Goal: Complete application form

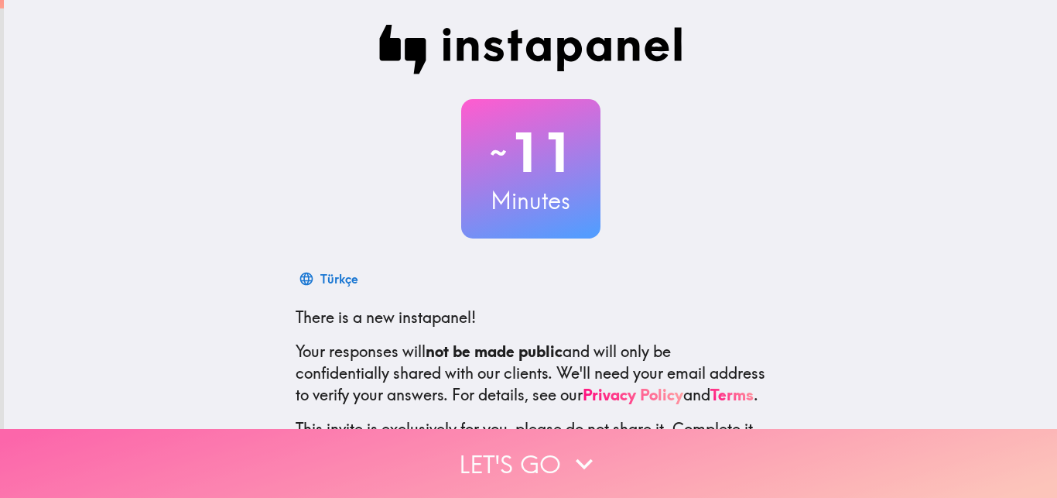
click at [428, 439] on button "Let's go" at bounding box center [528, 463] width 1057 height 69
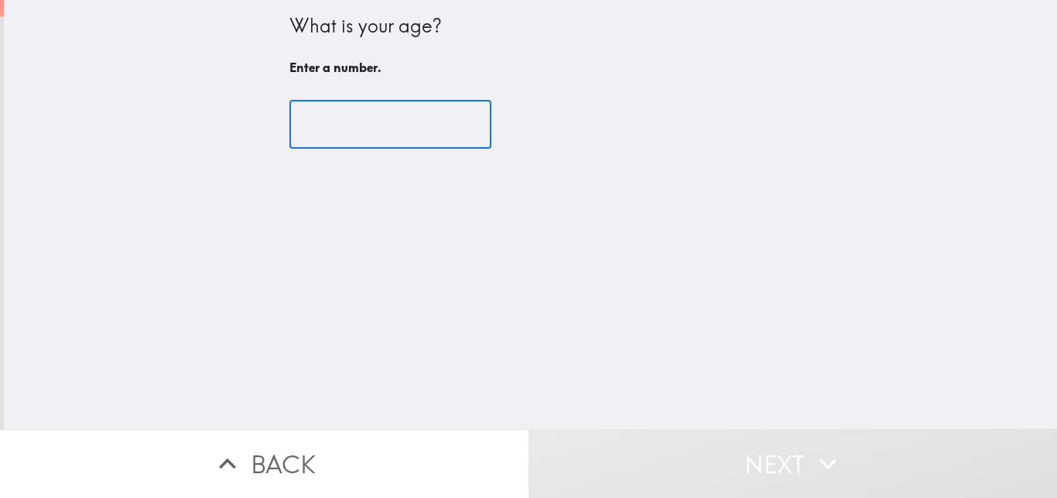
click at [375, 135] on input "number" at bounding box center [390, 125] width 202 height 48
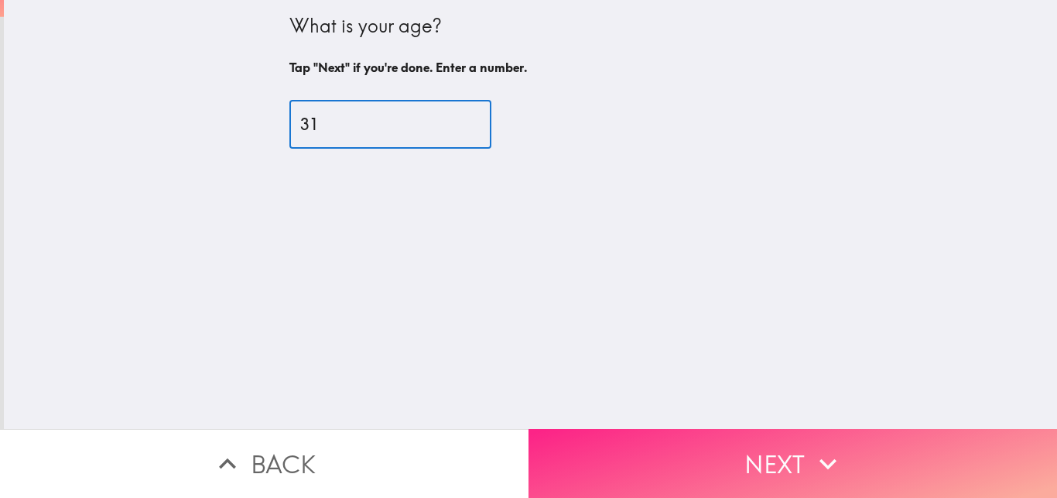
type input "31"
click at [700, 463] on button "Next" at bounding box center [793, 463] width 529 height 69
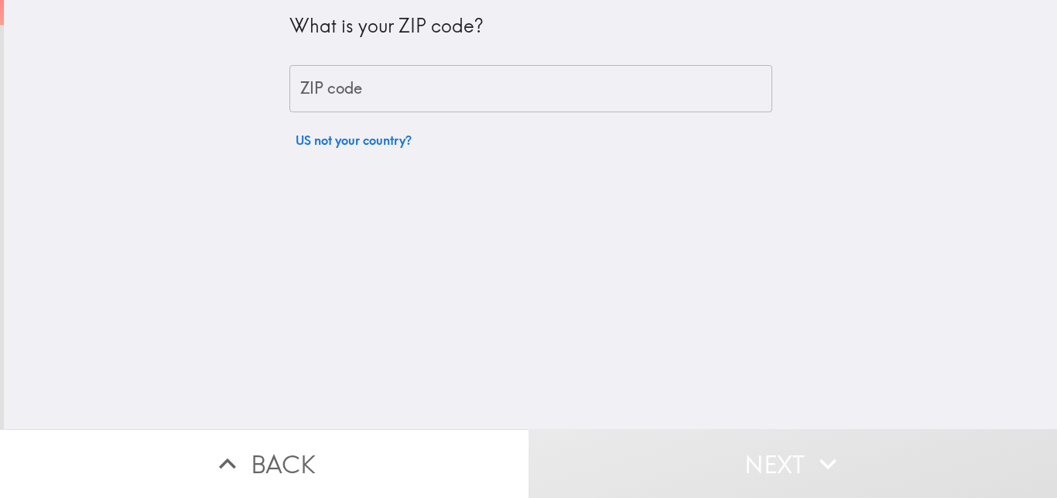
click at [341, 89] on input "ZIP code" at bounding box center [530, 89] width 483 height 48
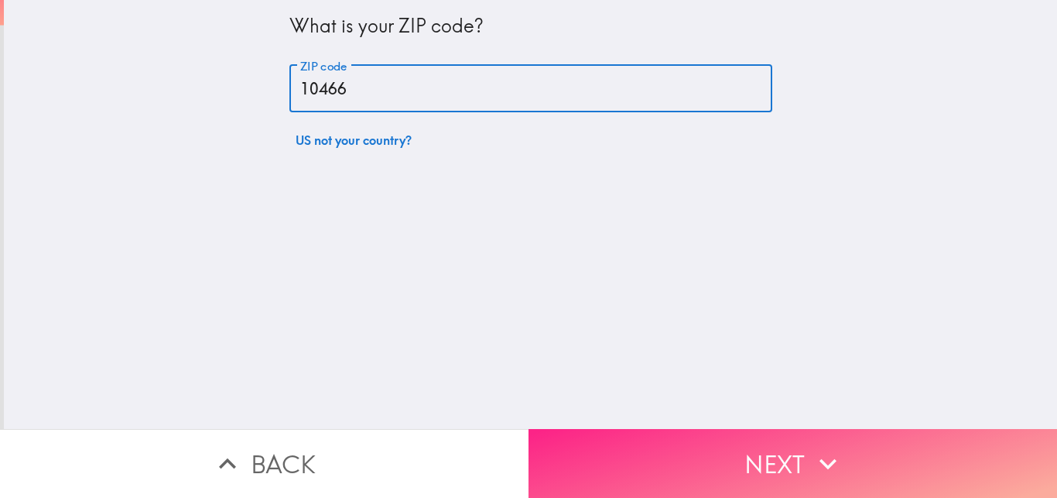
type input "10466"
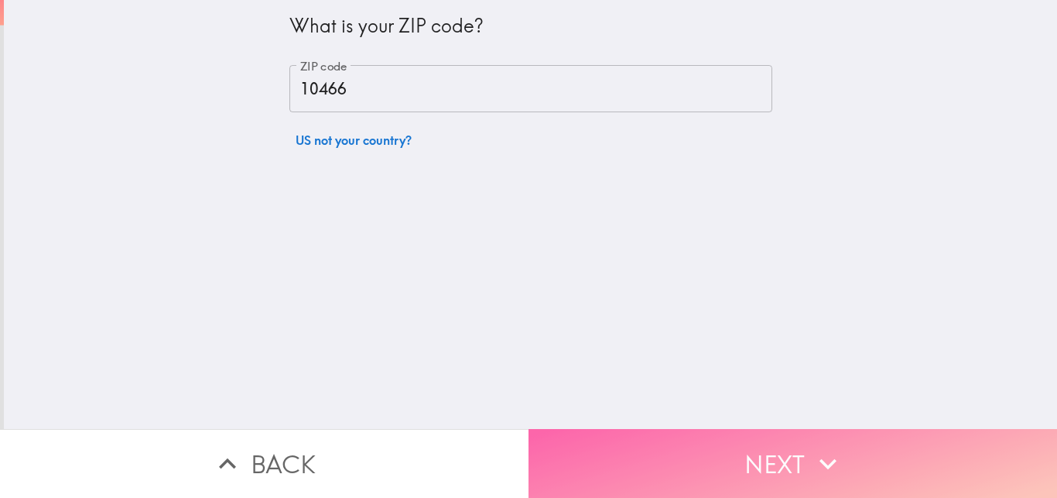
click at [666, 454] on button "Next" at bounding box center [793, 463] width 529 height 69
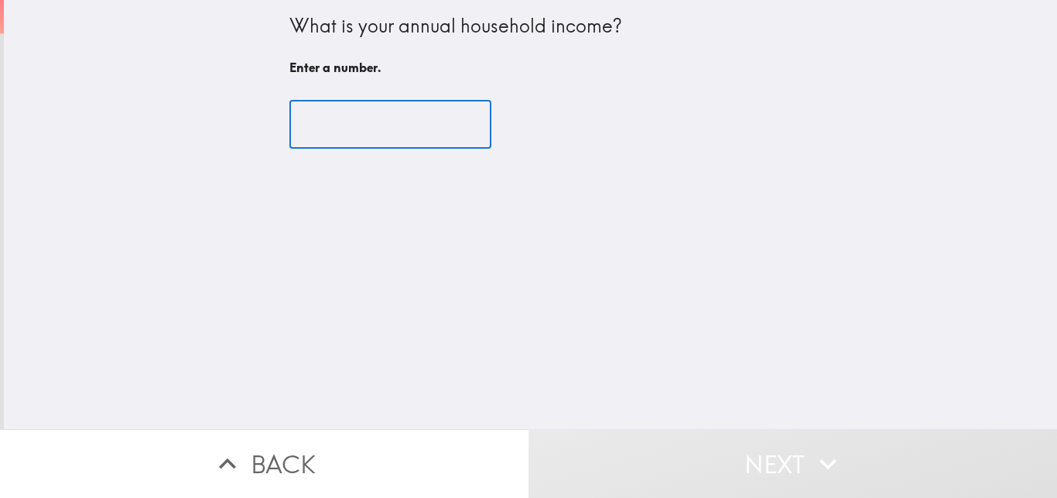
click at [365, 131] on input "number" at bounding box center [390, 125] width 202 height 48
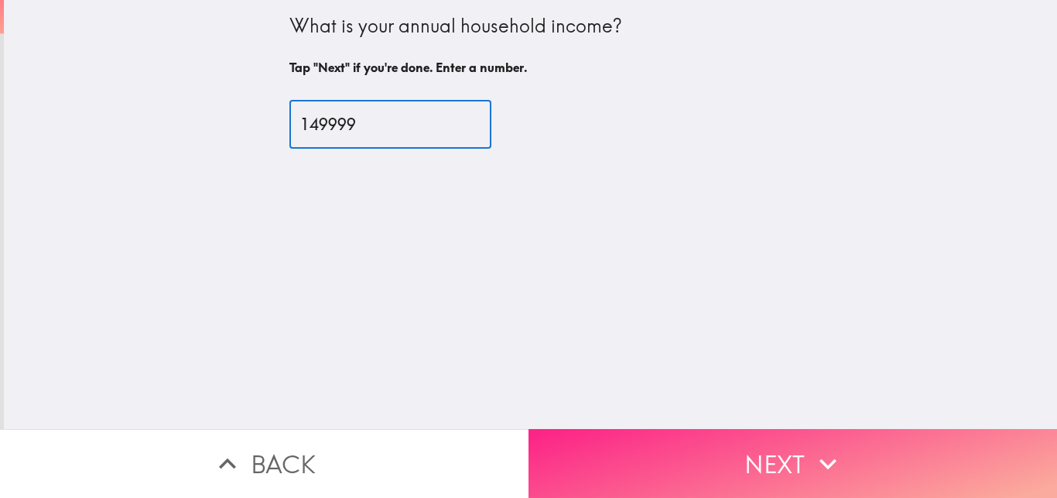
type input "149999"
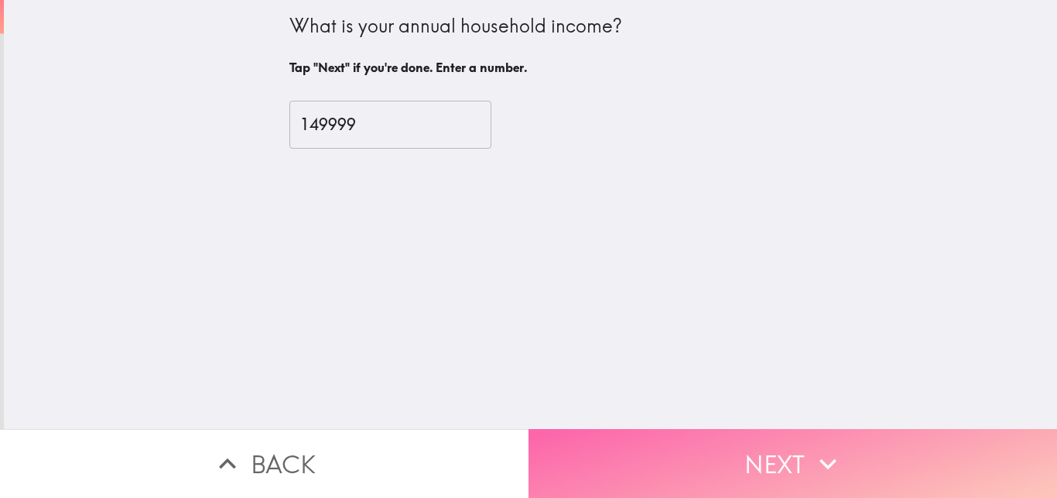
click at [816, 447] on icon "button" at bounding box center [828, 464] width 34 height 34
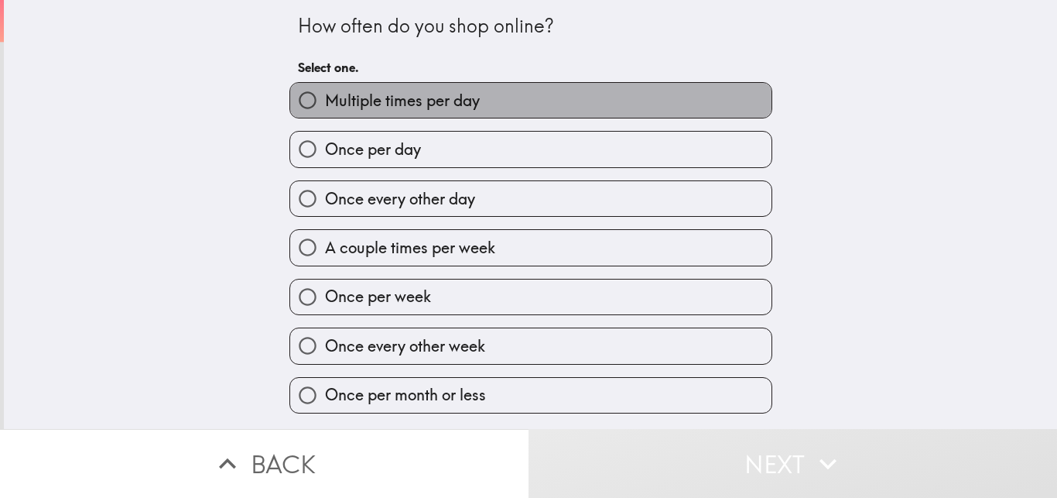
click at [702, 108] on label "Multiple times per day" at bounding box center [530, 100] width 481 height 35
click at [325, 108] on input "Multiple times per day" at bounding box center [307, 100] width 35 height 35
radio input "true"
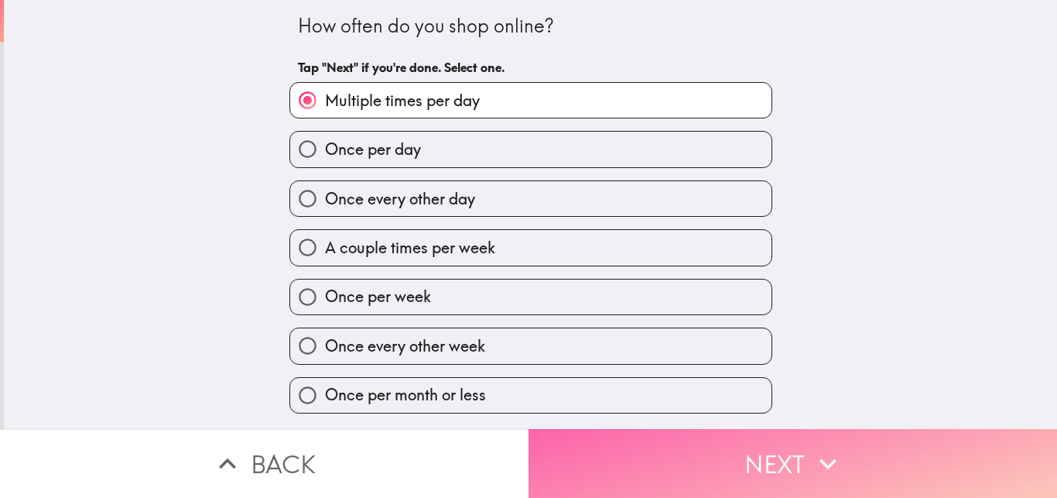
click at [781, 447] on button "Next" at bounding box center [793, 463] width 529 height 69
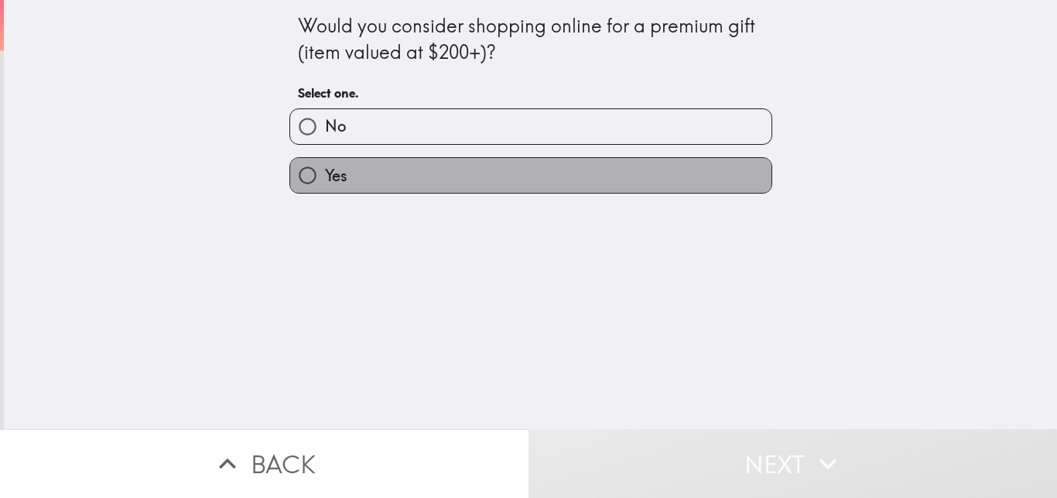
click at [643, 168] on label "Yes" at bounding box center [530, 175] width 481 height 35
click at [325, 168] on input "Yes" at bounding box center [307, 175] width 35 height 35
radio input "true"
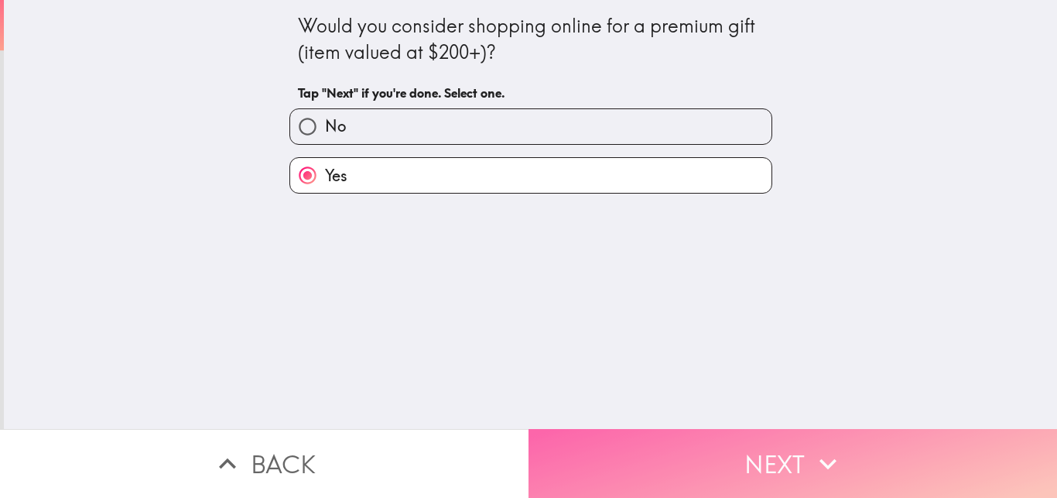
click at [723, 450] on button "Next" at bounding box center [793, 463] width 529 height 69
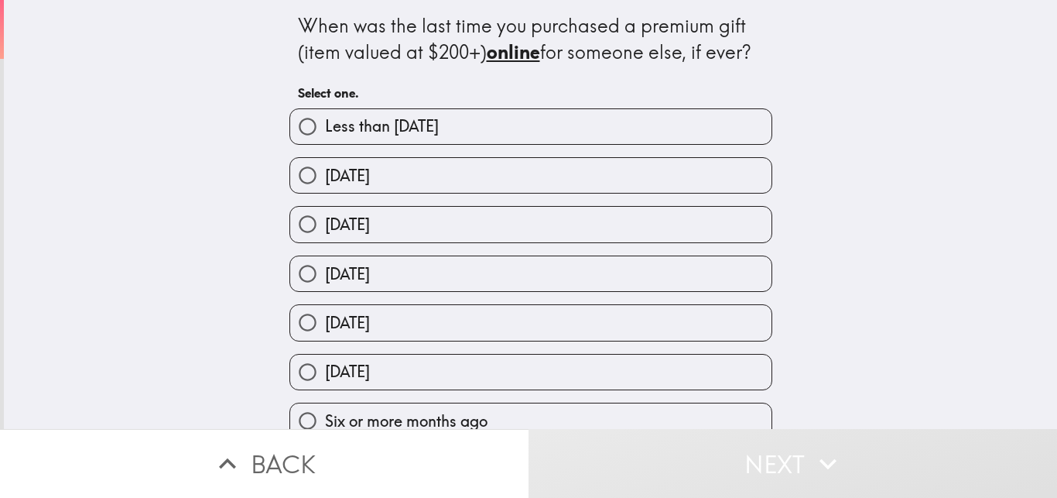
drag, startPoint x: 1037, startPoint y: 74, endPoint x: 851, endPoint y: 158, distance: 204.4
click at [1037, 123] on div "When was the last time you purchased a premium gift (item valued at $200+) onli…" at bounding box center [530, 214] width 1053 height 429
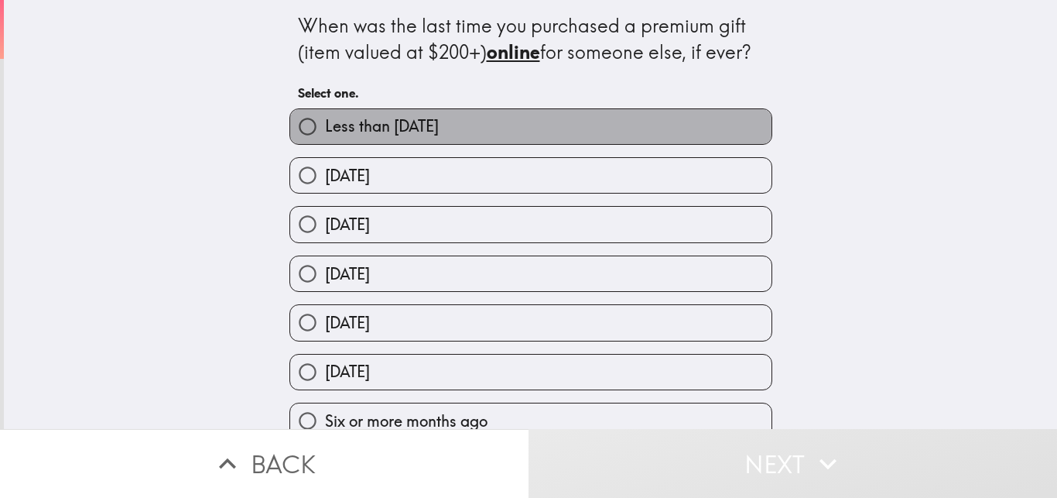
click at [631, 122] on label "Less than [DATE]" at bounding box center [530, 126] width 481 height 35
click at [325, 122] on input "Less than [DATE]" at bounding box center [307, 126] width 35 height 35
radio input "true"
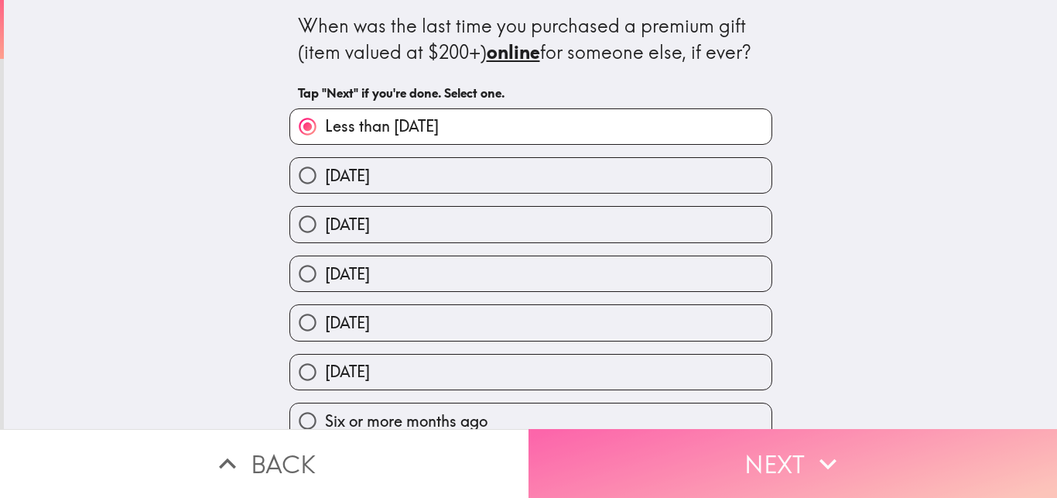
click at [711, 447] on button "Next" at bounding box center [793, 463] width 529 height 69
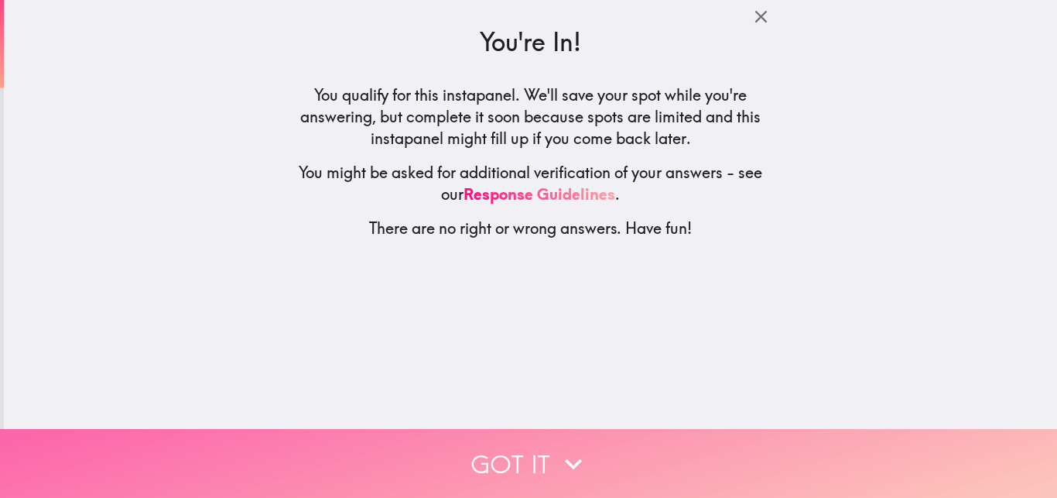
click at [505, 439] on button "Got it" at bounding box center [528, 463] width 1057 height 69
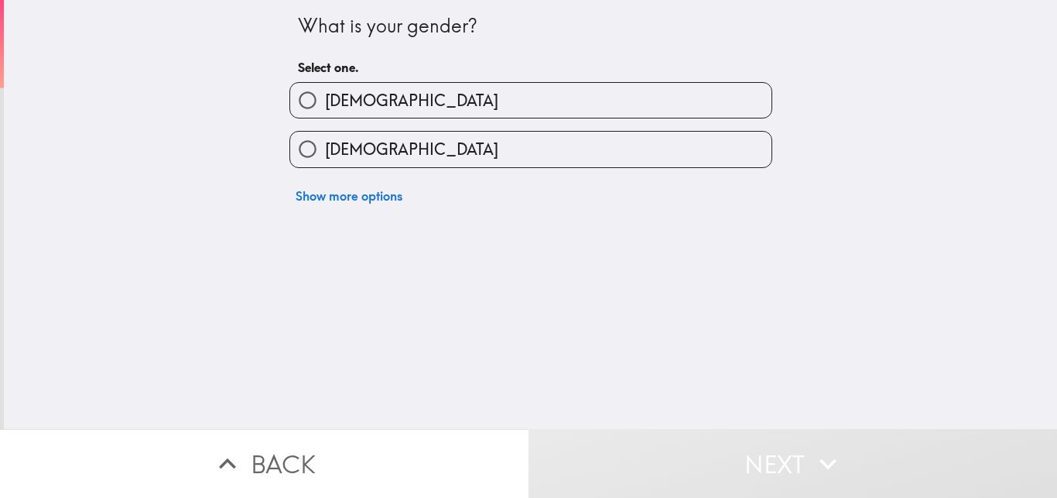
click at [475, 152] on label "[DEMOGRAPHIC_DATA]" at bounding box center [530, 149] width 481 height 35
click at [325, 152] on input "[DEMOGRAPHIC_DATA]" at bounding box center [307, 149] width 35 height 35
radio input "true"
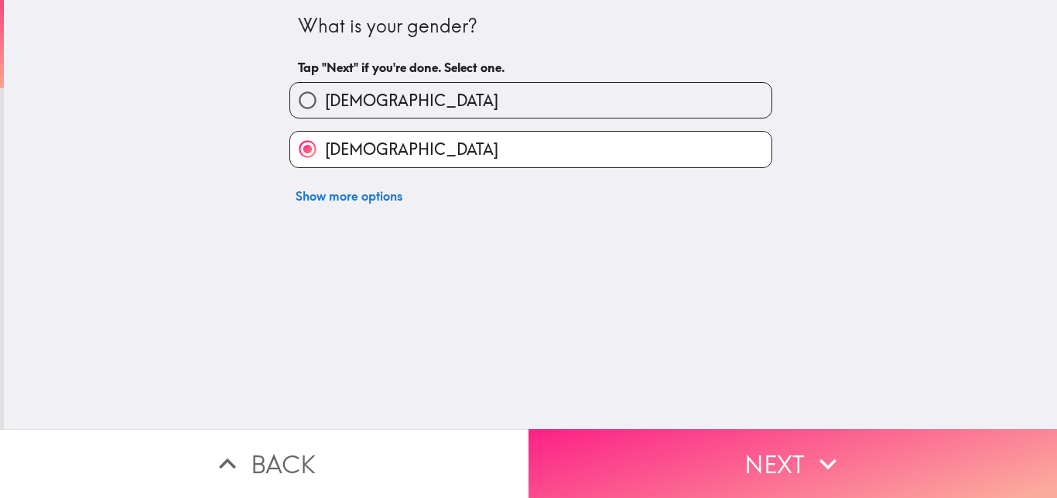
click at [615, 435] on button "Next" at bounding box center [793, 463] width 529 height 69
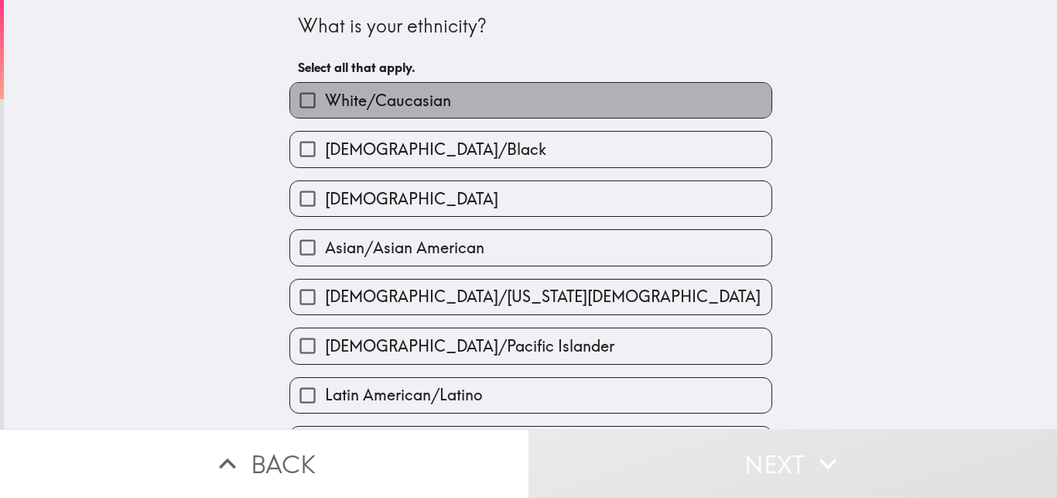
click at [475, 95] on label "White/Caucasian" at bounding box center [530, 100] width 481 height 35
click at [325, 95] on input "White/Caucasian" at bounding box center [307, 100] width 35 height 35
checkbox input "true"
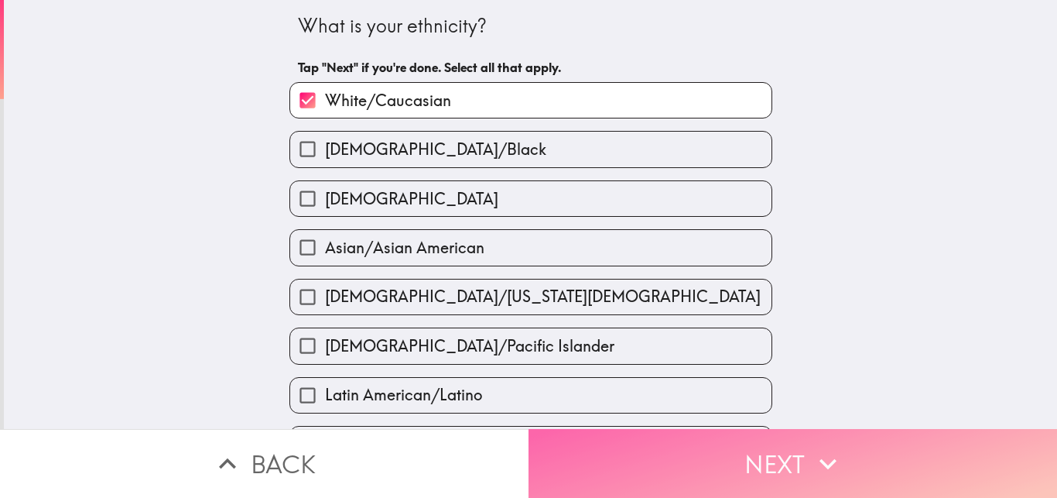
click at [801, 453] on button "Next" at bounding box center [793, 463] width 529 height 69
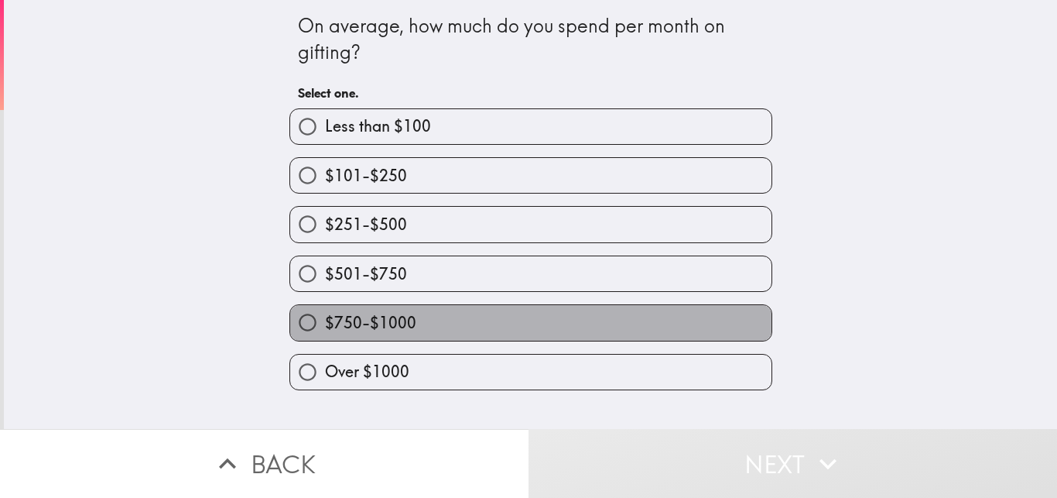
click at [677, 322] on label "$750-$1000" at bounding box center [530, 322] width 481 height 35
click at [325, 322] on input "$750-$1000" at bounding box center [307, 322] width 35 height 35
radio input "true"
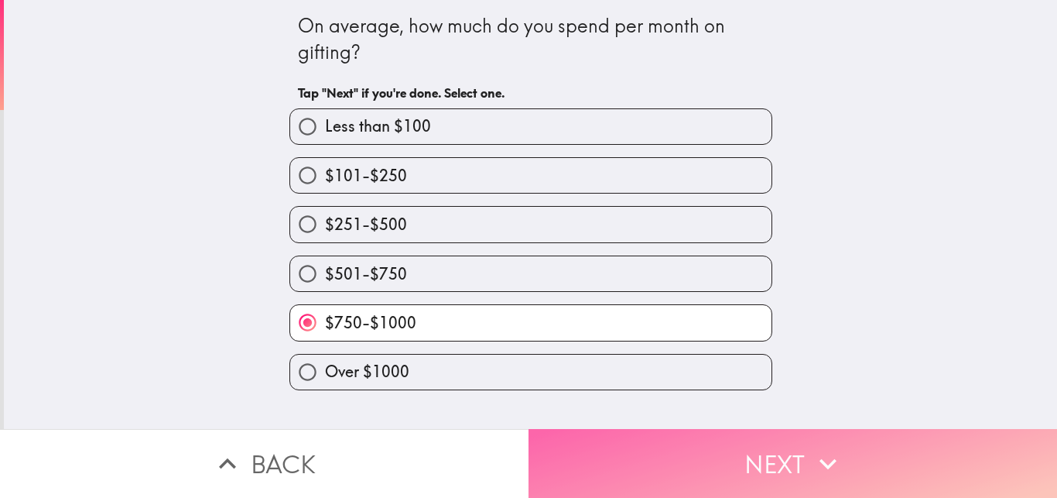
click at [743, 429] on button "Next" at bounding box center [793, 463] width 529 height 69
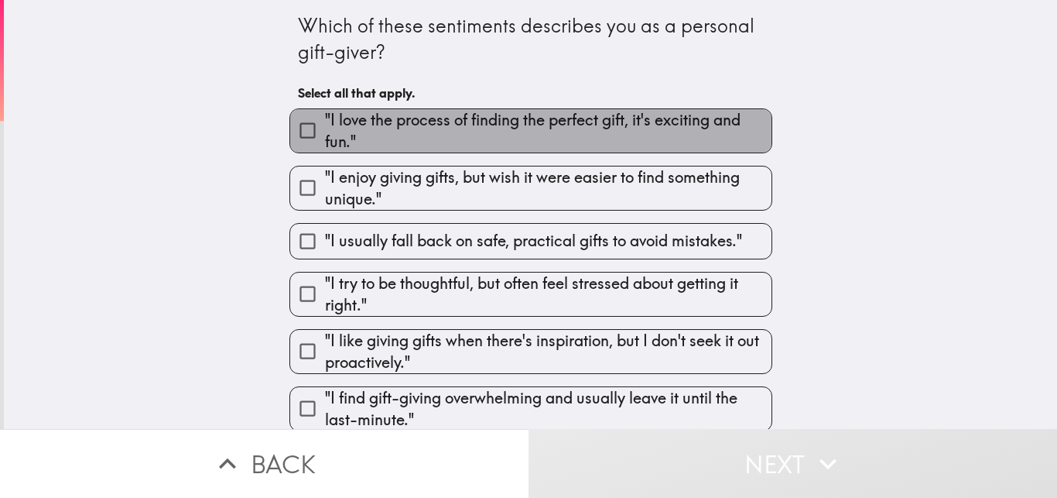
click at [629, 115] on span ""I love the process of finding the perfect gift, it's exciting and fun."" at bounding box center [548, 130] width 447 height 43
click at [325, 115] on input ""I love the process of finding the perfect gift, it's exciting and fun."" at bounding box center [307, 130] width 35 height 35
checkbox input "true"
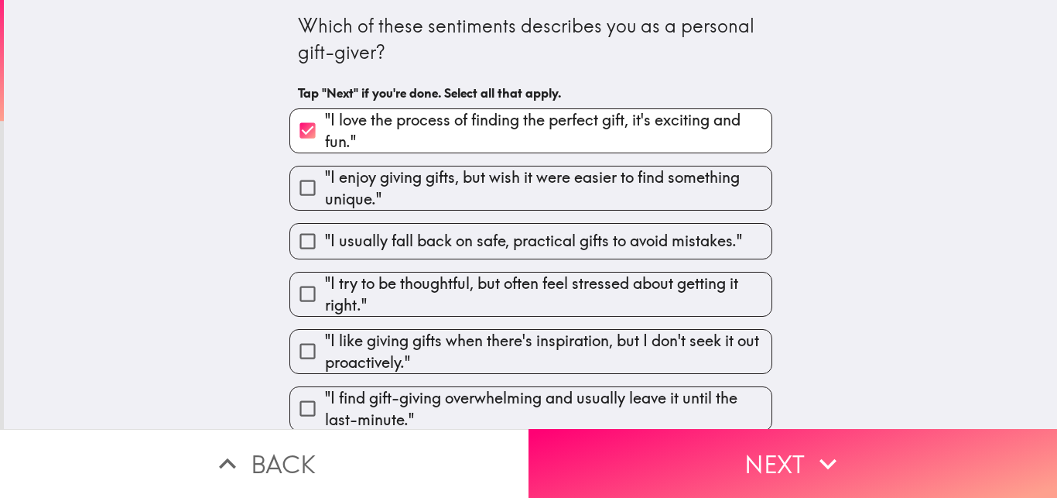
click at [629, 198] on span ""I enjoy giving gifts, but wish it were easier to find something unique."" at bounding box center [548, 187] width 447 height 43
click at [325, 198] on input ""I enjoy giving gifts, but wish it were easier to find something unique."" at bounding box center [307, 187] width 35 height 35
checkbox input "true"
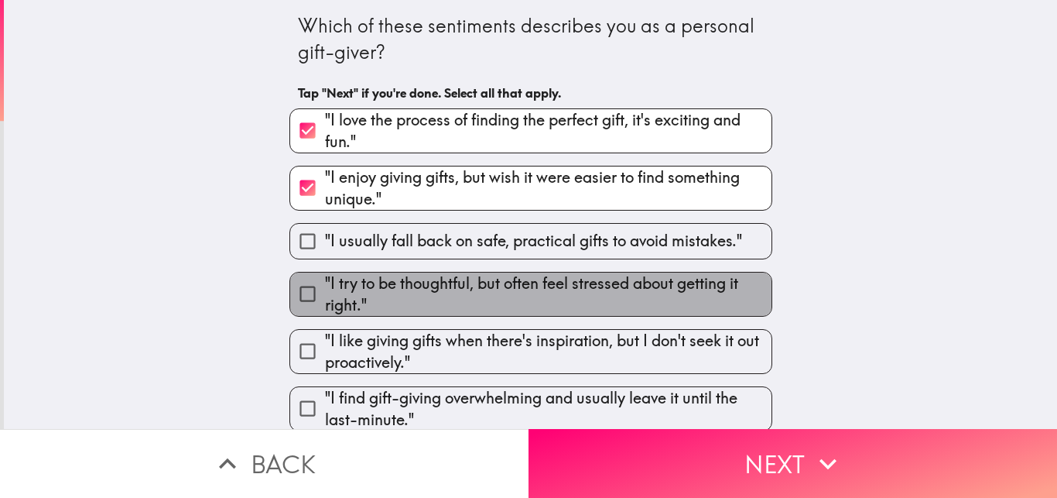
click at [633, 287] on span ""I try to be thoughtful, but often feel stressed about getting it right."" at bounding box center [548, 293] width 447 height 43
click at [325, 287] on input ""I try to be thoughtful, but often feel stressed about getting it right."" at bounding box center [307, 293] width 35 height 35
checkbox input "true"
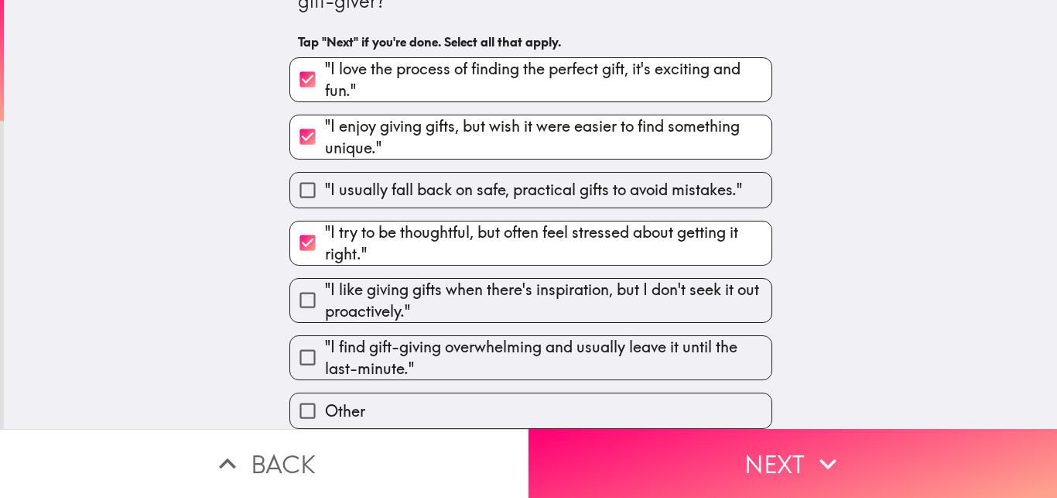
scroll to position [64, 0]
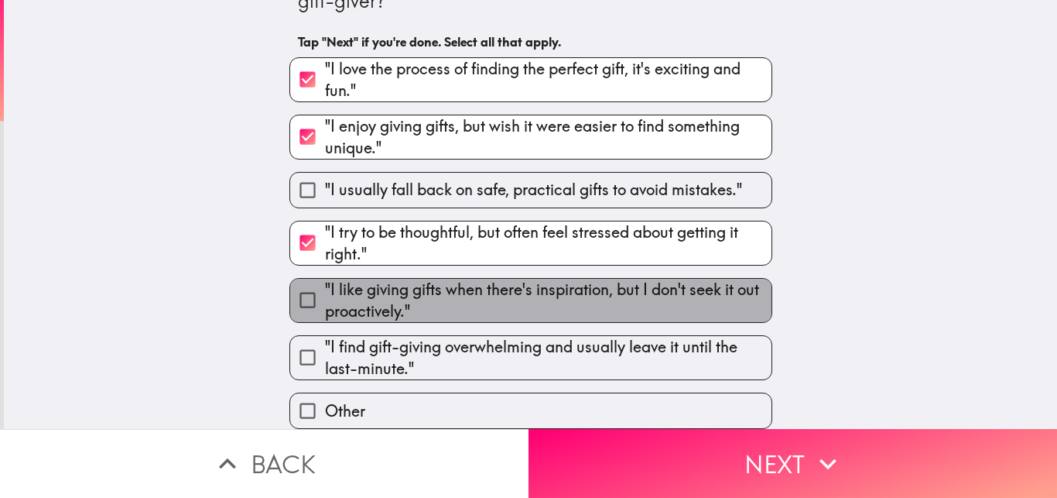
click at [514, 299] on span ""I like giving gifts when there's inspiration, but I don't seek it out proactiv…" at bounding box center [548, 300] width 447 height 43
click at [325, 299] on input ""I like giving gifts when there's inspiration, but I don't seek it out proactiv…" at bounding box center [307, 300] width 35 height 35
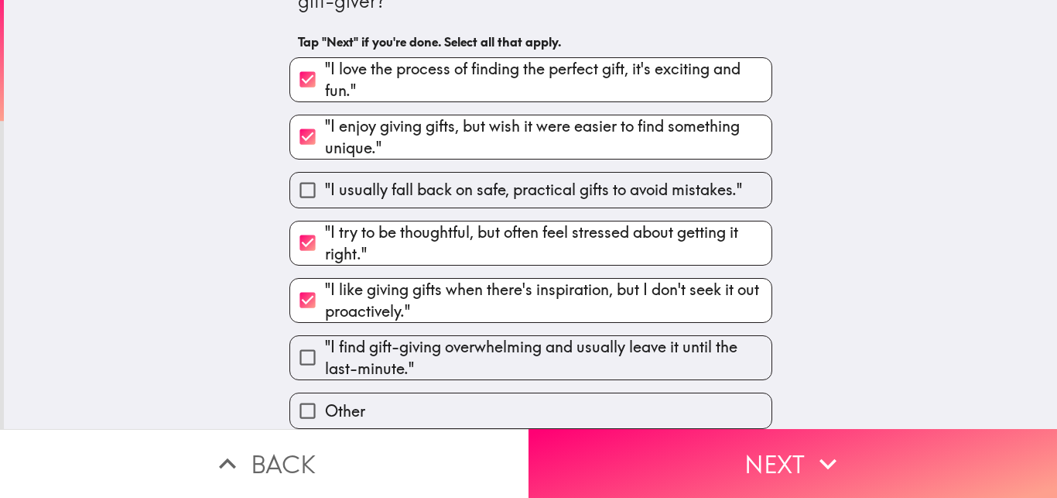
click at [548, 302] on span ""I like giving gifts when there's inspiration, but I don't seek it out proactiv…" at bounding box center [548, 300] width 447 height 43
click at [325, 302] on input ""I like giving gifts when there's inspiration, but I don't seek it out proactiv…" at bounding box center [307, 300] width 35 height 35
checkbox input "false"
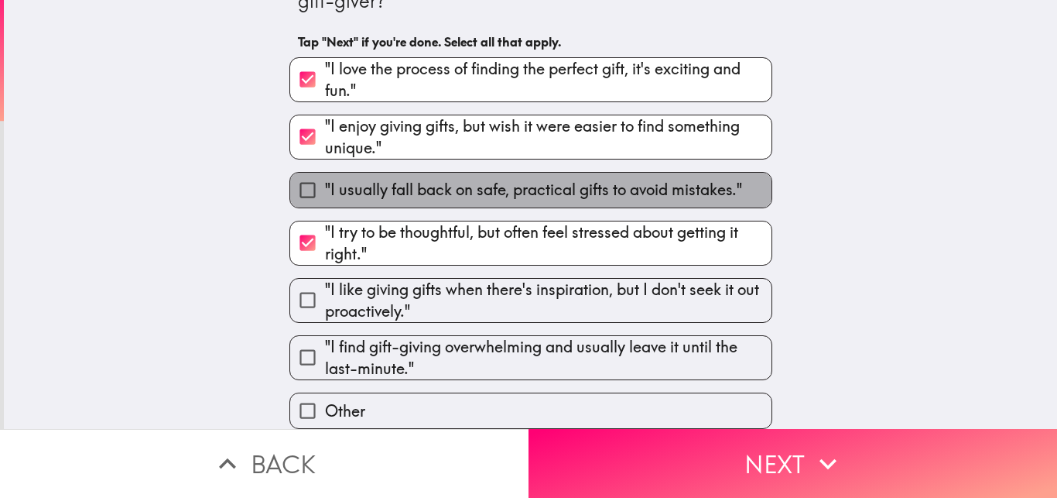
click at [567, 187] on span ""I usually fall back on safe, practical gifts to avoid mistakes."" at bounding box center [533, 190] width 417 height 22
click at [325, 187] on input ""I usually fall back on safe, practical gifts to avoid mistakes."" at bounding box center [307, 190] width 35 height 35
checkbox input "true"
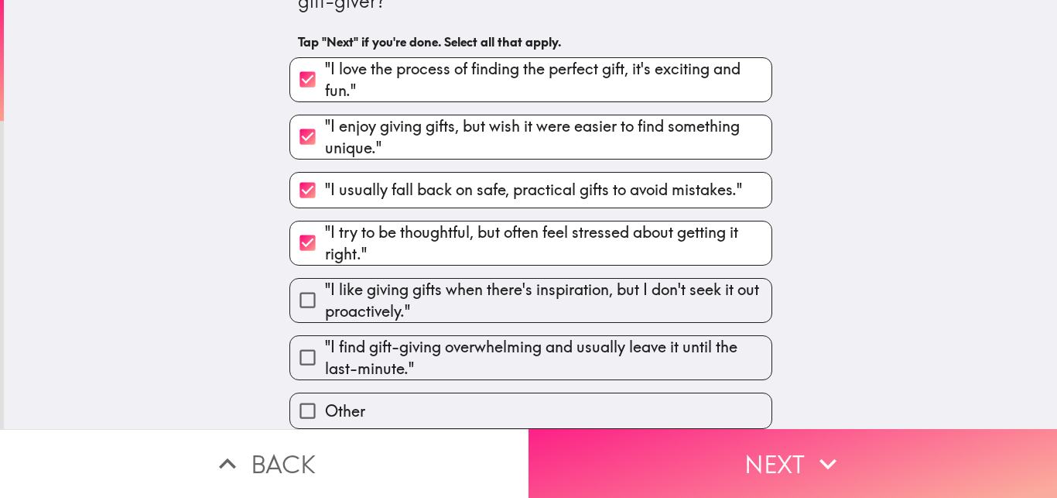
click at [726, 454] on button "Next" at bounding box center [793, 463] width 529 height 69
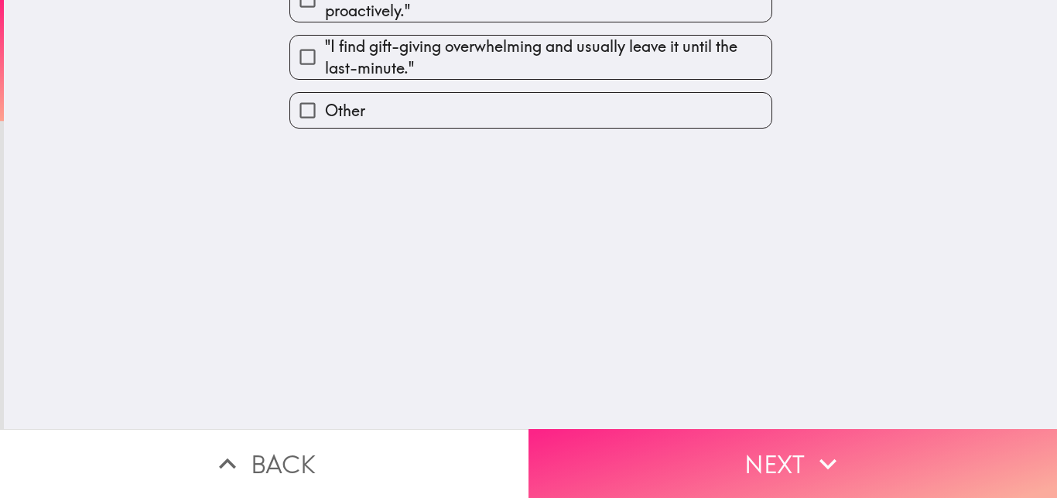
scroll to position [0, 0]
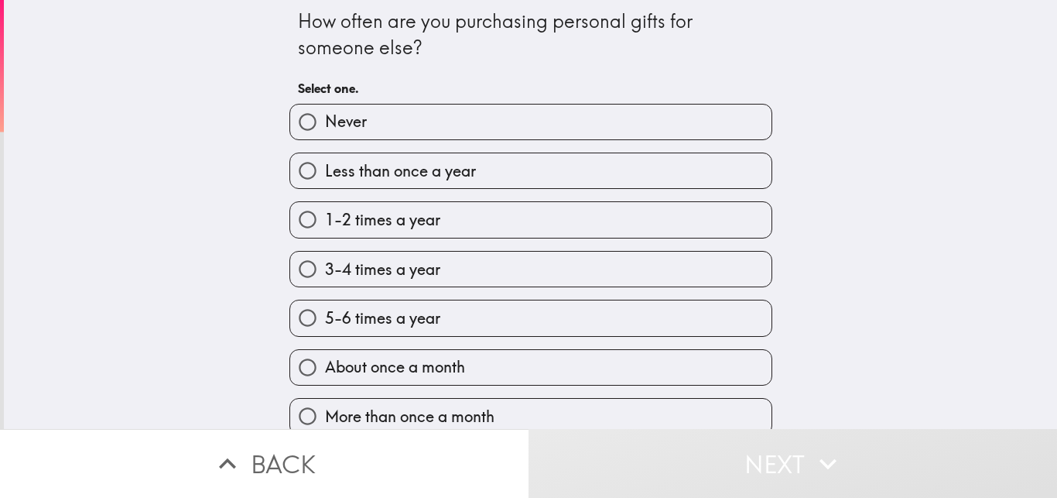
scroll to position [24, 0]
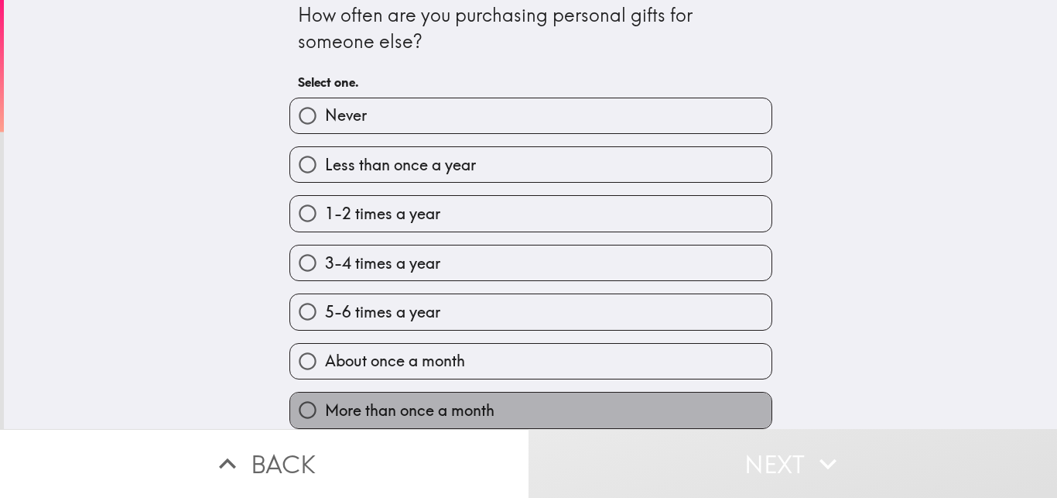
click at [724, 392] on label "More than once a month" at bounding box center [530, 409] width 481 height 35
click at [325, 392] on input "More than once a month" at bounding box center [307, 409] width 35 height 35
radio input "true"
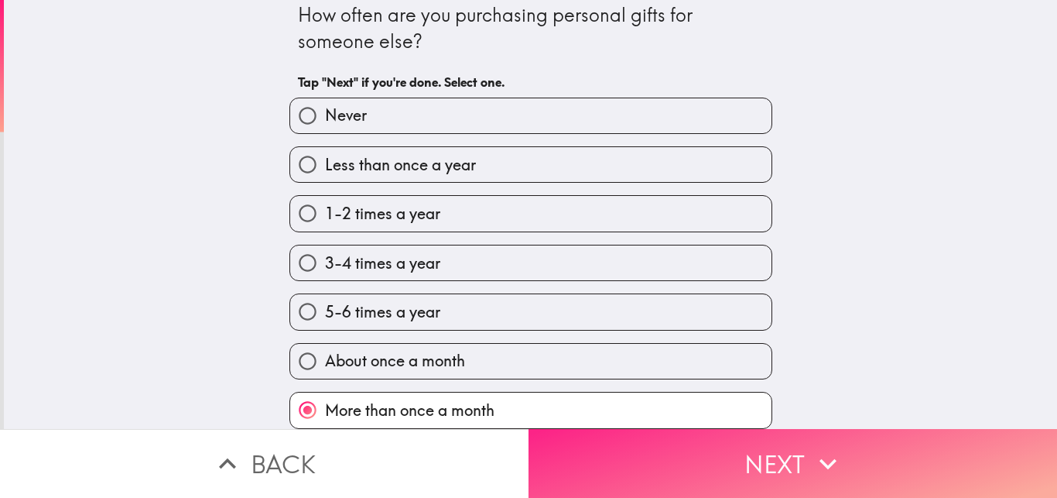
click at [757, 455] on button "Next" at bounding box center [793, 463] width 529 height 69
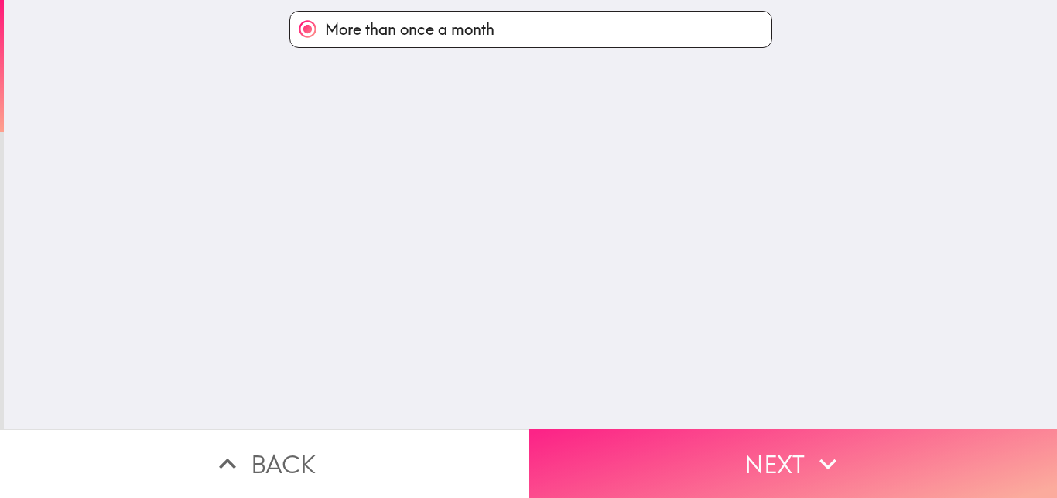
scroll to position [0, 0]
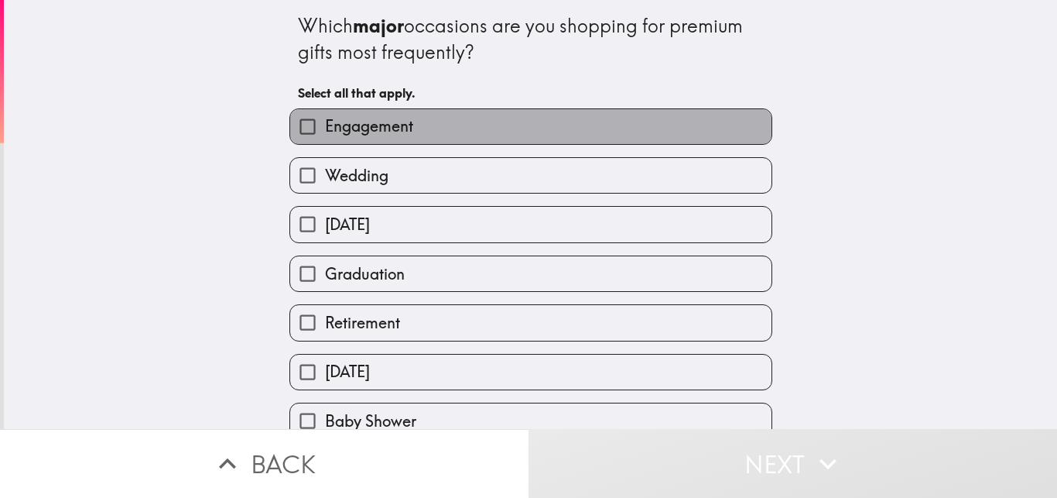
click at [605, 129] on label "Engagement" at bounding box center [530, 126] width 481 height 35
click at [325, 129] on input "Engagement" at bounding box center [307, 126] width 35 height 35
checkbox input "true"
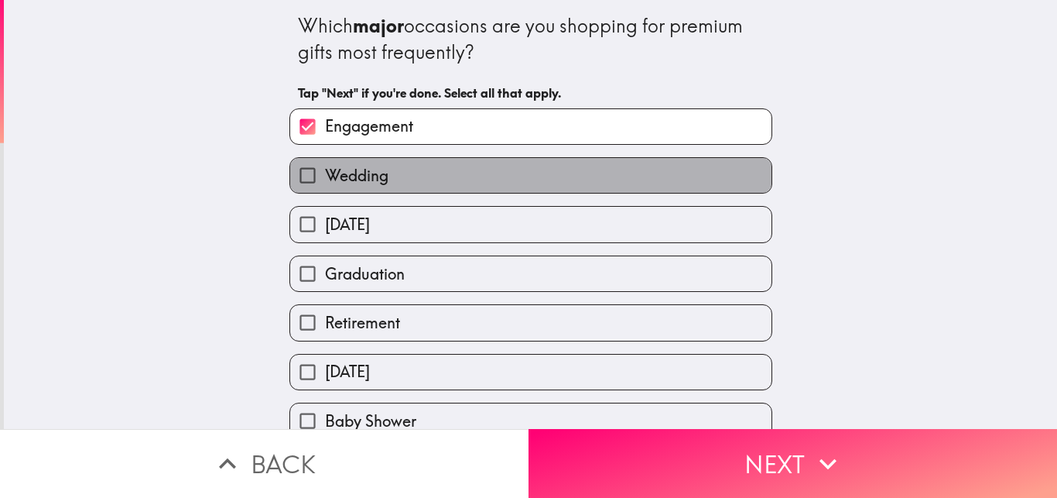
click at [574, 190] on label "Wedding" at bounding box center [530, 175] width 481 height 35
click at [325, 190] on input "Wedding" at bounding box center [307, 175] width 35 height 35
checkbox input "true"
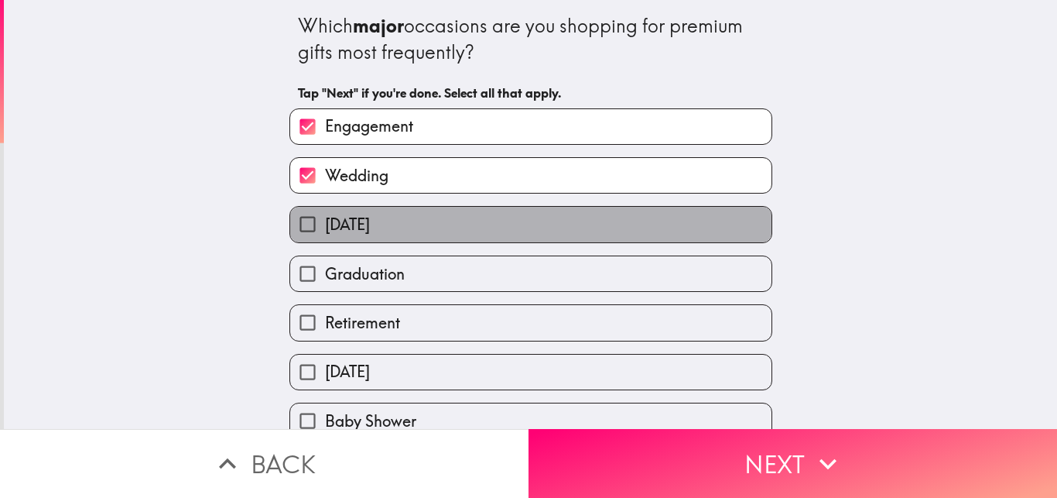
click at [550, 235] on label "[DATE]" at bounding box center [530, 224] width 481 height 35
click at [325, 235] on input "[DATE]" at bounding box center [307, 224] width 35 height 35
checkbox input "true"
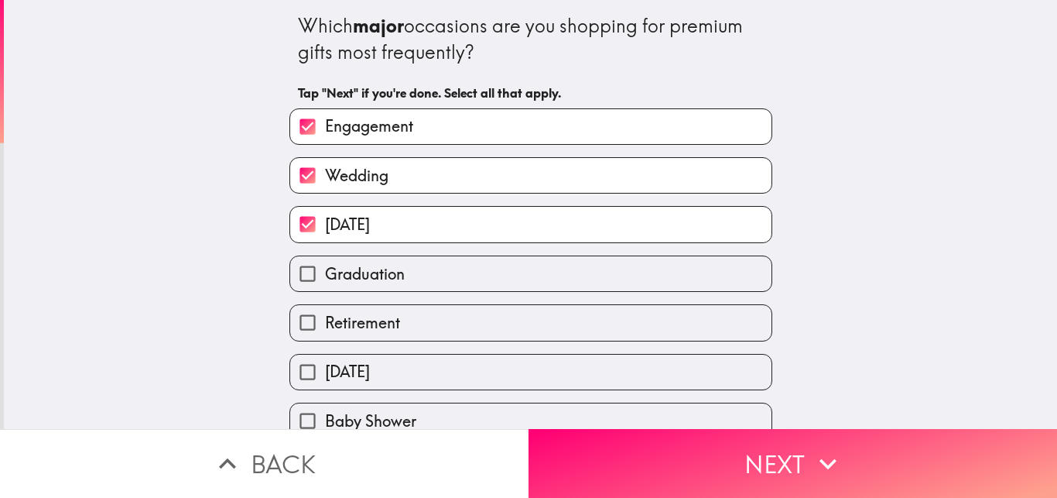
click at [550, 358] on label "[DATE]" at bounding box center [530, 372] width 481 height 35
click at [325, 358] on input "[DATE]" at bounding box center [307, 372] width 35 height 35
checkbox input "true"
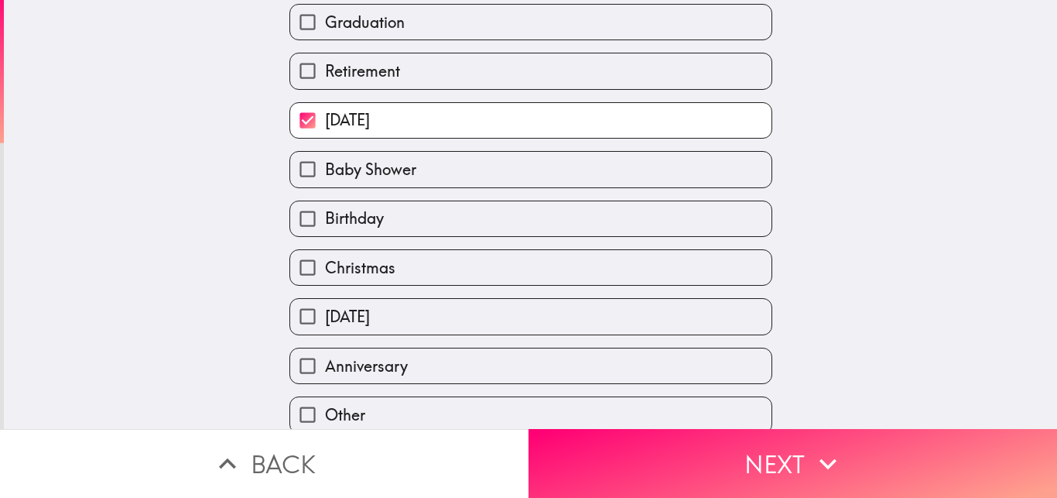
scroll to position [269, 0]
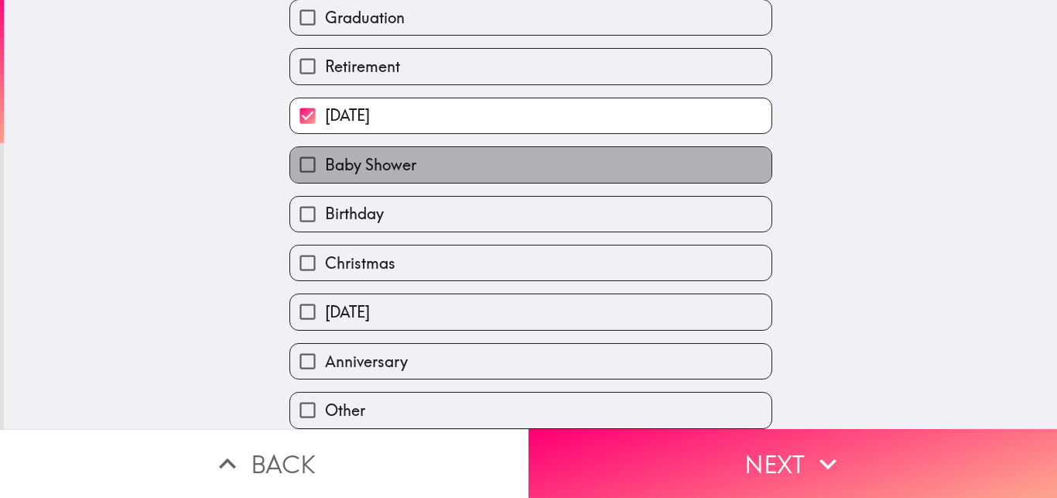
click at [495, 152] on label "Baby Shower" at bounding box center [530, 164] width 481 height 35
click at [325, 152] on input "Baby Shower" at bounding box center [307, 164] width 35 height 35
checkbox input "true"
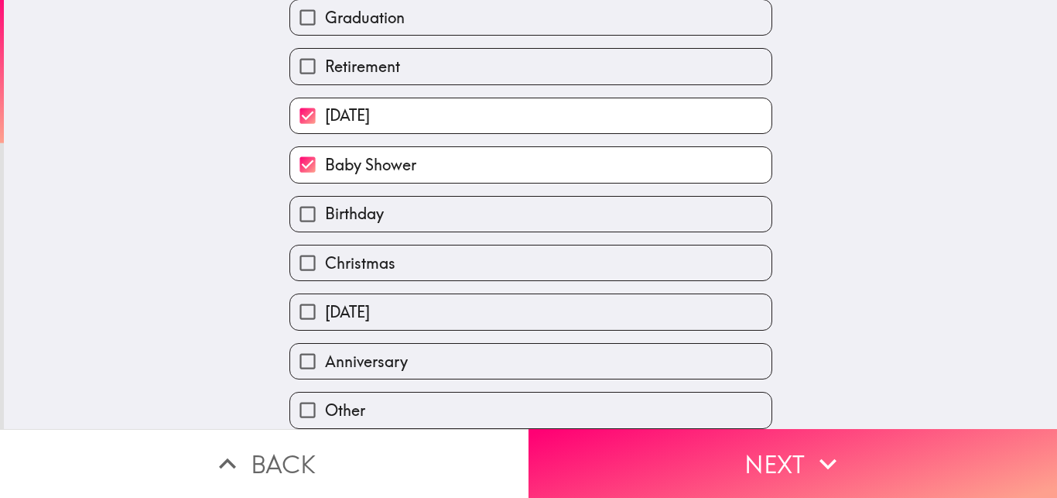
click at [495, 232] on div "Christmas" at bounding box center [524, 256] width 495 height 49
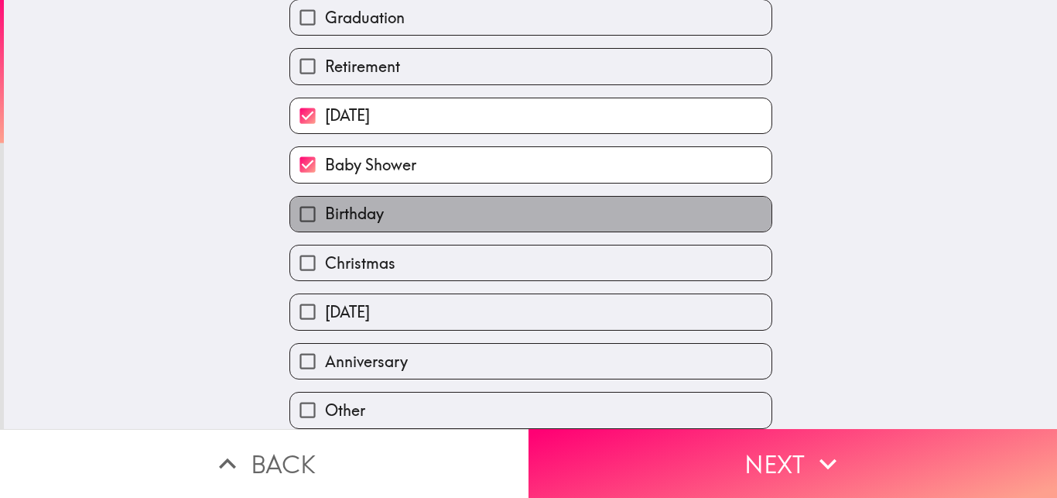
click at [477, 211] on label "Birthday" at bounding box center [530, 214] width 481 height 35
click at [325, 211] on input "Birthday" at bounding box center [307, 214] width 35 height 35
checkbox input "true"
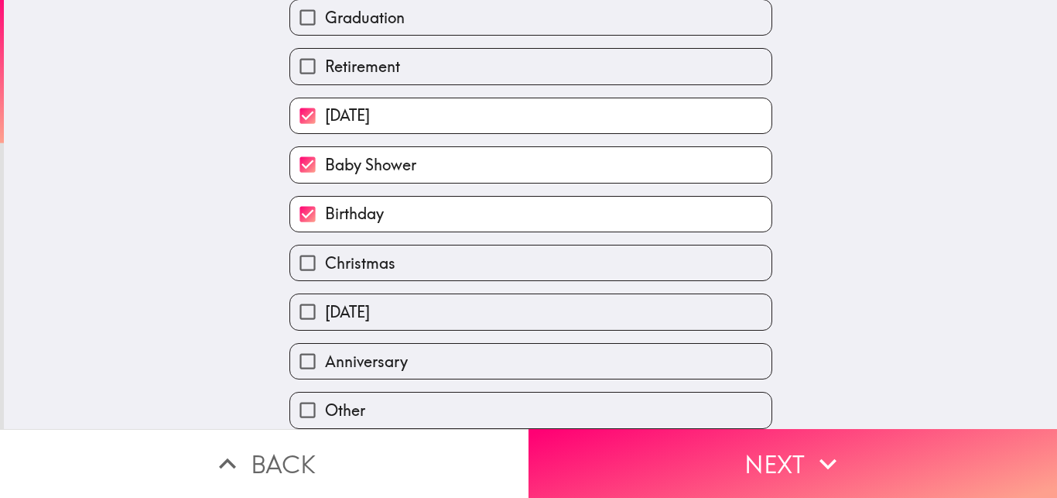
click at [473, 281] on div "[DATE]" at bounding box center [524, 305] width 495 height 49
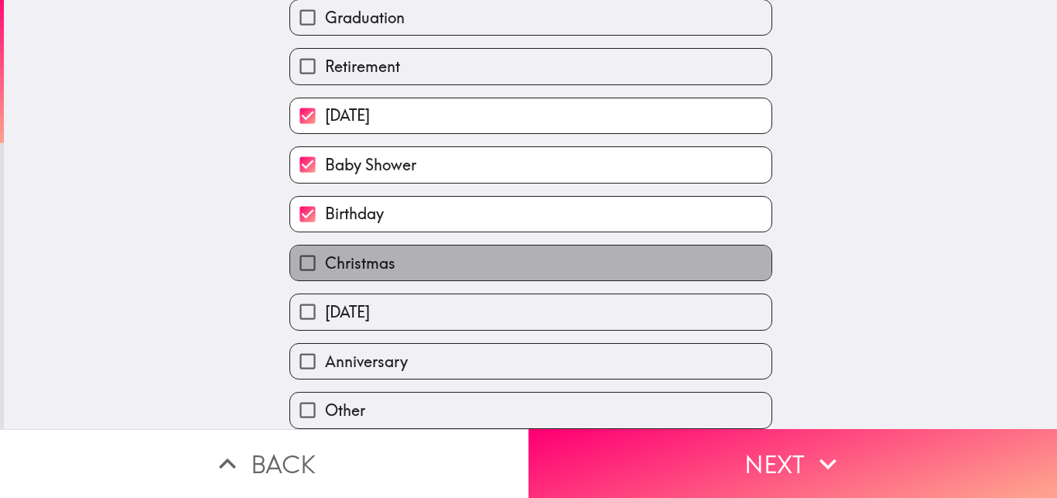
click at [458, 247] on label "Christmas" at bounding box center [530, 262] width 481 height 35
click at [325, 247] on input "Christmas" at bounding box center [307, 262] width 35 height 35
checkbox input "true"
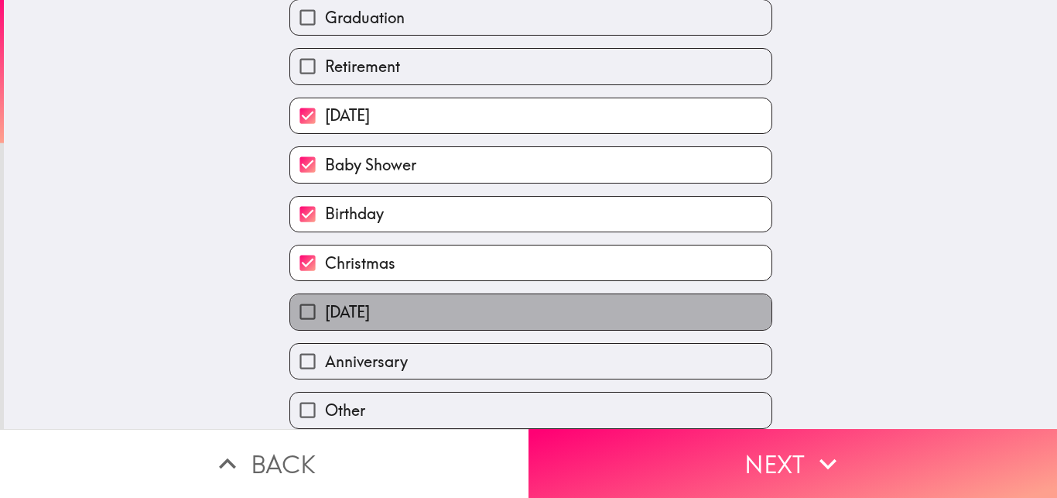
click at [471, 294] on label "[DATE]" at bounding box center [530, 311] width 481 height 35
click at [325, 294] on input "[DATE]" at bounding box center [307, 311] width 35 height 35
checkbox input "true"
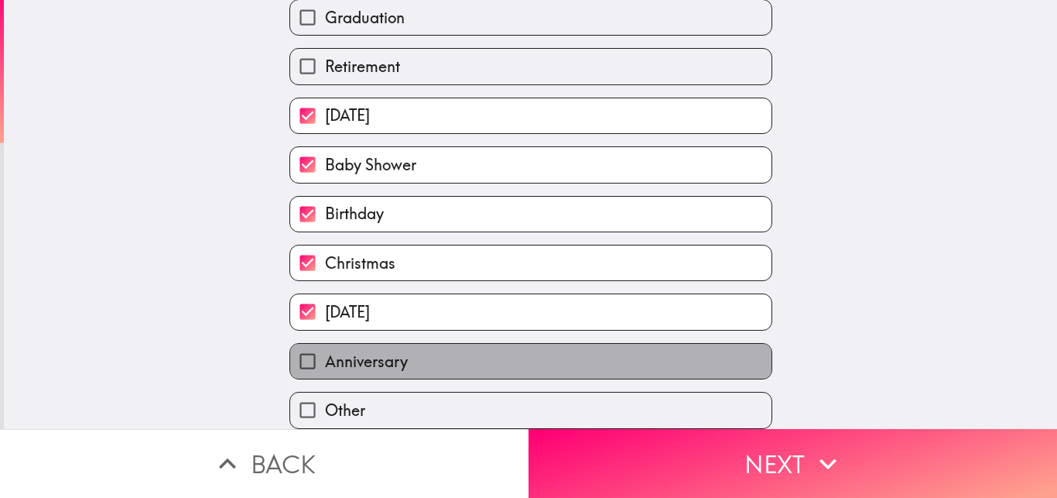
click at [618, 344] on label "Anniversary" at bounding box center [530, 361] width 481 height 35
click at [325, 344] on input "Anniversary" at bounding box center [307, 361] width 35 height 35
checkbox input "true"
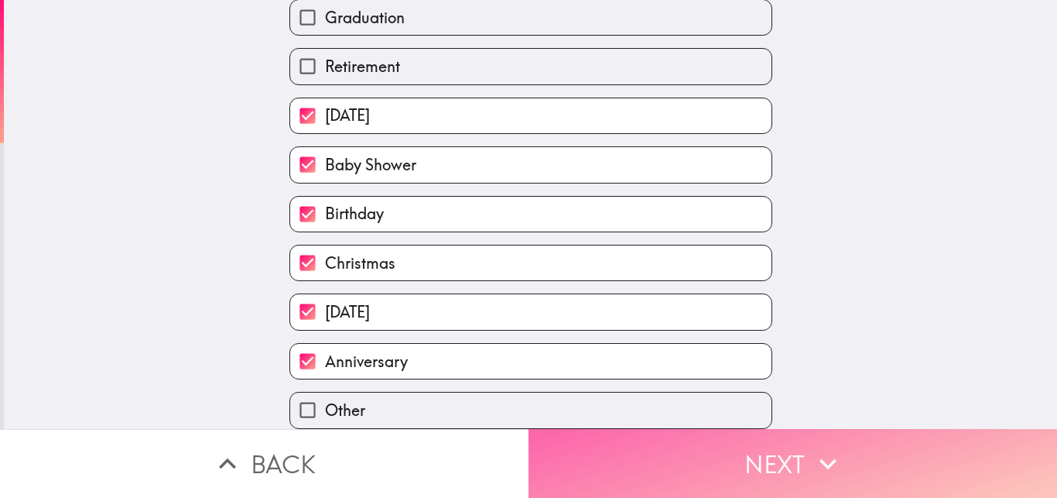
click at [736, 453] on button "Next" at bounding box center [793, 463] width 529 height 69
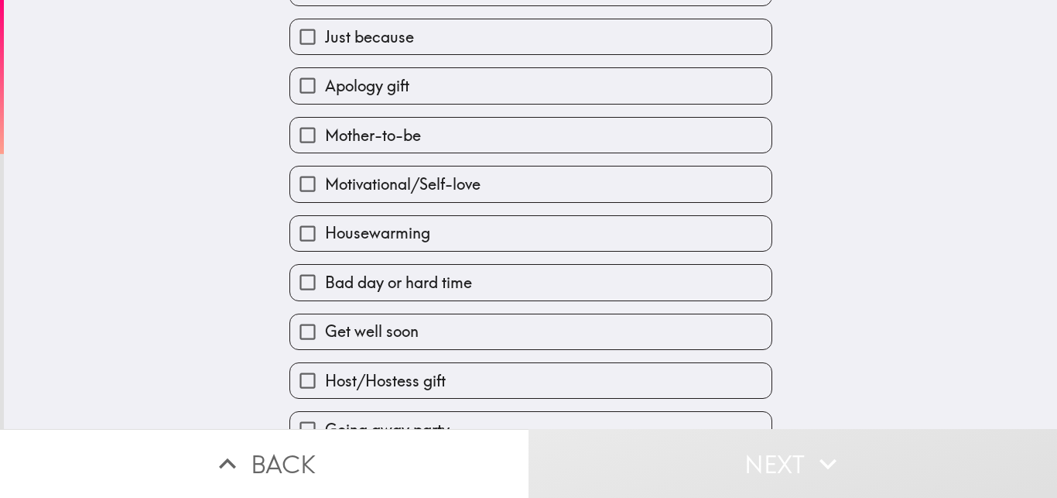
scroll to position [123, 0]
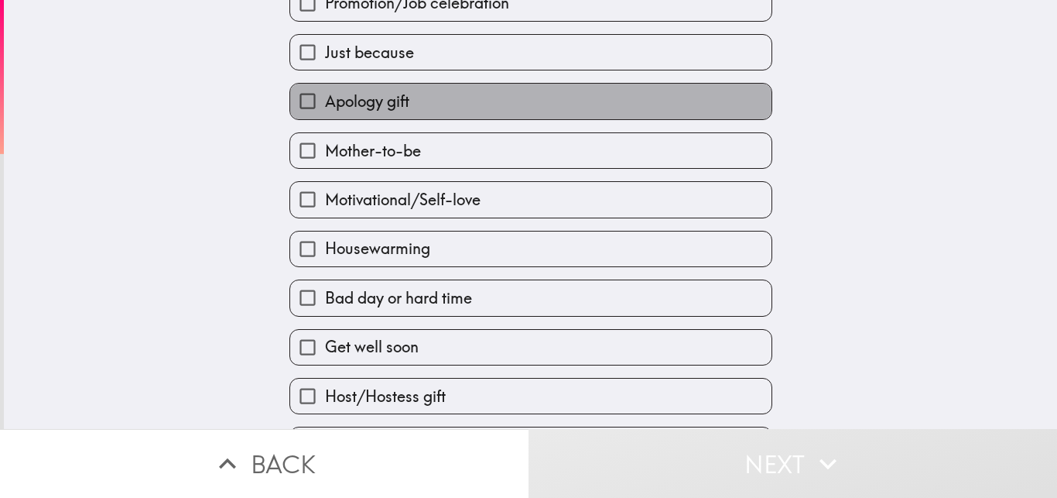
click at [550, 101] on label "Apology gift" at bounding box center [530, 101] width 481 height 35
click at [325, 101] on input "Apology gift" at bounding box center [307, 101] width 35 height 35
checkbox input "true"
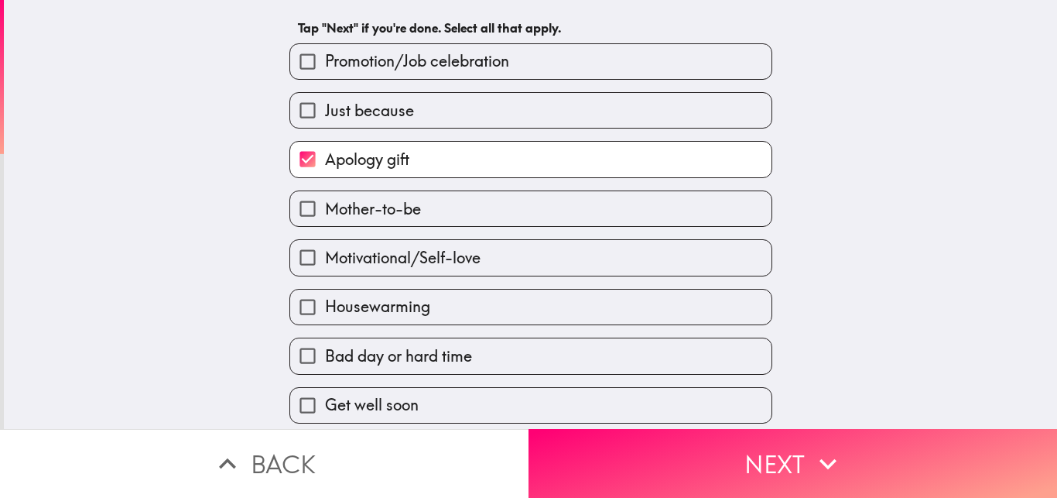
scroll to position [0, 0]
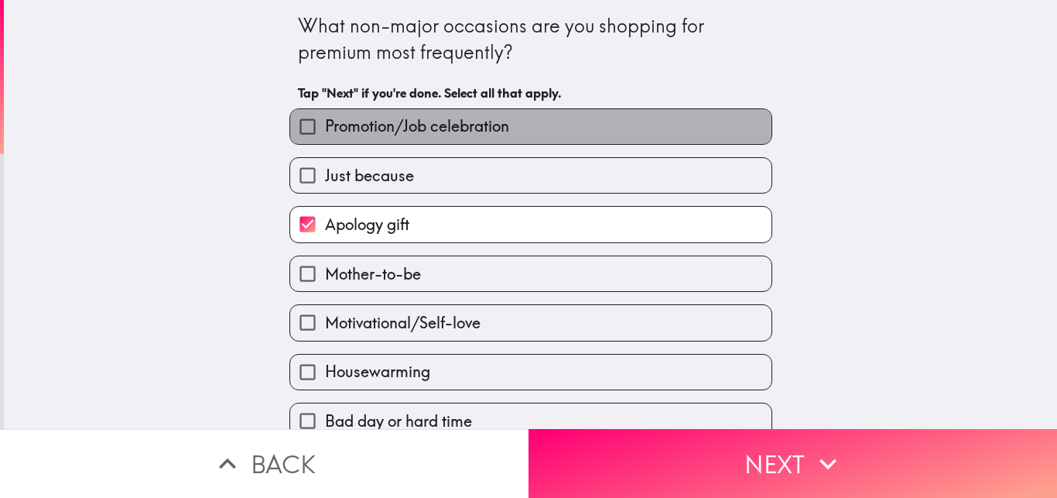
click at [553, 115] on label "Promotion/Job celebration" at bounding box center [530, 126] width 481 height 35
click at [325, 115] on input "Promotion/Job celebration" at bounding box center [307, 126] width 35 height 35
checkbox input "true"
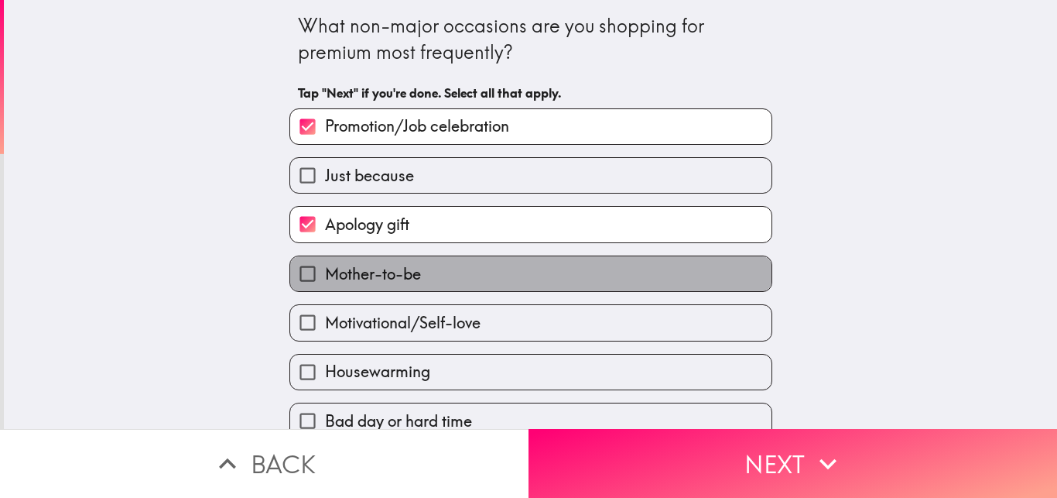
click at [560, 289] on label "Mother-to-be" at bounding box center [530, 273] width 481 height 35
click at [325, 289] on input "Mother-to-be" at bounding box center [307, 273] width 35 height 35
checkbox input "true"
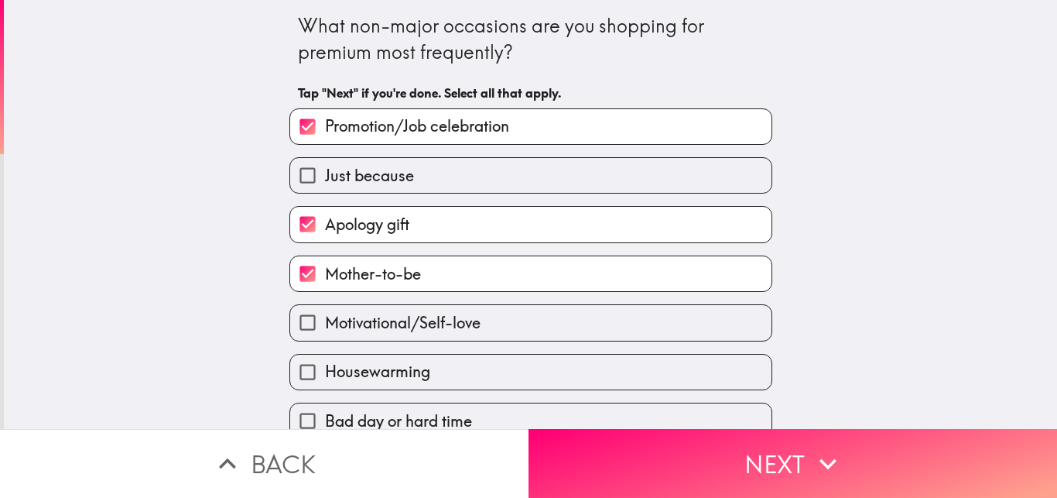
click at [562, 358] on label "Housewarming" at bounding box center [530, 372] width 481 height 35
click at [325, 358] on input "Housewarming" at bounding box center [307, 372] width 35 height 35
checkbox input "true"
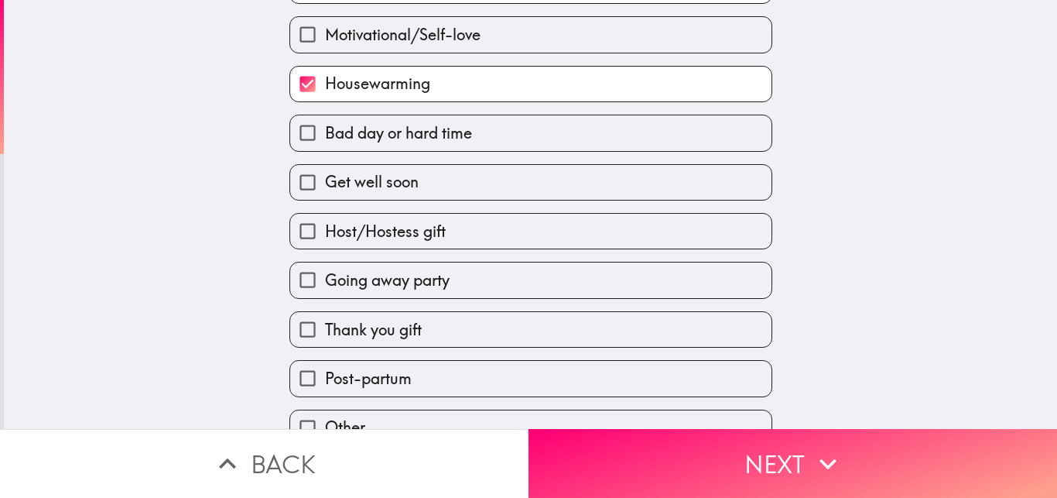
scroll to position [290, 0]
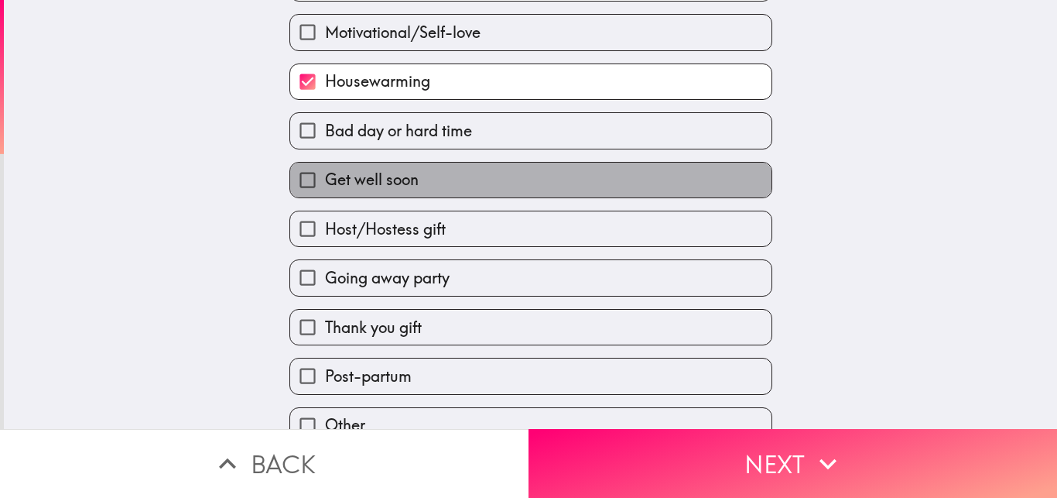
click at [509, 170] on label "Get well soon" at bounding box center [530, 180] width 481 height 35
click at [325, 170] on input "Get well soon" at bounding box center [307, 180] width 35 height 35
checkbox input "true"
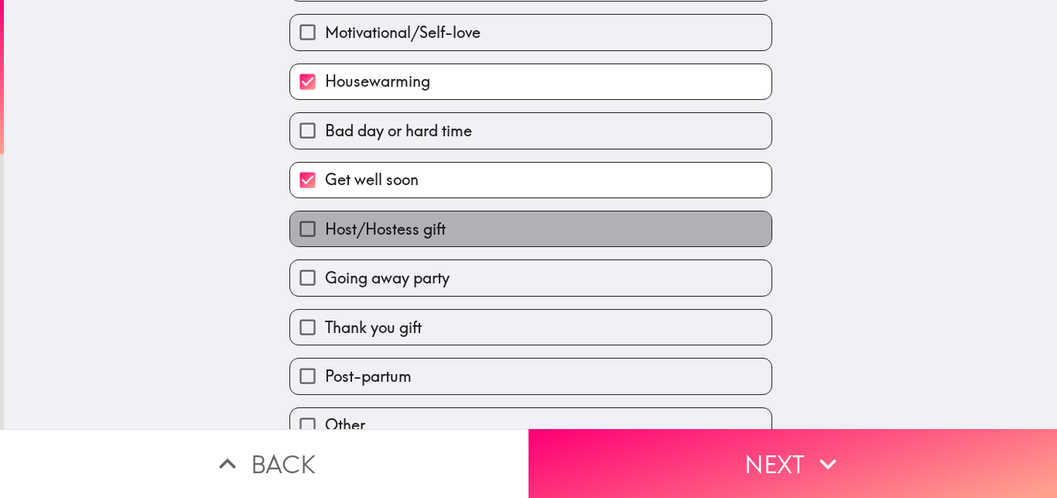
click at [520, 235] on label "Host/Hostess gift" at bounding box center [530, 228] width 481 height 35
click at [325, 235] on input "Host/Hostess gift" at bounding box center [307, 228] width 35 height 35
checkbox input "true"
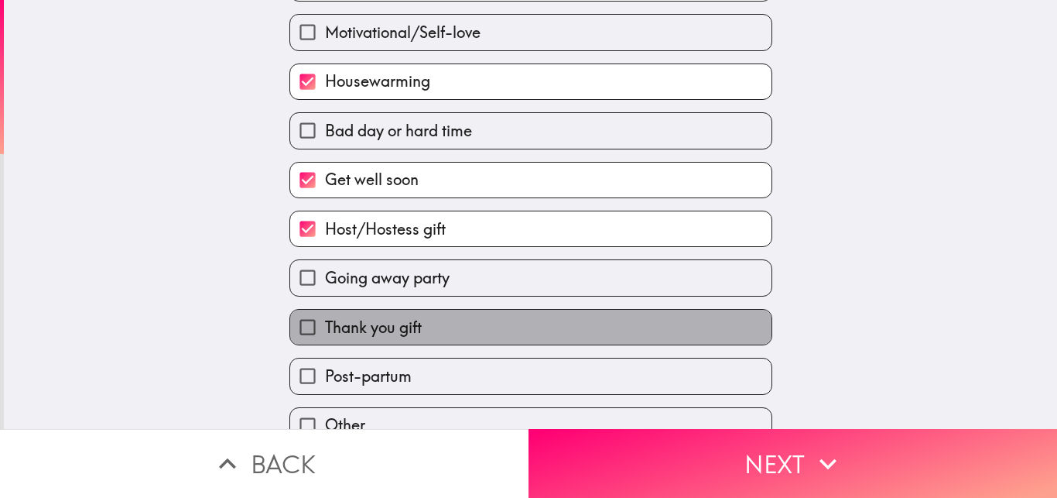
click at [518, 312] on label "Thank you gift" at bounding box center [530, 327] width 481 height 35
click at [325, 312] on input "Thank you gift" at bounding box center [307, 327] width 35 height 35
checkbox input "true"
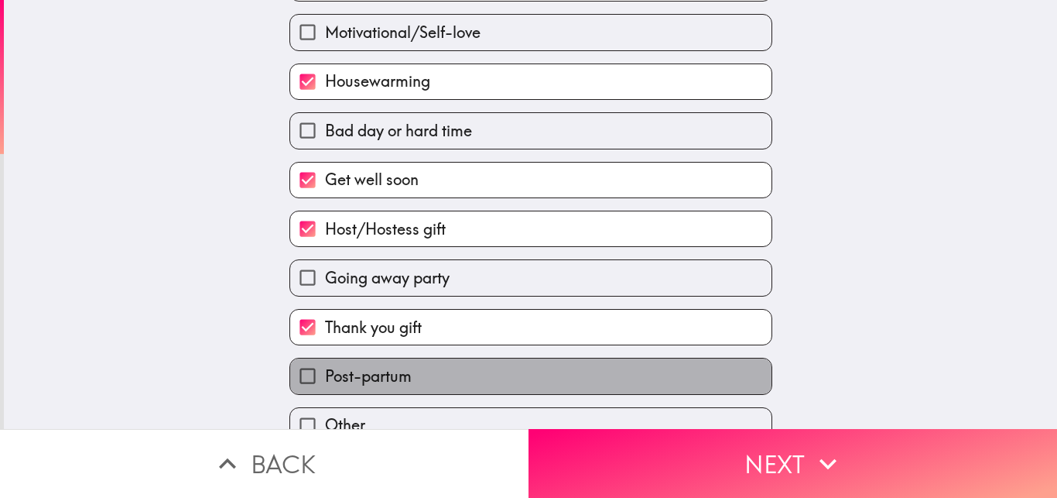
click at [513, 392] on label "Post-partum" at bounding box center [530, 375] width 481 height 35
click at [325, 392] on input "Post-partum" at bounding box center [307, 375] width 35 height 35
checkbox input "true"
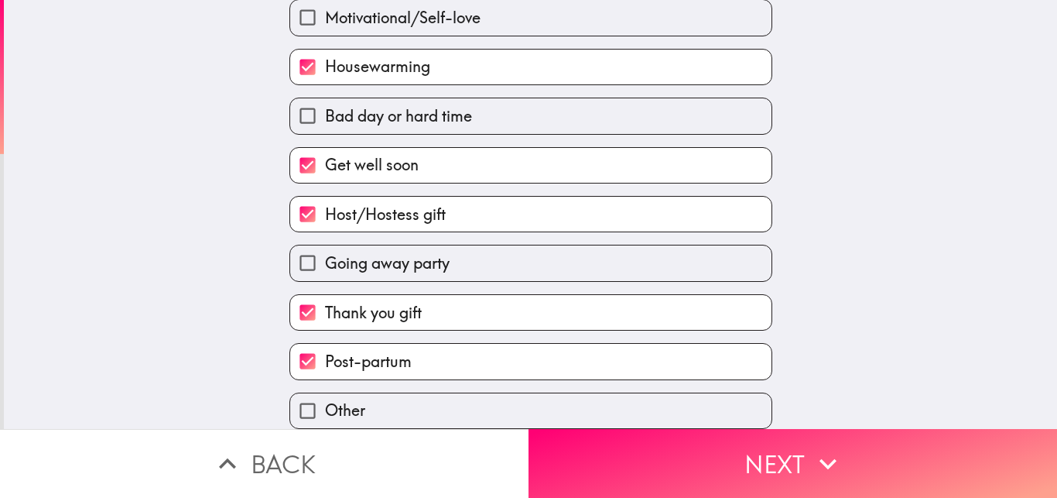
scroll to position [318, 0]
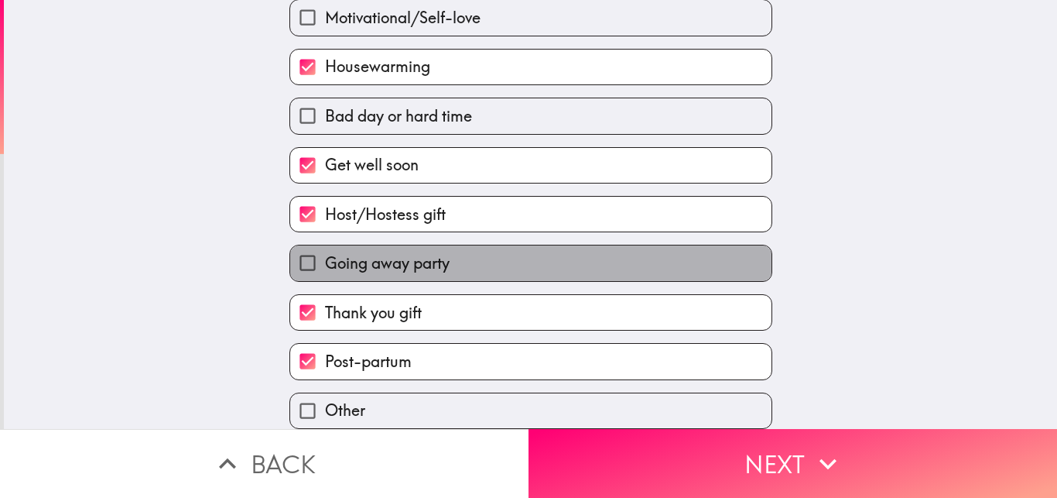
click at [625, 247] on label "Going away party" at bounding box center [530, 262] width 481 height 35
click at [325, 247] on input "Going away party" at bounding box center [307, 262] width 35 height 35
checkbox input "true"
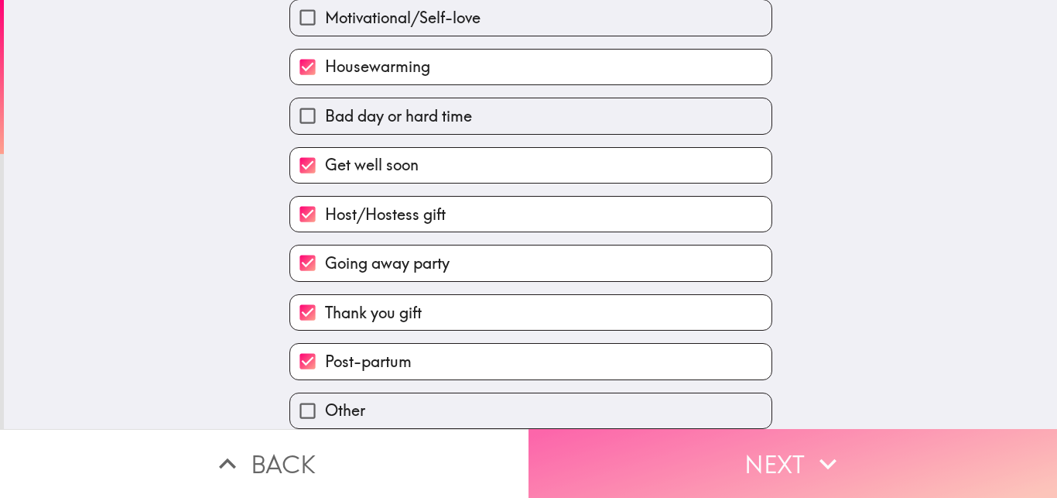
click at [721, 466] on button "Next" at bounding box center [793, 463] width 529 height 69
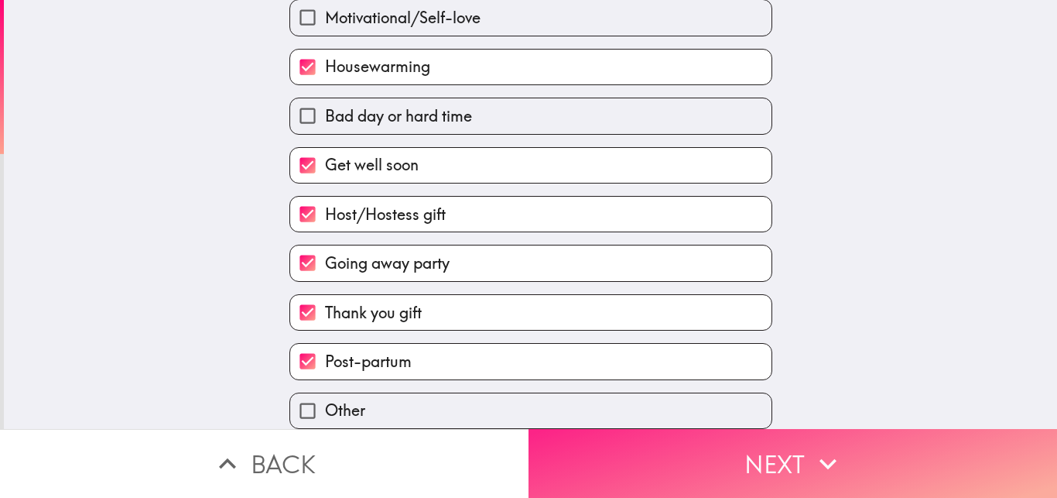
scroll to position [224, 0]
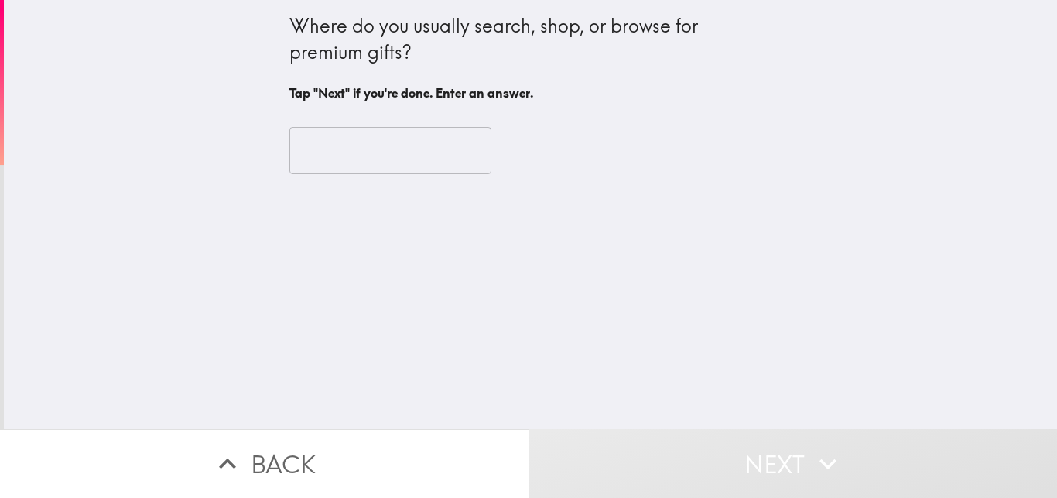
click at [410, 154] on input "text" at bounding box center [390, 151] width 202 height 48
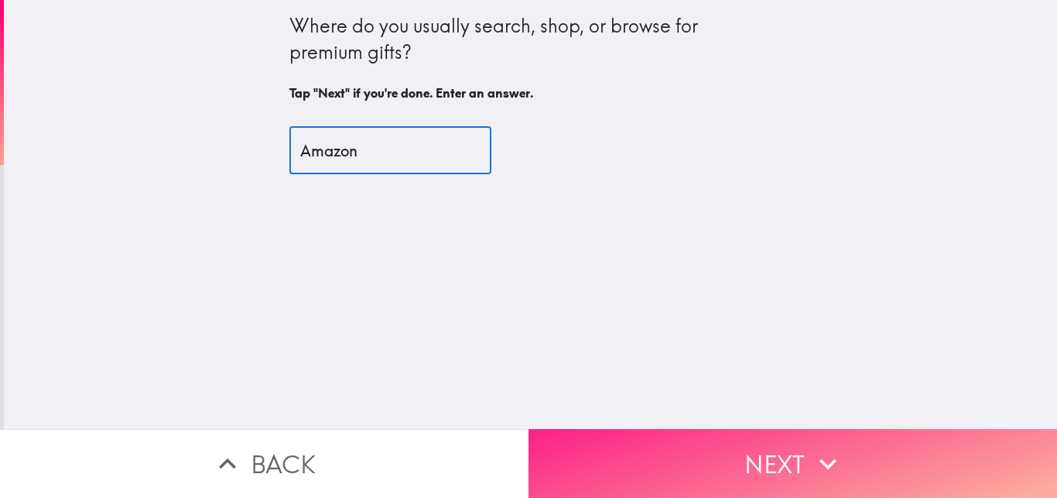
type input "Amazon"
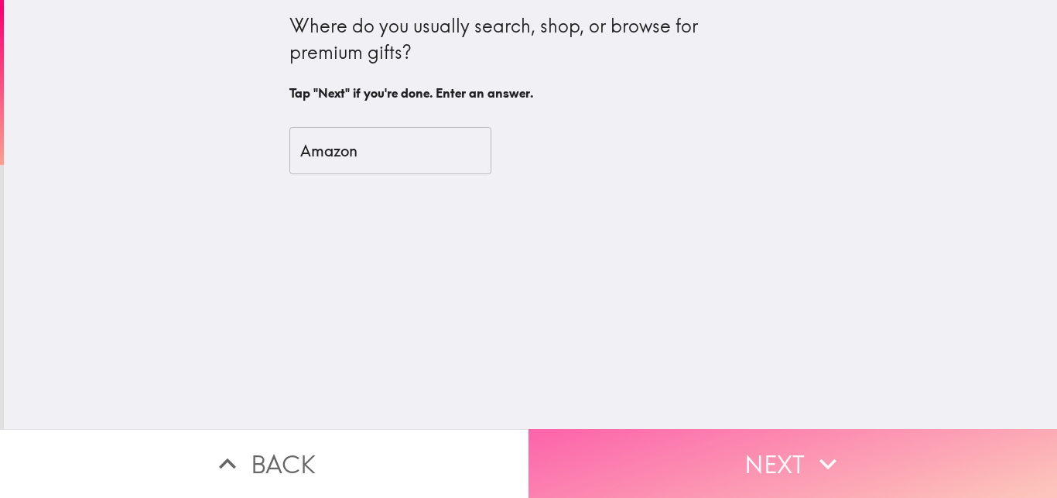
click at [570, 429] on button "Next" at bounding box center [793, 463] width 529 height 69
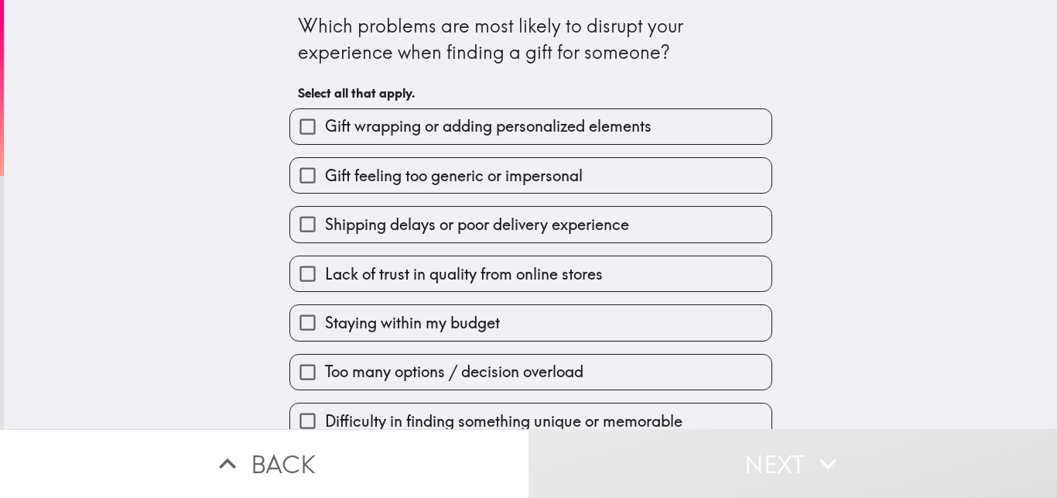
click at [495, 125] on span "Gift wrapping or adding personalized elements" at bounding box center [488, 126] width 327 height 22
click at [325, 125] on input "Gift wrapping or adding personalized elements" at bounding box center [307, 126] width 35 height 35
checkbox input "true"
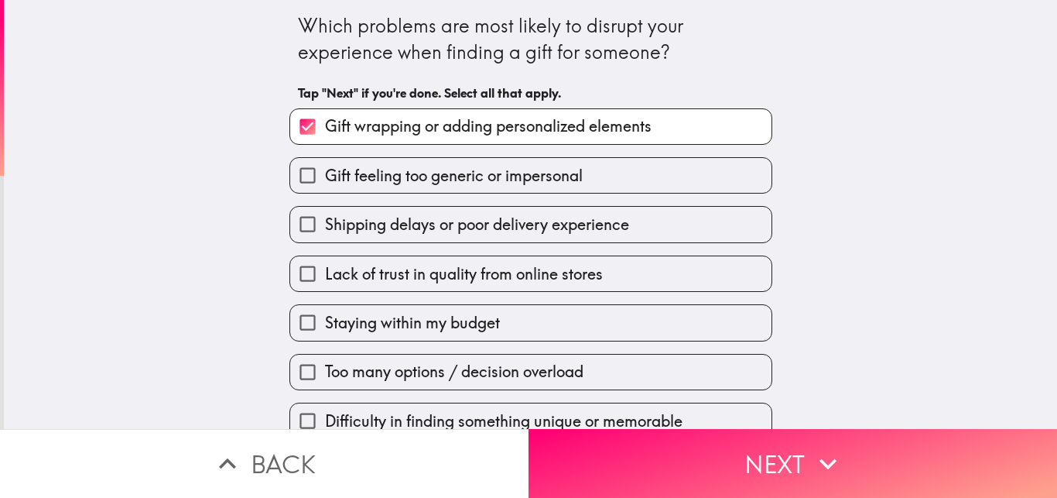
click at [483, 279] on span "Lack of trust in quality from online stores" at bounding box center [464, 274] width 278 height 22
click at [325, 279] on input "Lack of trust in quality from online stores" at bounding box center [307, 273] width 35 height 35
checkbox input "true"
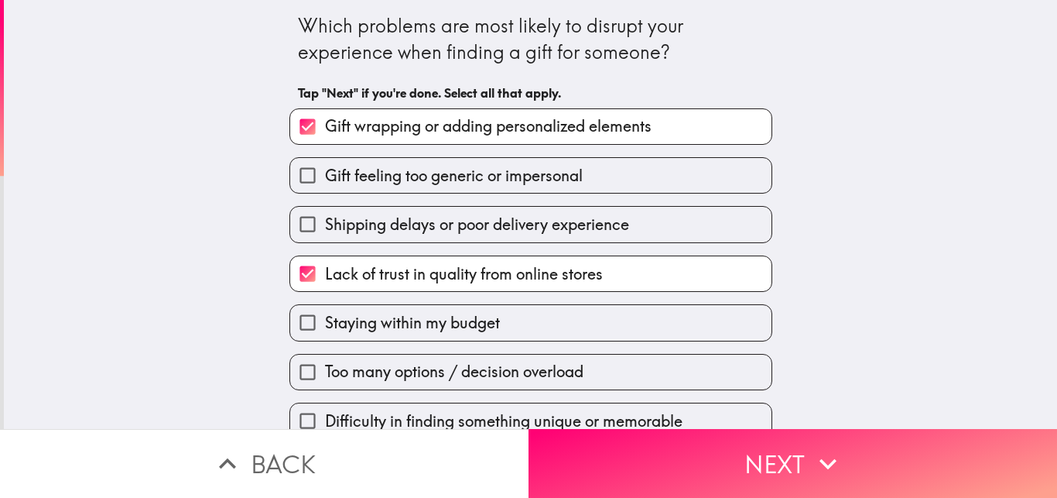
click at [493, 365] on span "Too many options / decision overload" at bounding box center [454, 372] width 259 height 22
click at [325, 365] on input "Too many options / decision overload" at bounding box center [307, 372] width 35 height 35
checkbox input "true"
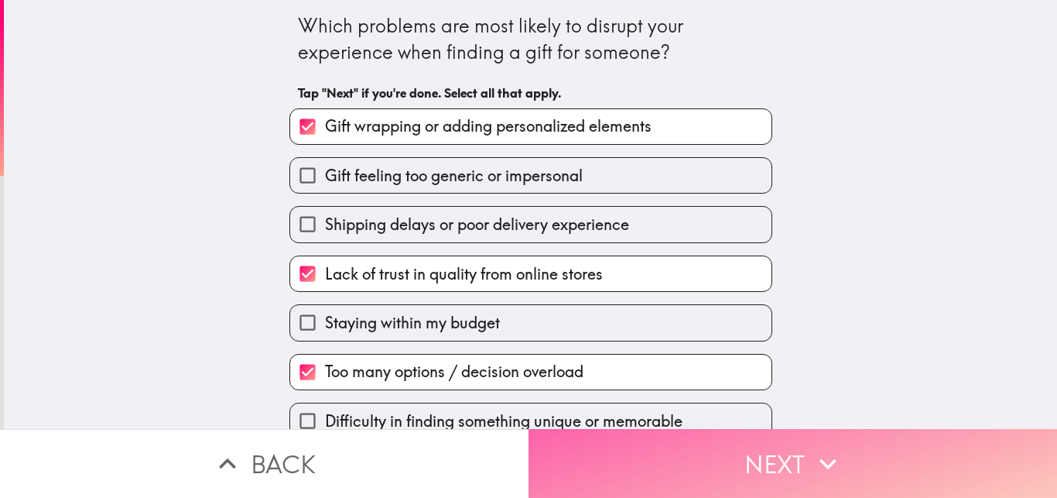
click at [663, 478] on button "Next" at bounding box center [793, 463] width 529 height 69
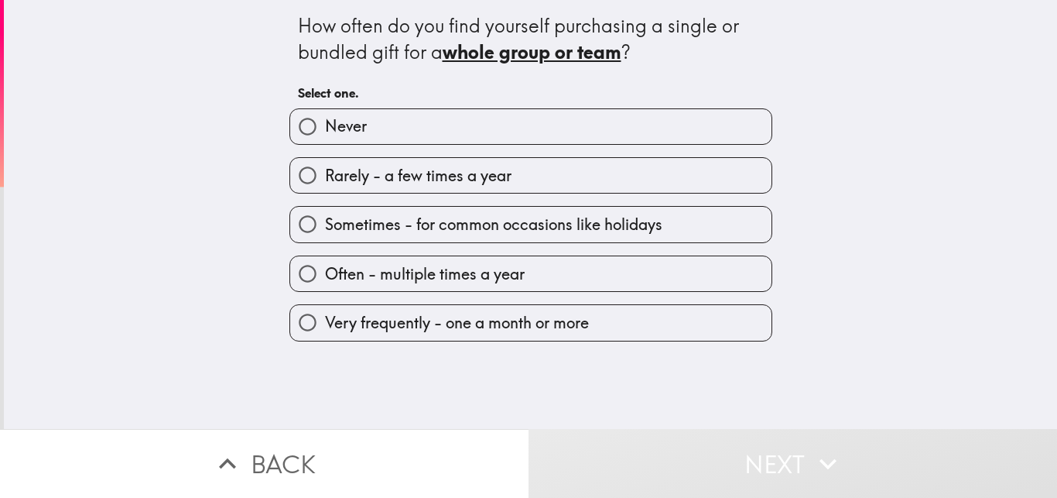
click at [608, 309] on label "Very frequently - one a month or more" at bounding box center [530, 322] width 481 height 35
click at [325, 309] on input "Very frequently - one a month or more" at bounding box center [307, 322] width 35 height 35
radio input "true"
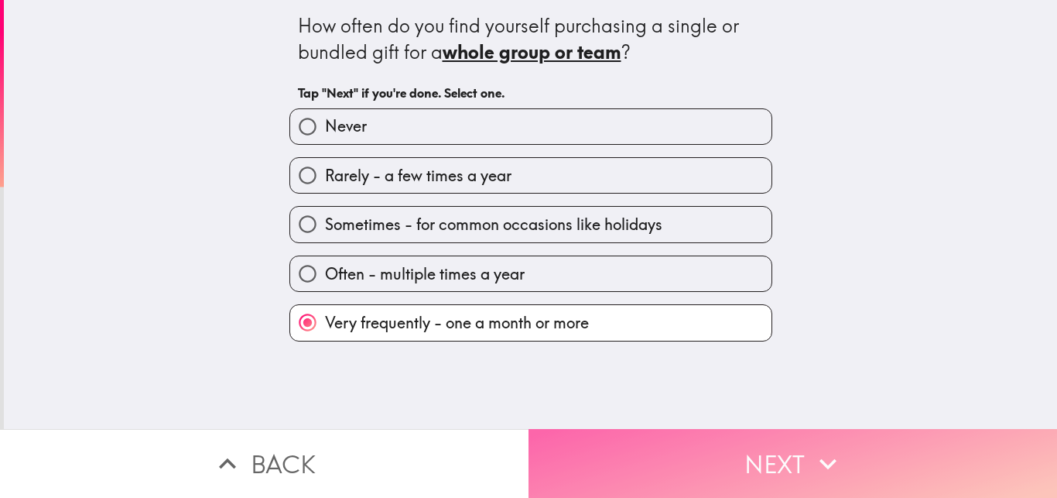
click at [722, 456] on button "Next" at bounding box center [793, 463] width 529 height 69
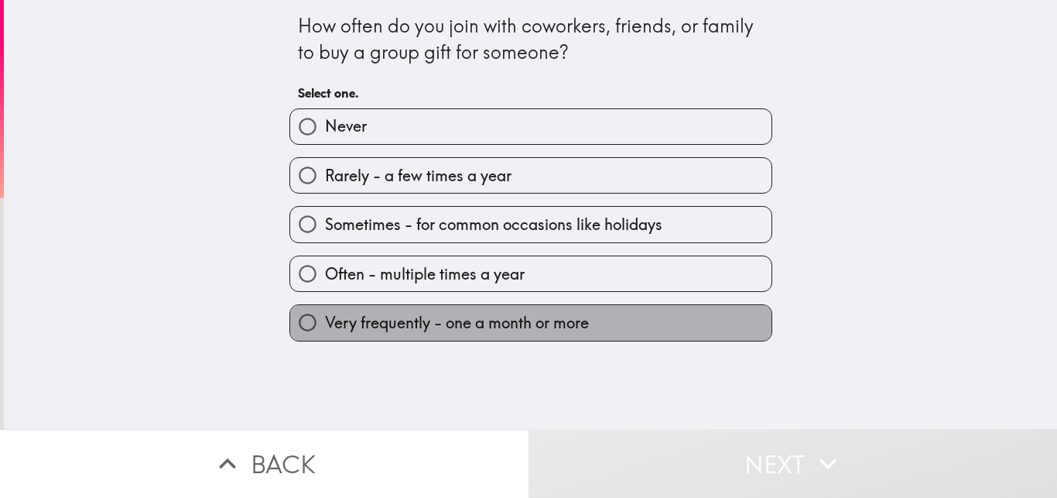
click at [589, 338] on label "Very frequently - one a month or more" at bounding box center [530, 322] width 481 height 35
click at [325, 338] on input "Very frequently - one a month or more" at bounding box center [307, 322] width 35 height 35
radio input "true"
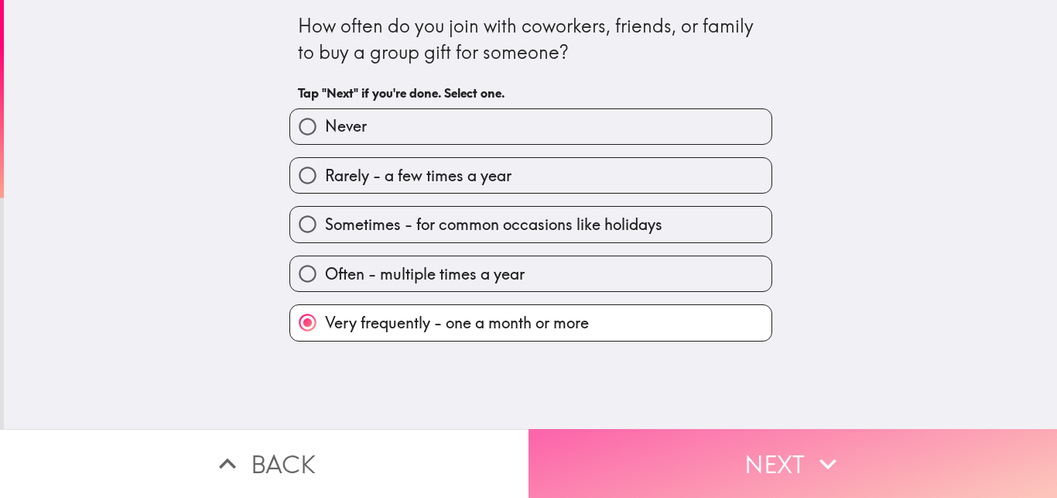
click at [635, 435] on button "Next" at bounding box center [793, 463] width 529 height 69
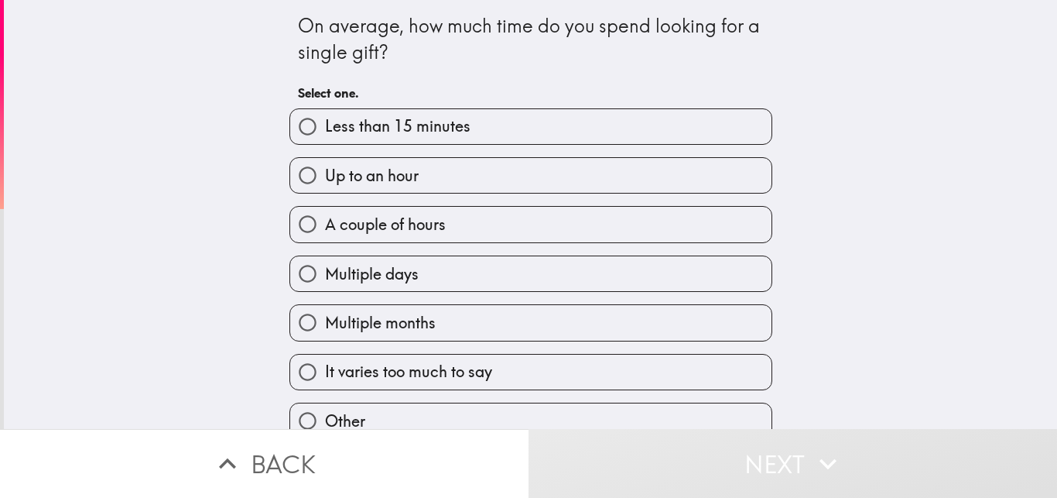
drag, startPoint x: 1033, startPoint y: 53, endPoint x: 1043, endPoint y: 68, distance: 18.1
click at [1043, 68] on div "On average, how much time do you spend looking for a single gift? Select one. L…" at bounding box center [530, 214] width 1053 height 429
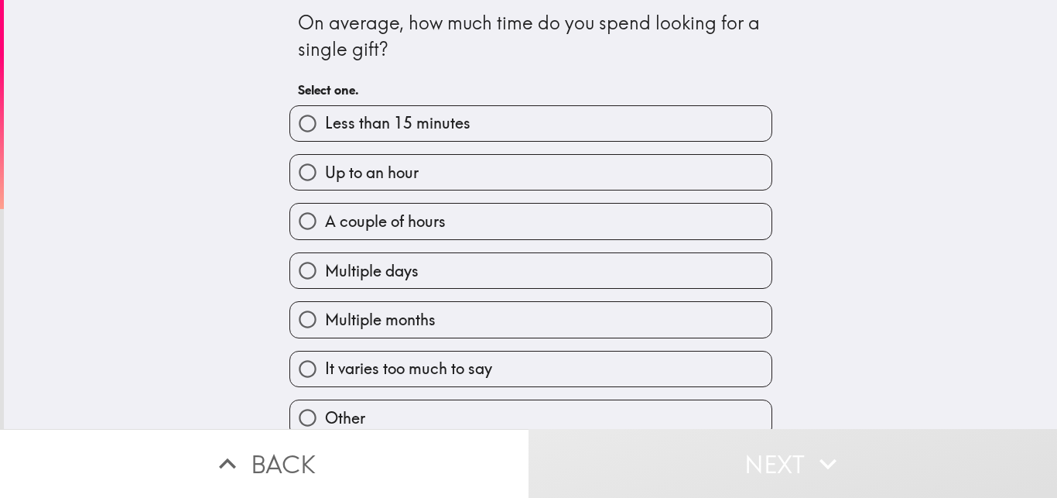
scroll to position [2, 0]
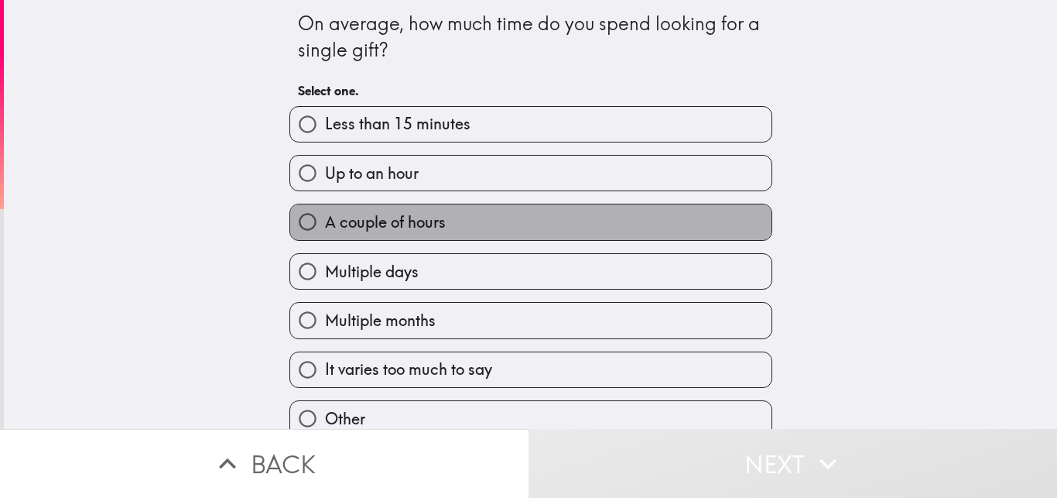
click at [592, 235] on label "A couple of hours" at bounding box center [530, 221] width 481 height 35
click at [325, 235] on input "A couple of hours" at bounding box center [307, 221] width 35 height 35
radio input "true"
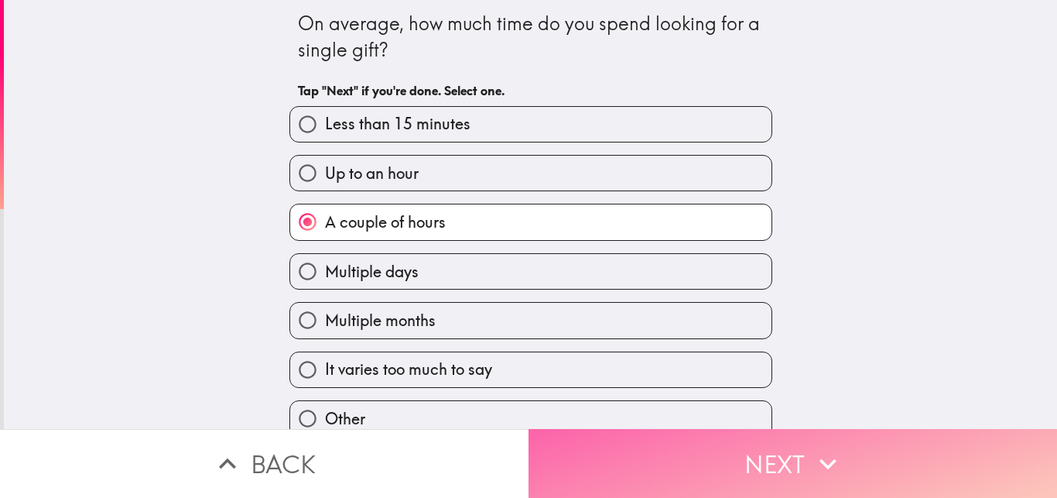
click at [753, 463] on button "Next" at bounding box center [793, 463] width 529 height 69
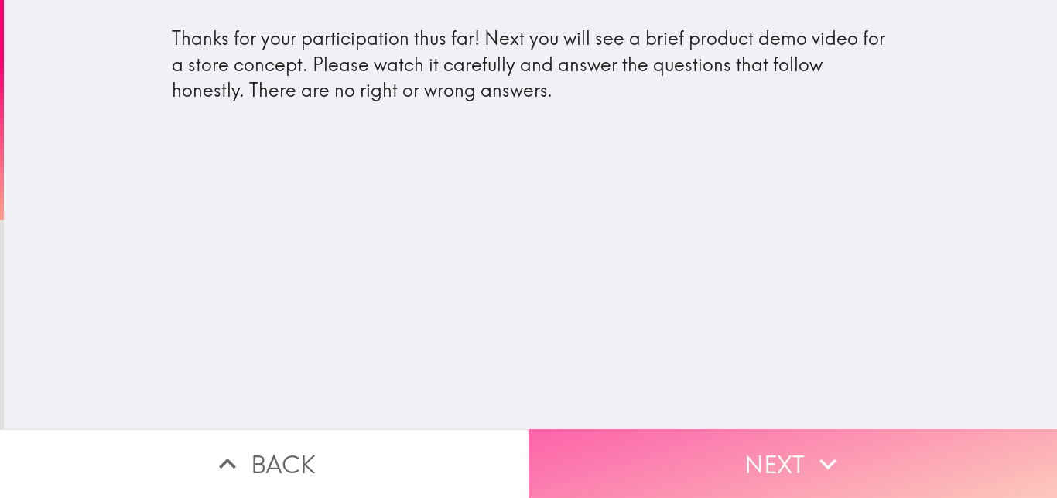
click at [694, 460] on button "Next" at bounding box center [793, 463] width 529 height 69
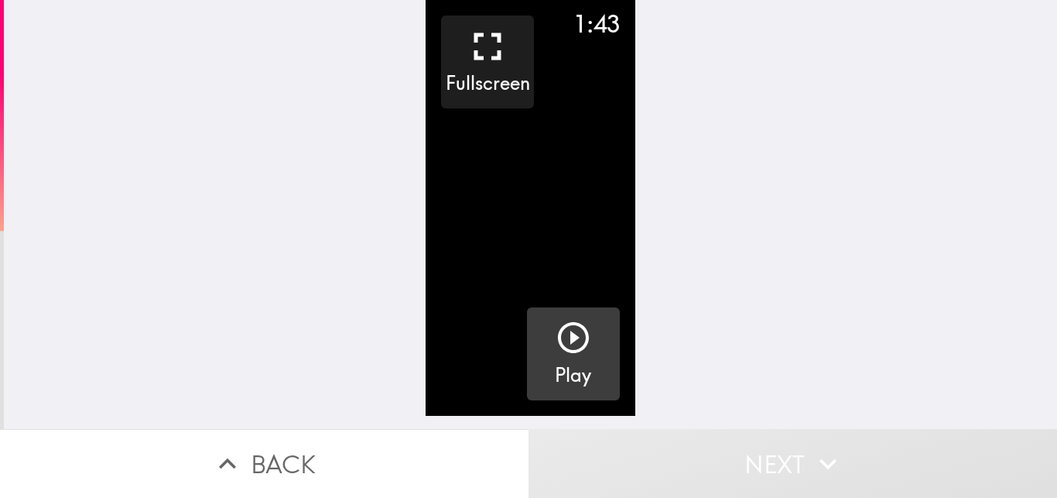
click at [603, 370] on button "Play" at bounding box center [573, 353] width 93 height 93
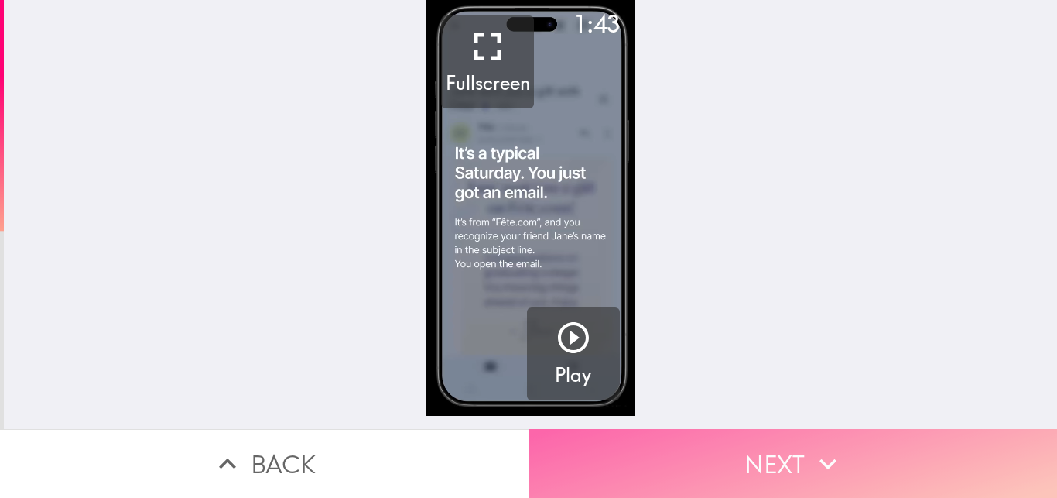
click at [820, 463] on icon "button" at bounding box center [828, 464] width 34 height 34
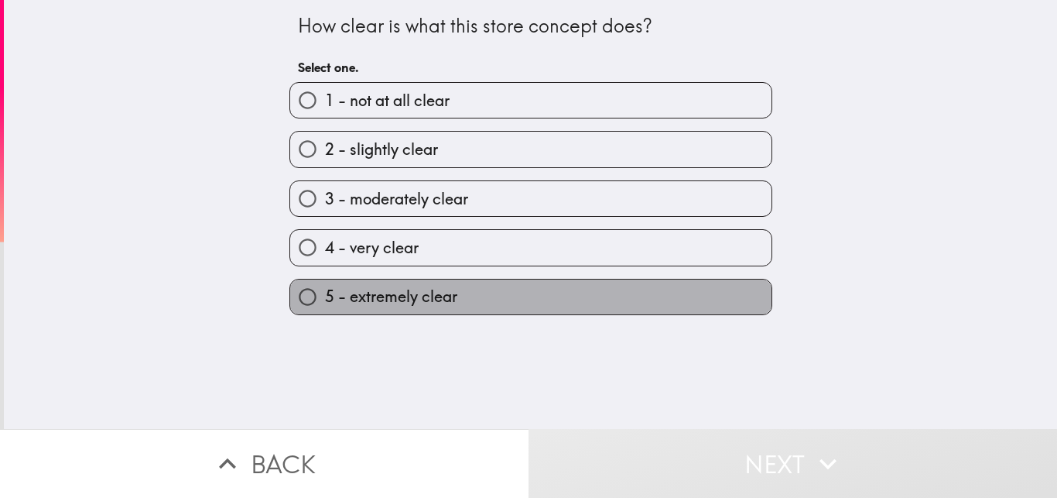
click at [722, 285] on label "5 - extremely clear" at bounding box center [530, 296] width 481 height 35
click at [325, 285] on input "5 - extremely clear" at bounding box center [307, 296] width 35 height 35
radio input "true"
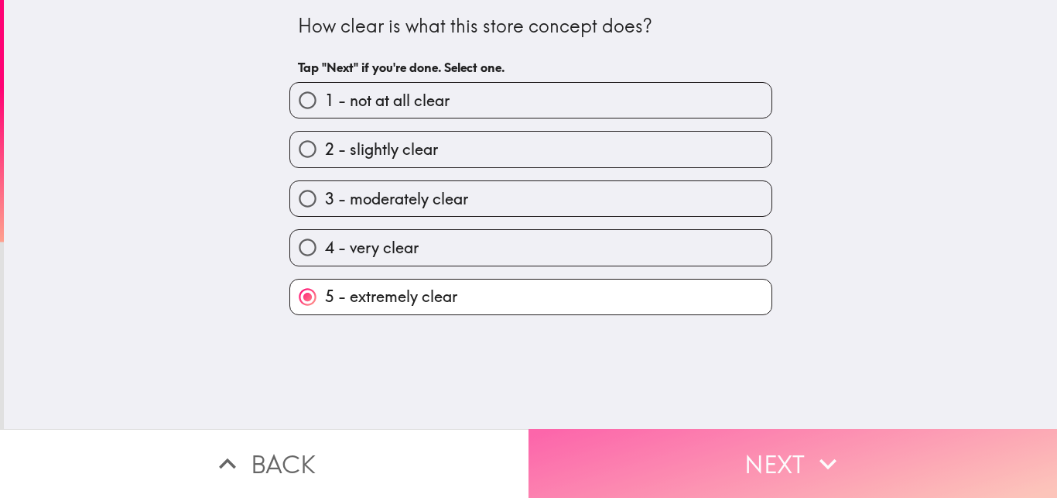
click at [792, 430] on button "Next" at bounding box center [793, 463] width 529 height 69
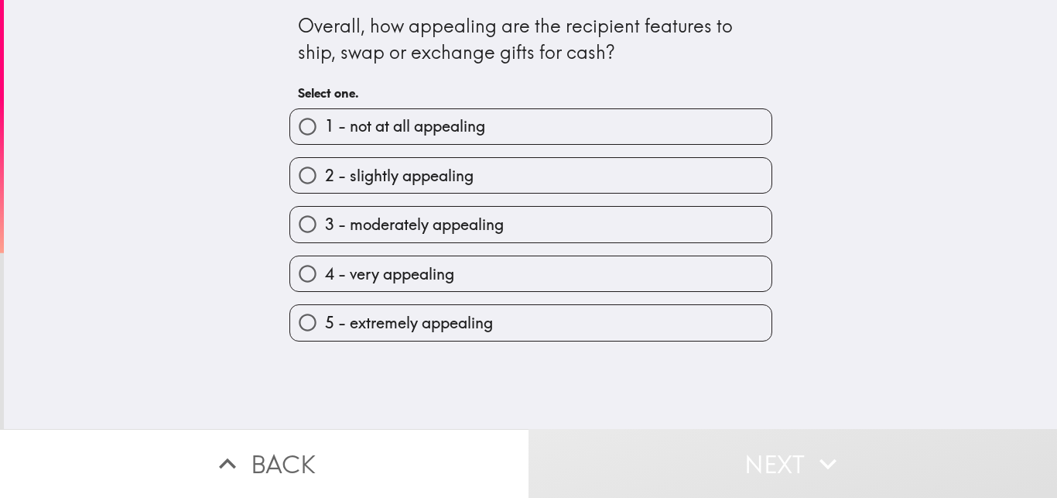
click at [731, 318] on label "5 - extremely appealing" at bounding box center [530, 322] width 481 height 35
click at [325, 318] on input "5 - extremely appealing" at bounding box center [307, 322] width 35 height 35
radio input "true"
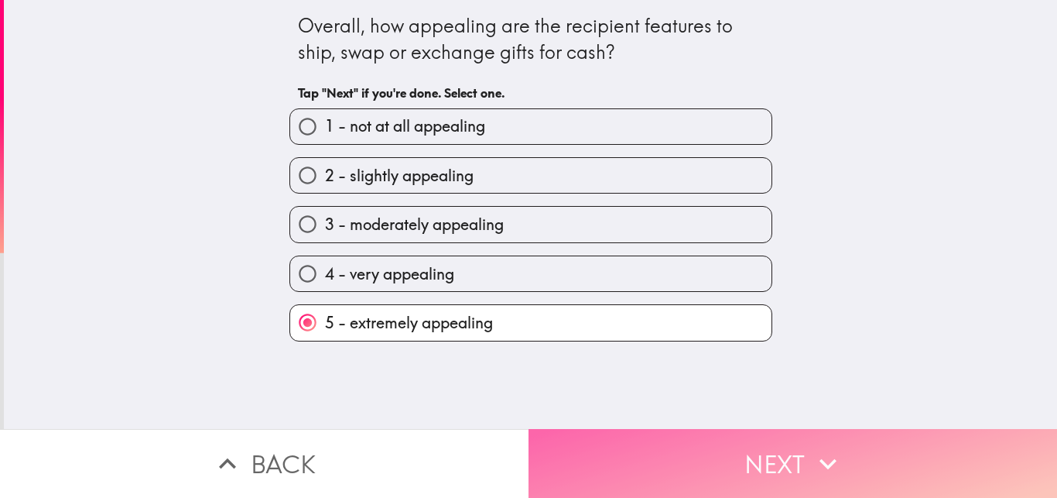
click at [761, 429] on button "Next" at bounding box center [793, 463] width 529 height 69
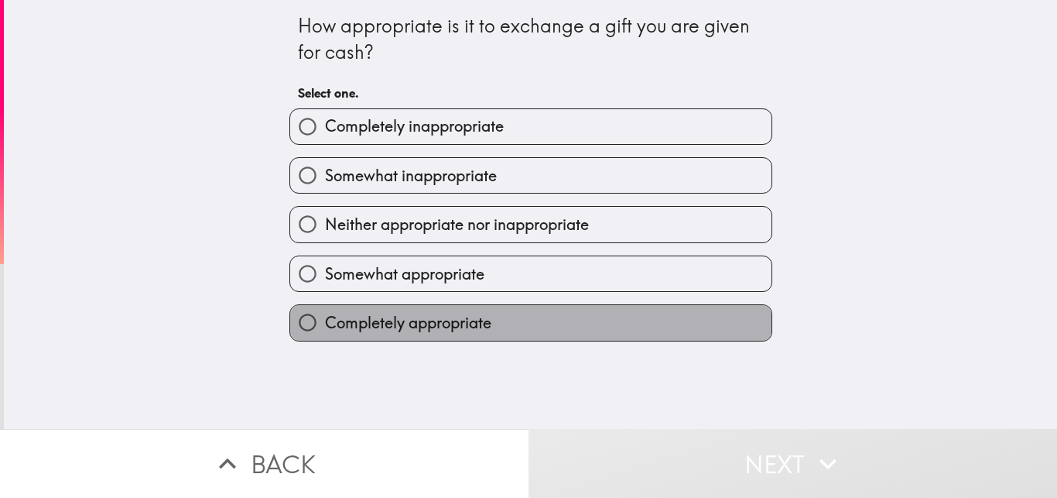
click at [662, 325] on label "Completely appropriate" at bounding box center [530, 322] width 481 height 35
click at [325, 325] on input "Completely appropriate" at bounding box center [307, 322] width 35 height 35
radio input "true"
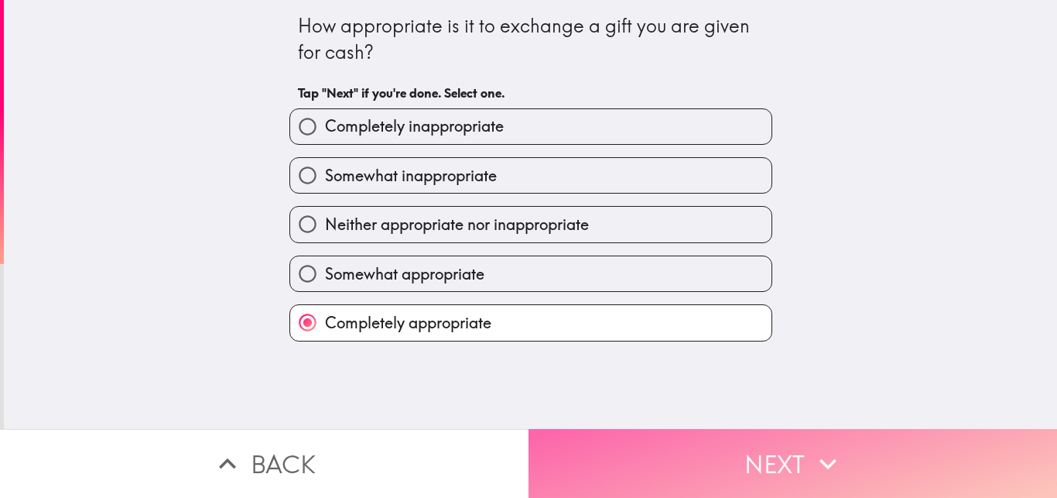
click at [721, 435] on button "Next" at bounding box center [793, 463] width 529 height 69
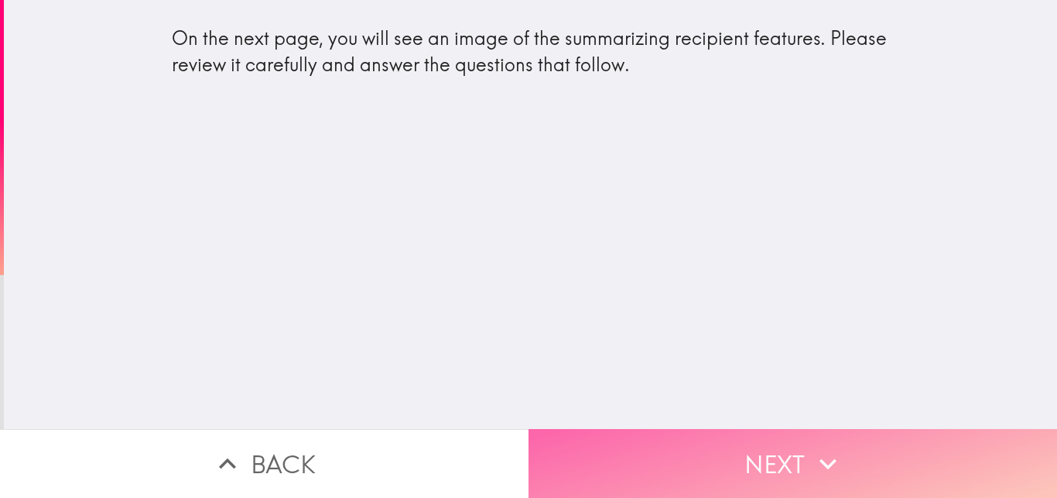
click at [745, 433] on button "Next" at bounding box center [793, 463] width 529 height 69
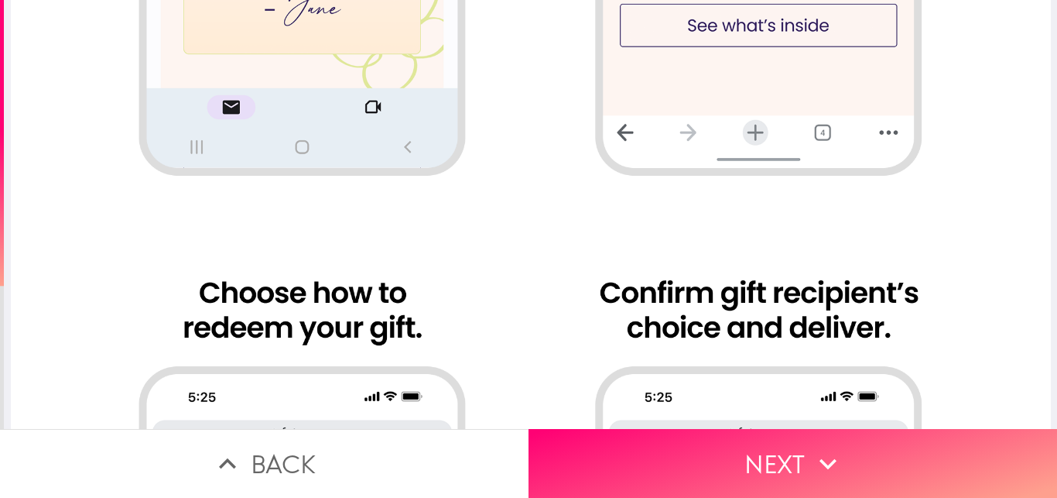
scroll to position [941, 0]
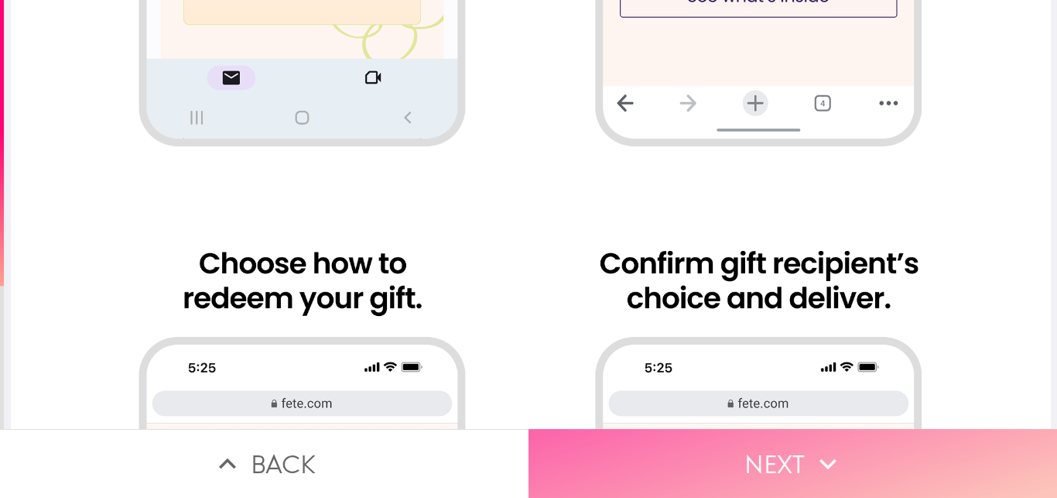
click at [837, 447] on icon "button" at bounding box center [828, 464] width 34 height 34
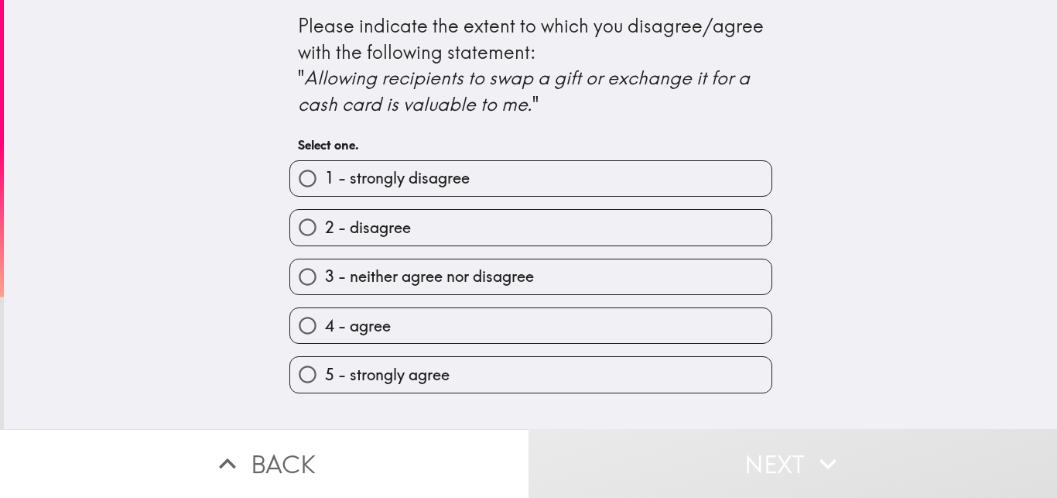
click at [713, 355] on div "5 - strongly agree" at bounding box center [524, 368] width 495 height 49
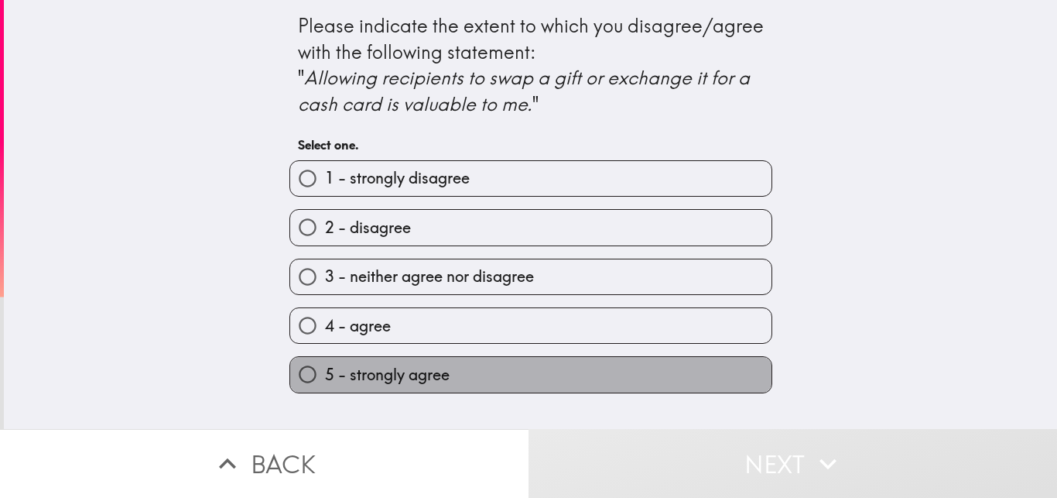
click at [724, 375] on label "5 - strongly agree" at bounding box center [530, 374] width 481 height 35
click at [325, 375] on input "5 - strongly agree" at bounding box center [307, 374] width 35 height 35
radio input "true"
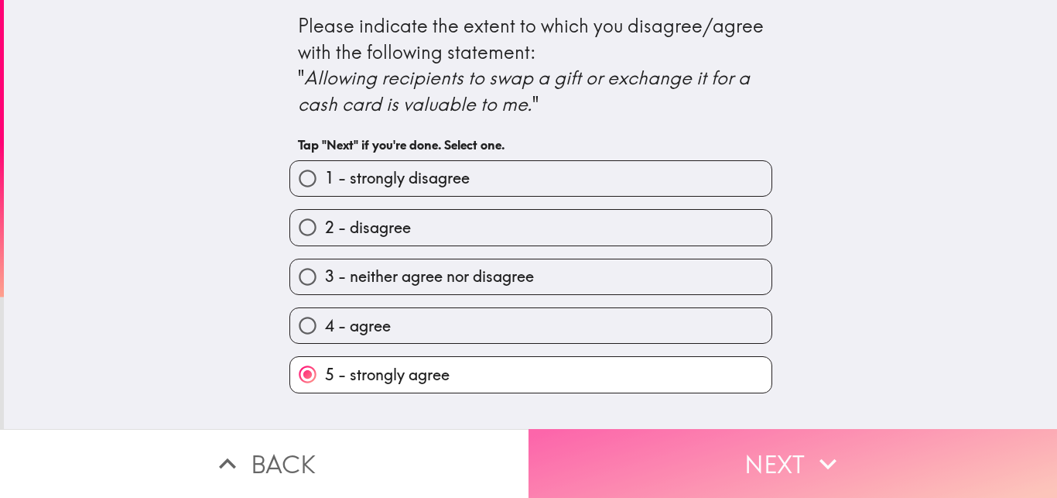
click at [745, 429] on button "Next" at bounding box center [793, 463] width 529 height 69
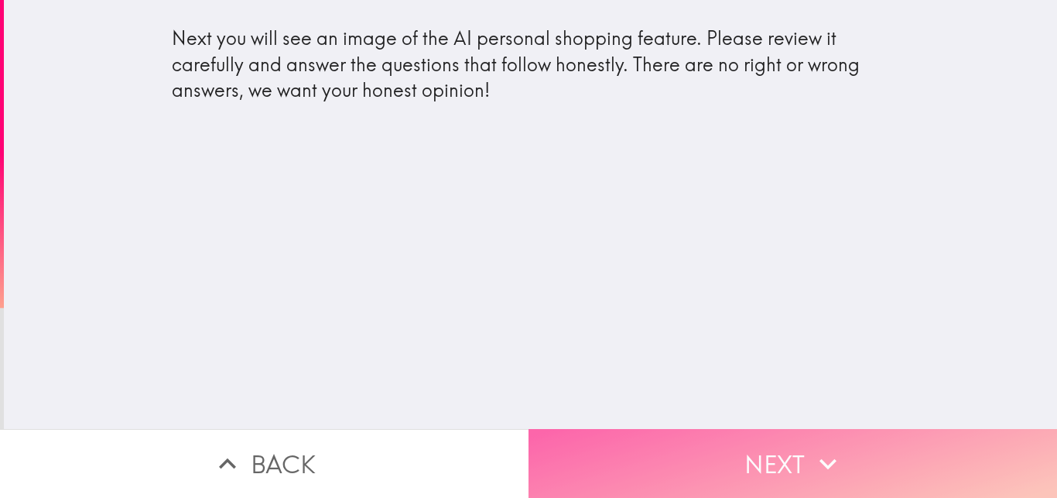
click at [745, 429] on button "Next" at bounding box center [793, 463] width 529 height 69
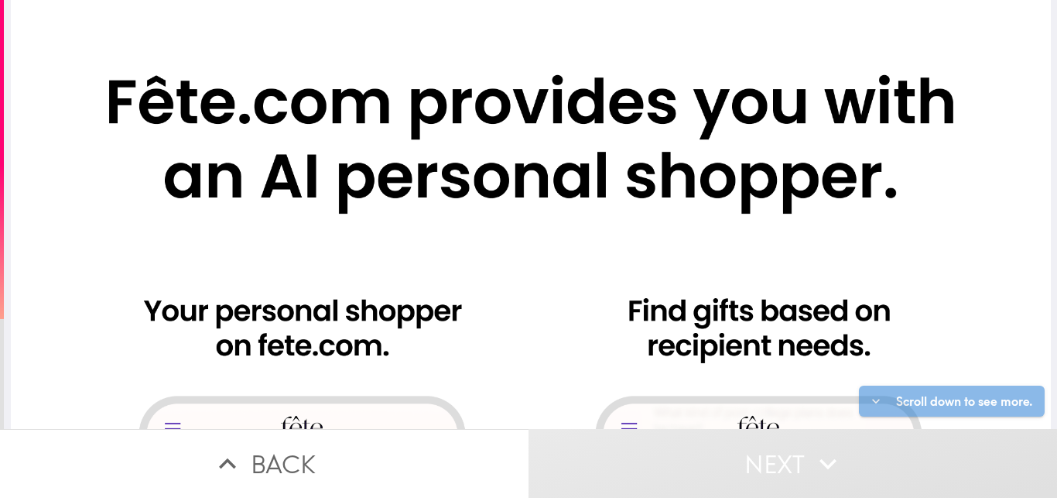
drag, startPoint x: 1020, startPoint y: 53, endPoint x: 1037, endPoint y: 44, distance: 19.0
click at [1037, 44] on div "Scroll down to see more." at bounding box center [530, 214] width 1053 height 429
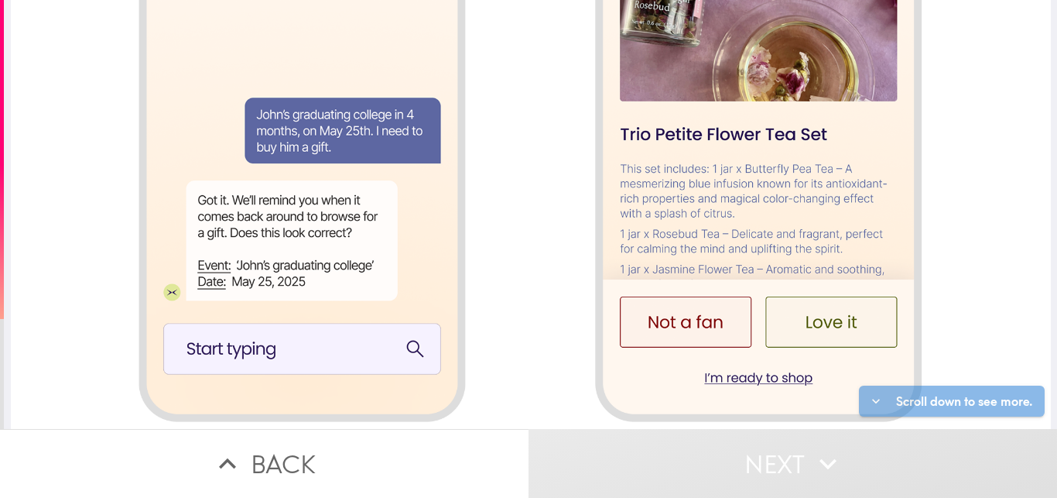
scroll to position [1663, 0]
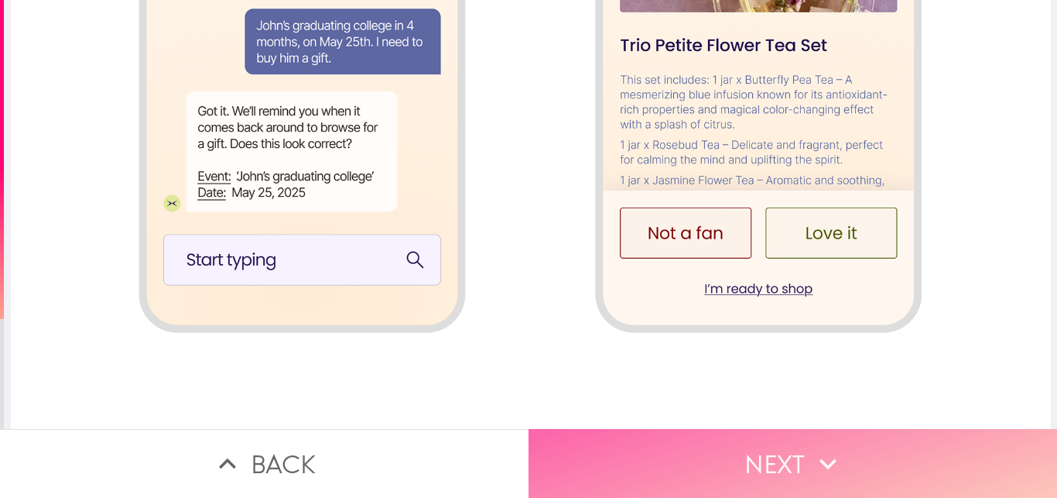
click at [787, 429] on button "Next" at bounding box center [793, 463] width 529 height 69
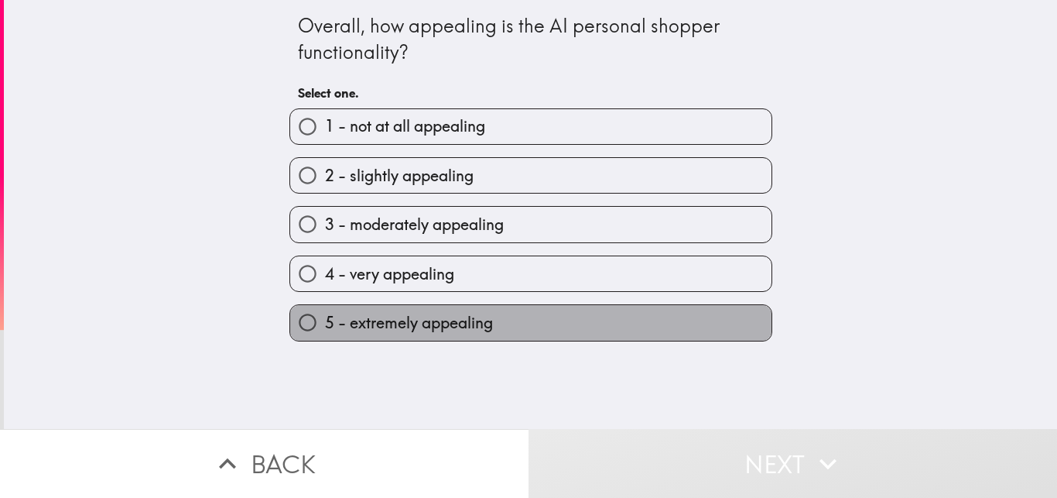
click at [682, 311] on label "5 - extremely appealing" at bounding box center [530, 322] width 481 height 35
click at [325, 311] on input "5 - extremely appealing" at bounding box center [307, 322] width 35 height 35
radio input "true"
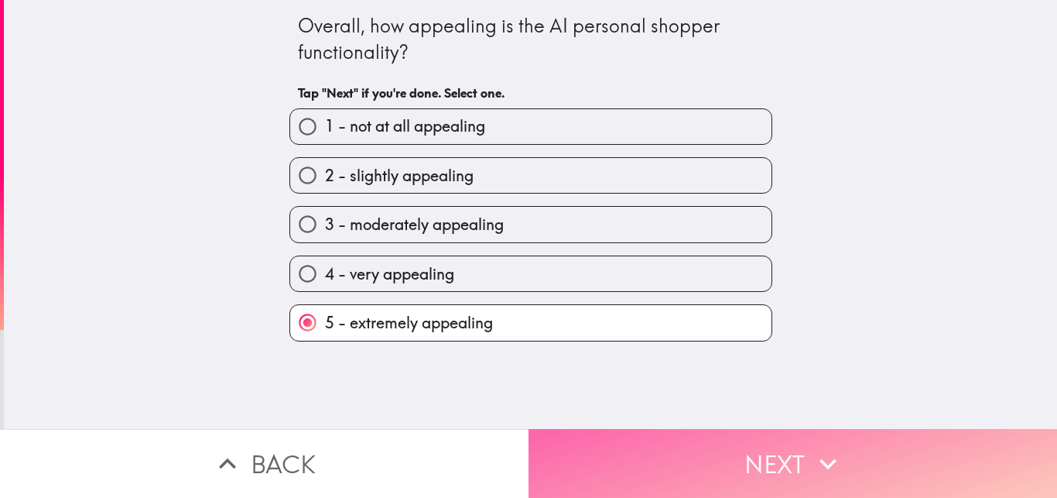
click at [707, 435] on button "Next" at bounding box center [793, 463] width 529 height 69
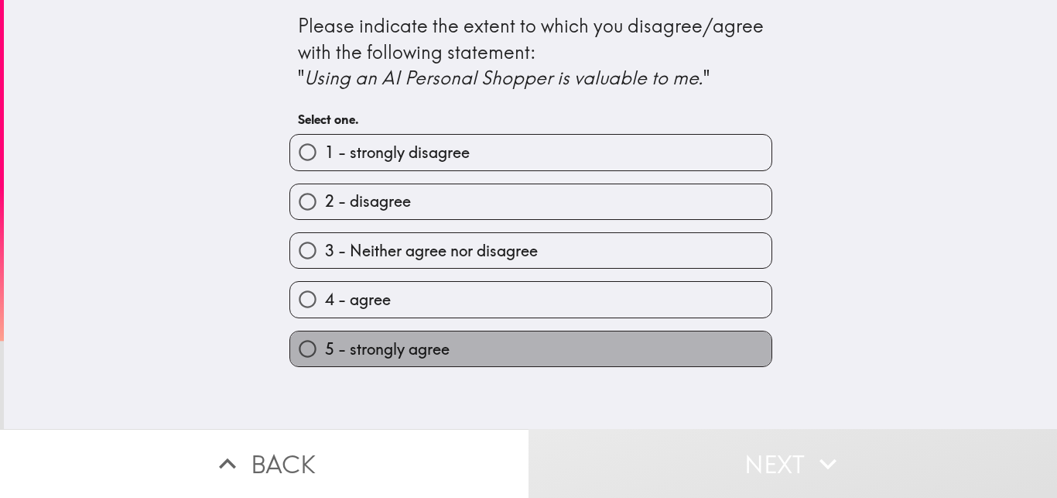
click at [576, 355] on label "5 - strongly agree" at bounding box center [530, 348] width 481 height 35
click at [325, 355] on input "5 - strongly agree" at bounding box center [307, 348] width 35 height 35
radio input "true"
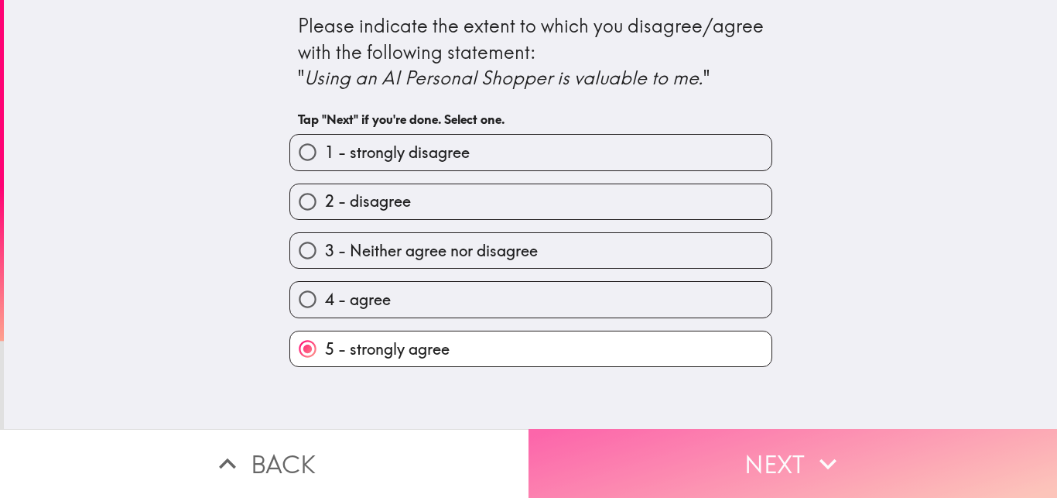
click at [613, 431] on button "Next" at bounding box center [793, 463] width 529 height 69
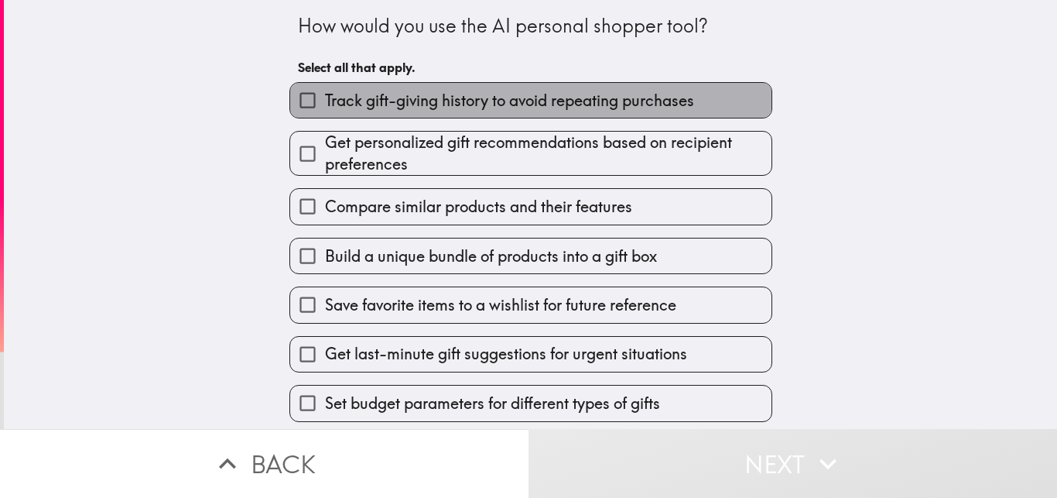
click at [641, 111] on span "Track gift-giving history to avoid repeating purchases" at bounding box center [509, 101] width 369 height 22
click at [325, 111] on input "Track gift-giving history to avoid repeating purchases" at bounding box center [307, 100] width 35 height 35
checkbox input "true"
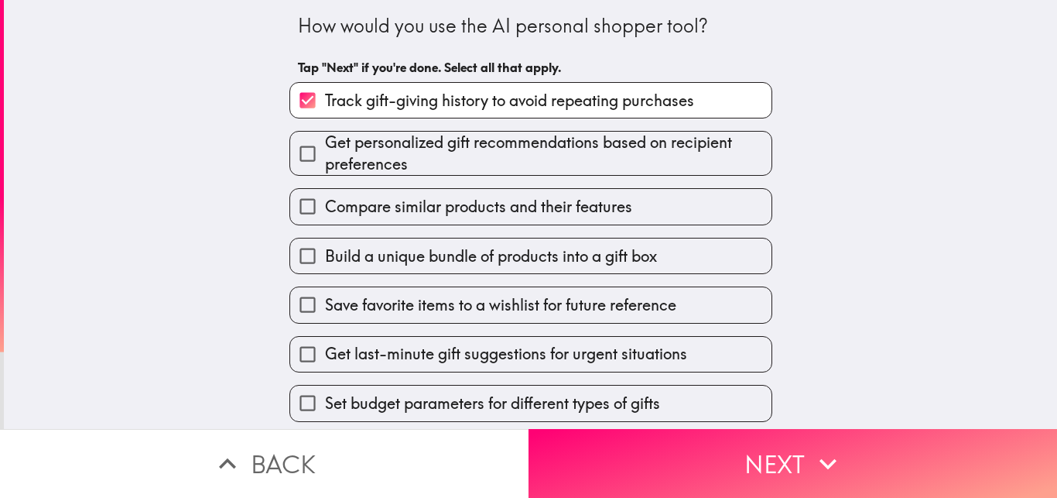
click at [635, 194] on label "Compare similar products and their features" at bounding box center [530, 206] width 481 height 35
click at [325, 194] on input "Compare similar products and their features" at bounding box center [307, 206] width 35 height 35
checkbox input "true"
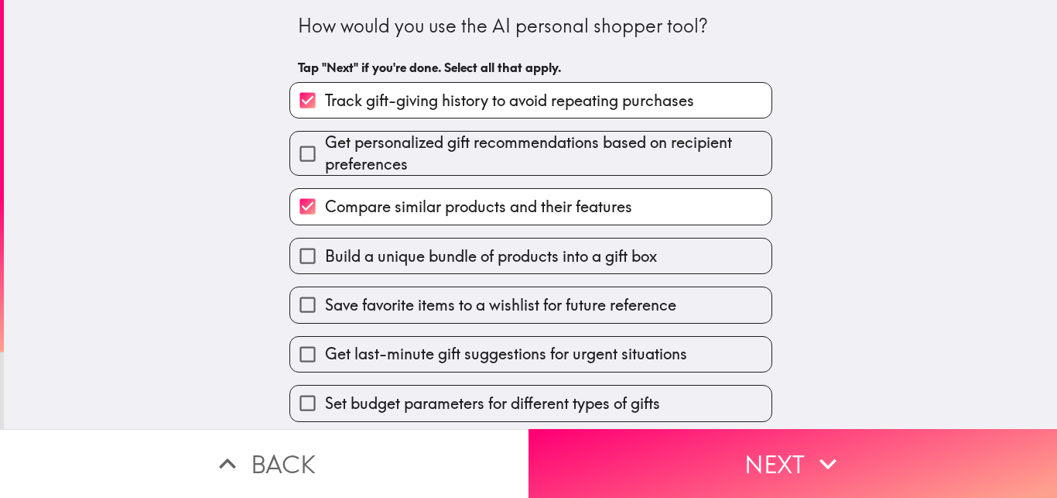
click at [635, 237] on div "Build a unique bundle of products into a gift box" at bounding box center [524, 249] width 495 height 49
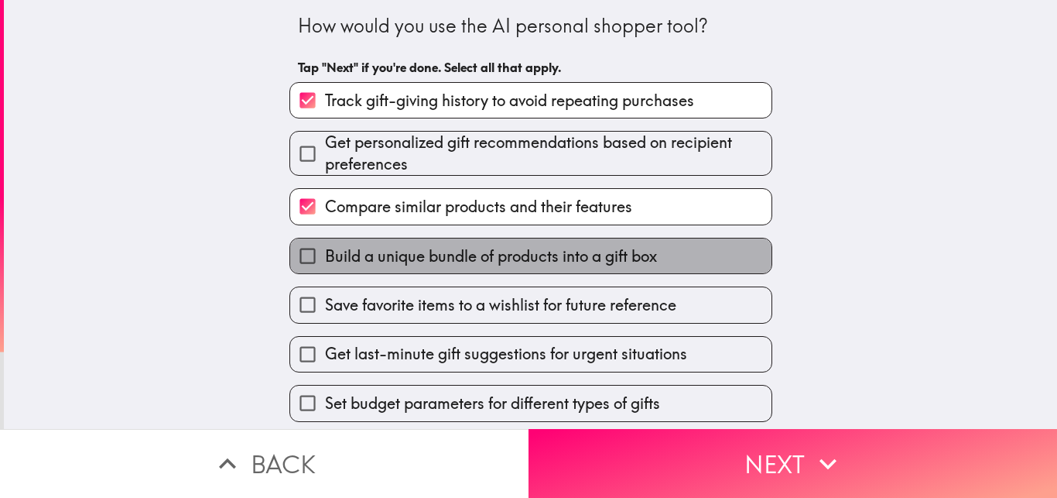
click at [639, 257] on span "Build a unique bundle of products into a gift box" at bounding box center [491, 256] width 332 height 22
click at [325, 257] on input "Build a unique bundle of products into a gift box" at bounding box center [307, 255] width 35 height 35
checkbox input "true"
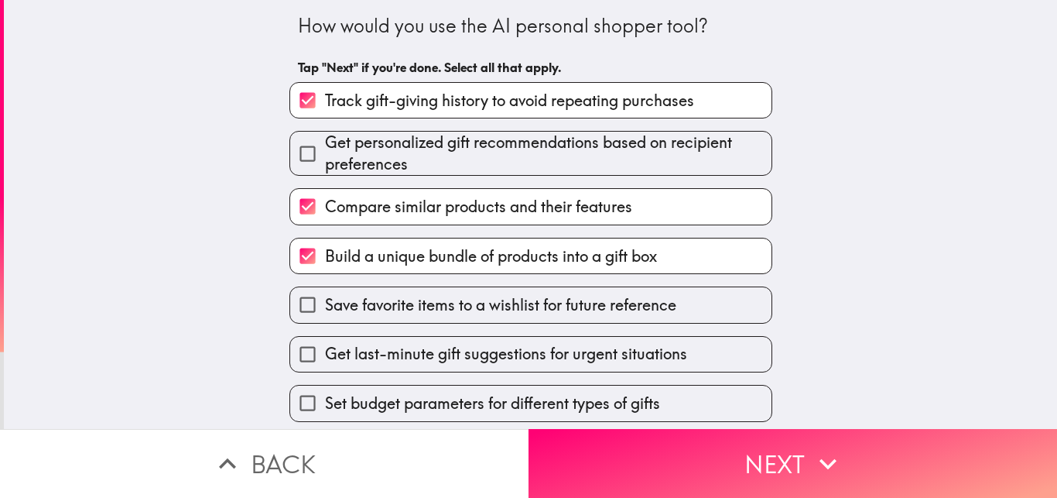
click at [641, 312] on span "Save favorite items to a wishlist for future reference" at bounding box center [500, 305] width 351 height 22
click at [325, 312] on input "Save favorite items to a wishlist for future reference" at bounding box center [307, 304] width 35 height 35
checkbox input "true"
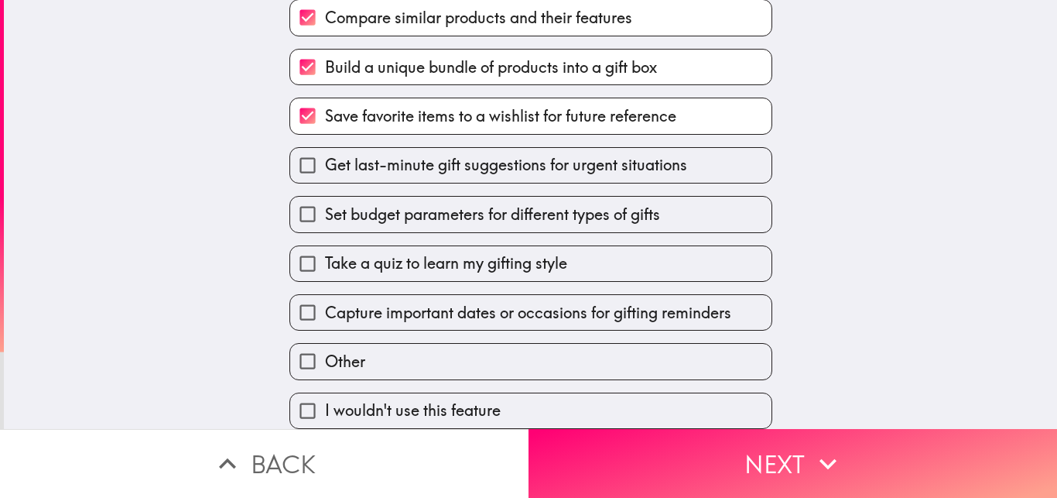
scroll to position [202, 0]
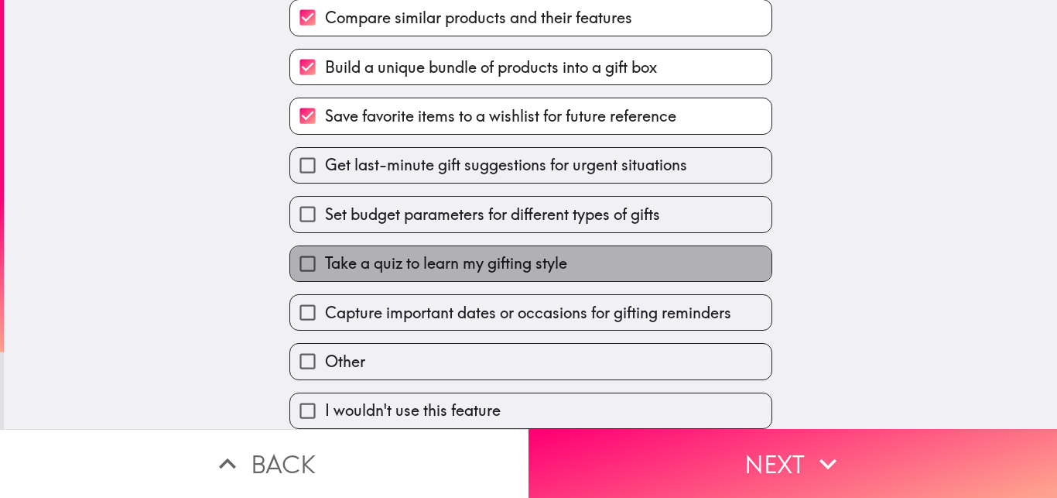
click at [558, 249] on label "Take a quiz to learn my gifting style" at bounding box center [530, 263] width 481 height 35
click at [325, 249] on input "Take a quiz to learn my gifting style" at bounding box center [307, 263] width 35 height 35
checkbox input "true"
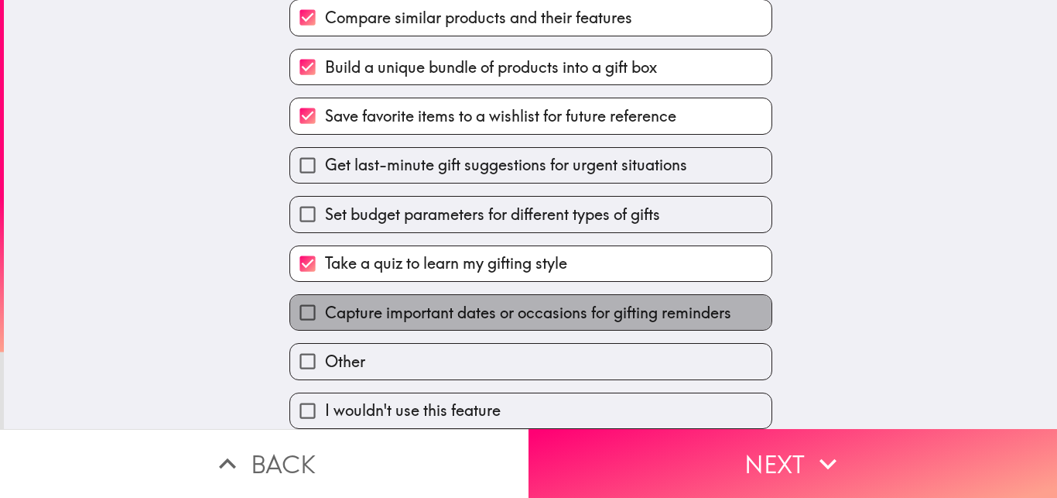
click at [594, 305] on span "Capture important dates or occasions for gifting reminders" at bounding box center [528, 313] width 406 height 22
click at [325, 305] on input "Capture important dates or occasions for gifting reminders" at bounding box center [307, 312] width 35 height 35
checkbox input "true"
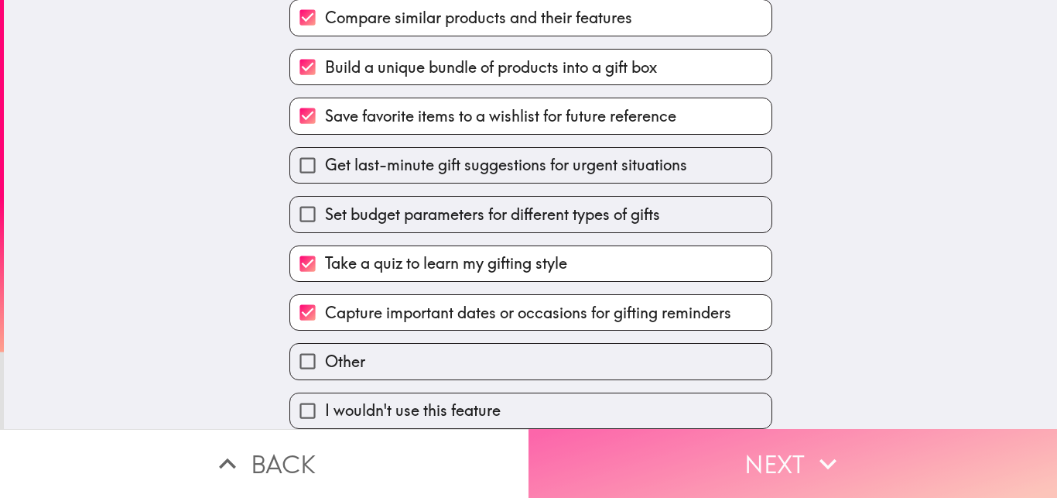
click at [727, 444] on button "Next" at bounding box center [793, 463] width 529 height 69
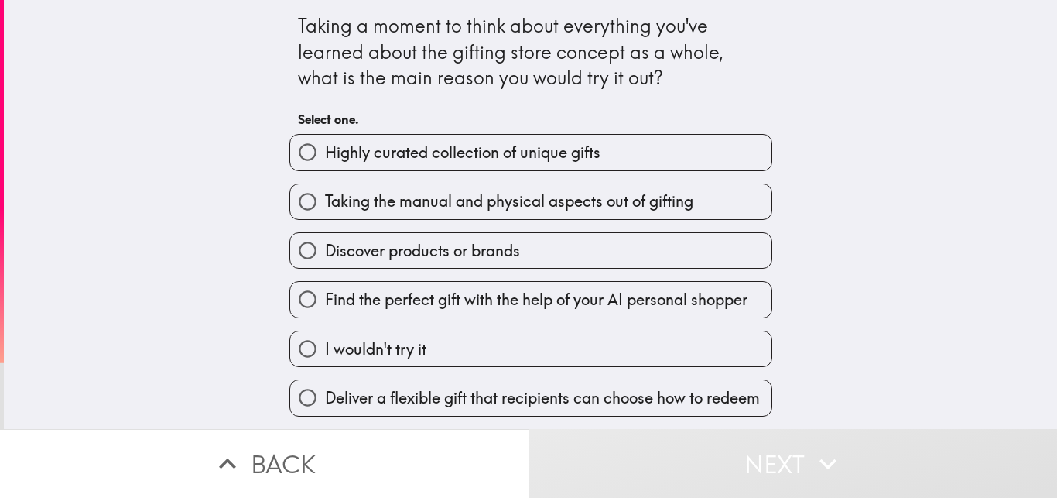
click at [583, 131] on div "Highly curated collection of unique gifts" at bounding box center [524, 146] width 495 height 49
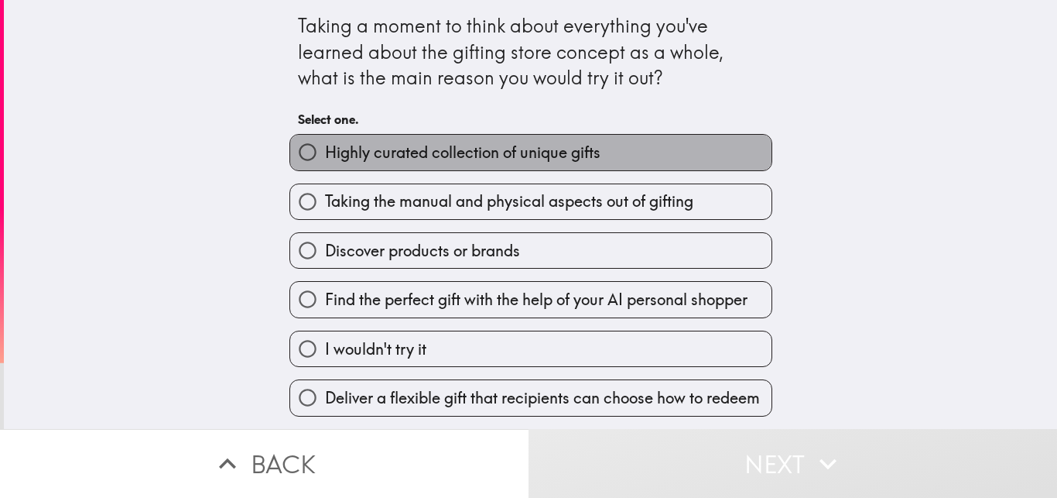
click at [603, 147] on label "Highly curated collection of unique gifts" at bounding box center [530, 152] width 481 height 35
click at [325, 147] on input "Highly curated collection of unique gifts" at bounding box center [307, 152] width 35 height 35
radio input "true"
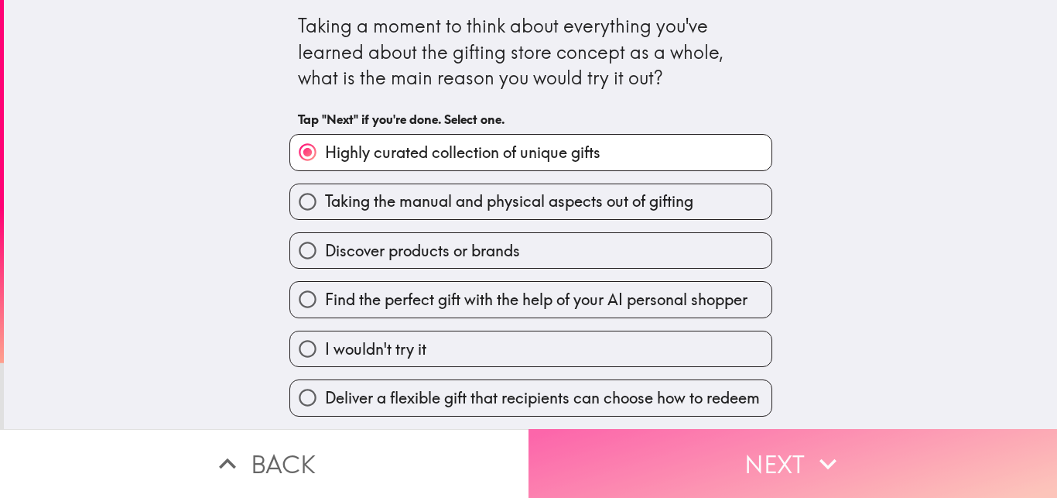
click at [826, 455] on icon "button" at bounding box center [828, 464] width 34 height 34
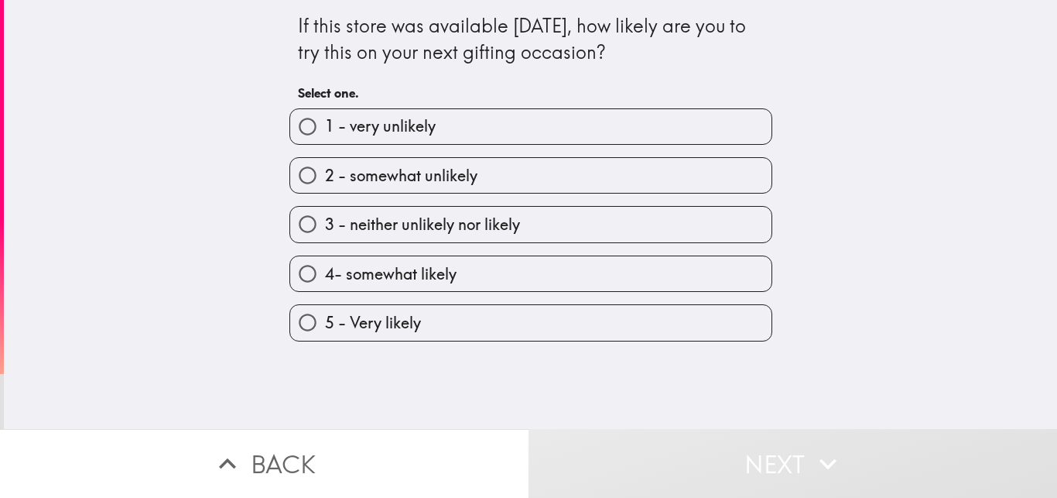
click at [656, 317] on label "5 - Very likely" at bounding box center [530, 322] width 481 height 35
click at [325, 317] on input "5 - Very likely" at bounding box center [307, 322] width 35 height 35
radio input "true"
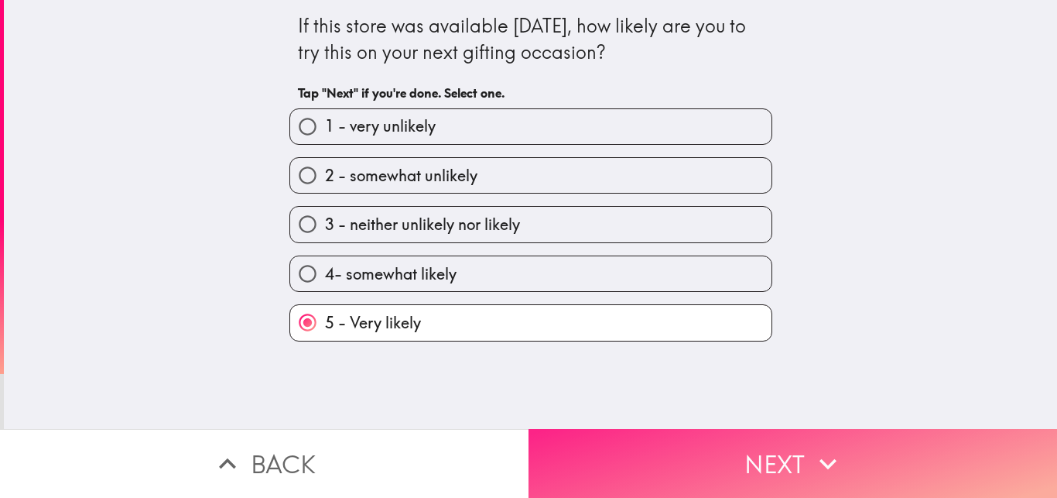
click at [720, 451] on button "Next" at bounding box center [793, 463] width 529 height 69
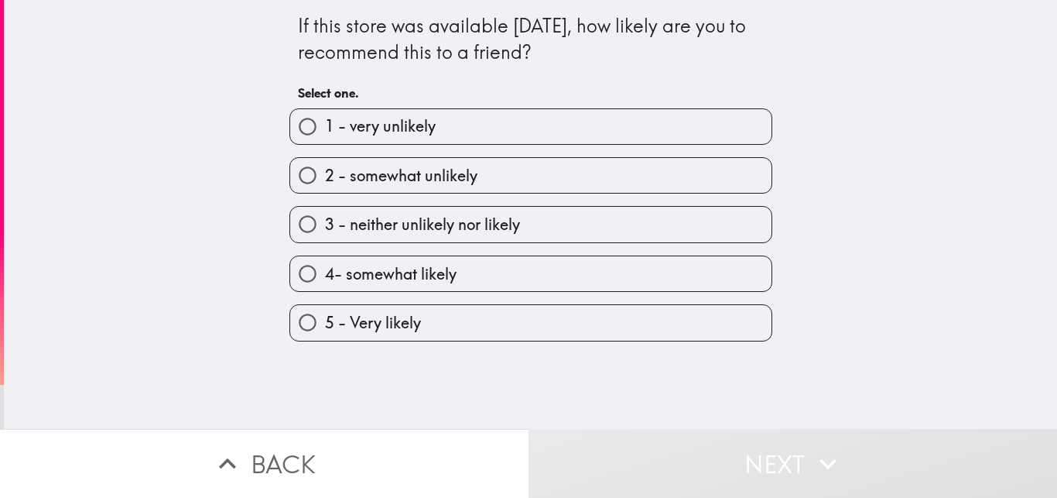
click at [661, 331] on label "5 - Very likely" at bounding box center [530, 322] width 481 height 35
click at [325, 331] on input "5 - Very likely" at bounding box center [307, 322] width 35 height 35
radio input "true"
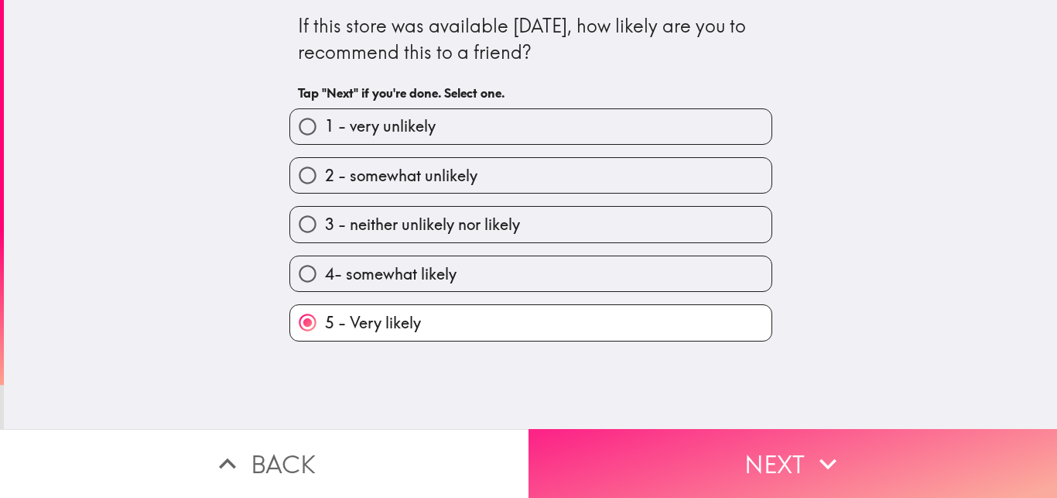
click at [722, 453] on button "Next" at bounding box center [793, 463] width 529 height 69
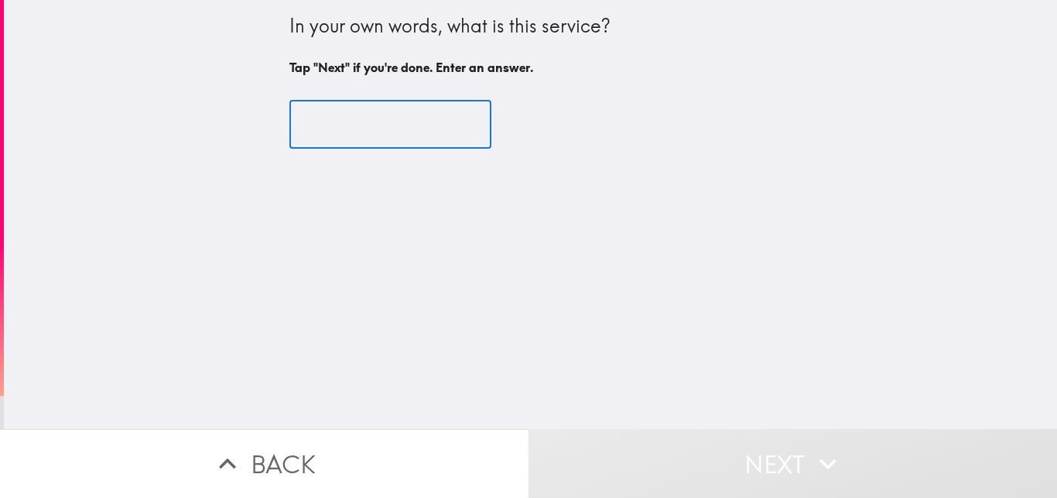
click at [430, 147] on input "text" at bounding box center [390, 125] width 202 height 48
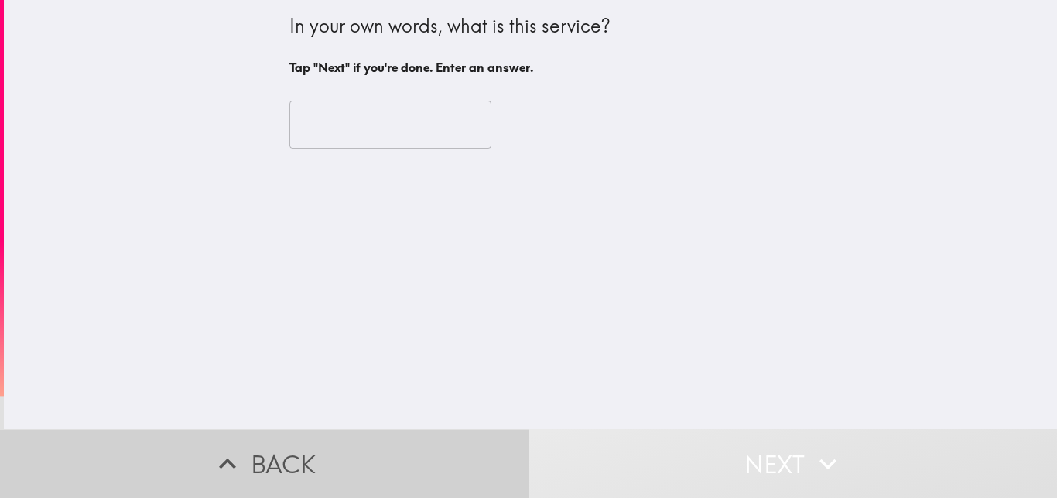
click at [318, 447] on button "Back" at bounding box center [264, 463] width 529 height 69
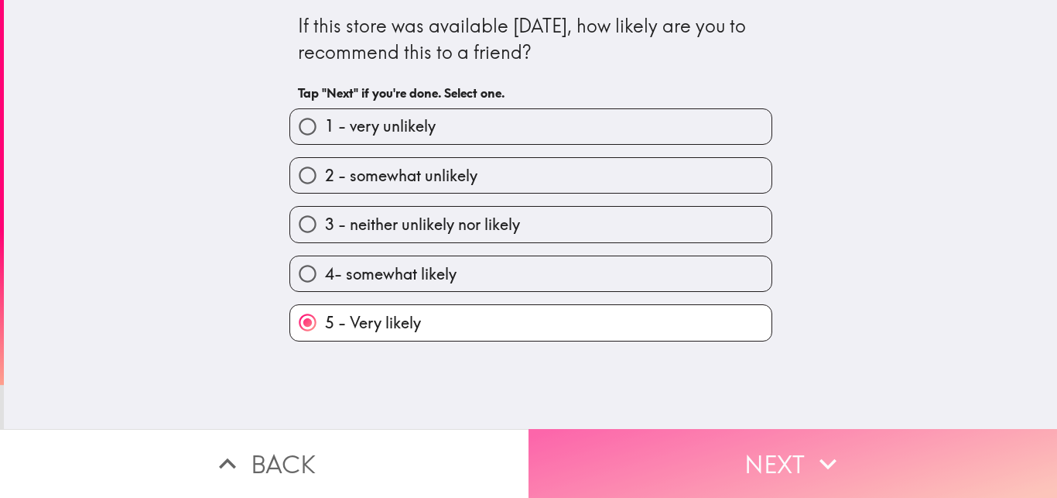
click at [572, 445] on button "Next" at bounding box center [793, 463] width 529 height 69
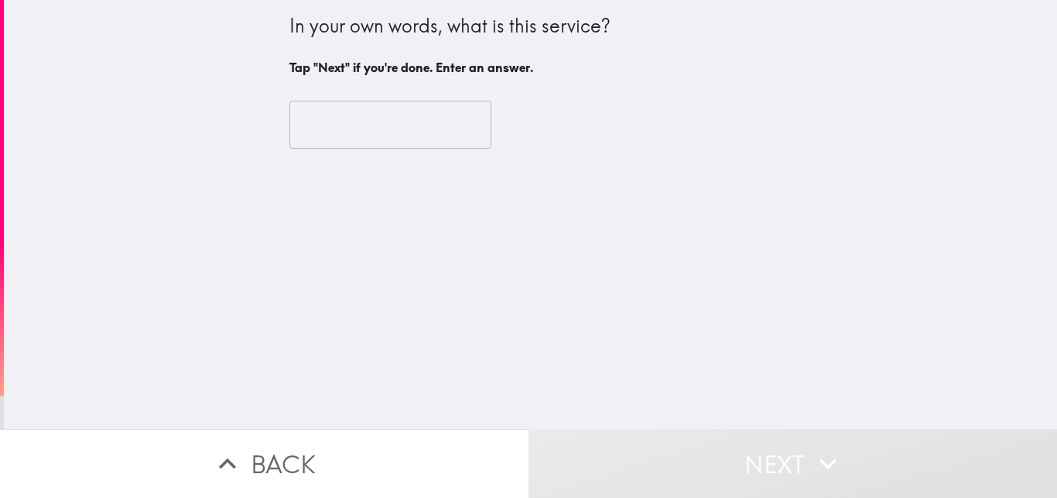
click at [462, 123] on input "text" at bounding box center [390, 125] width 202 height 48
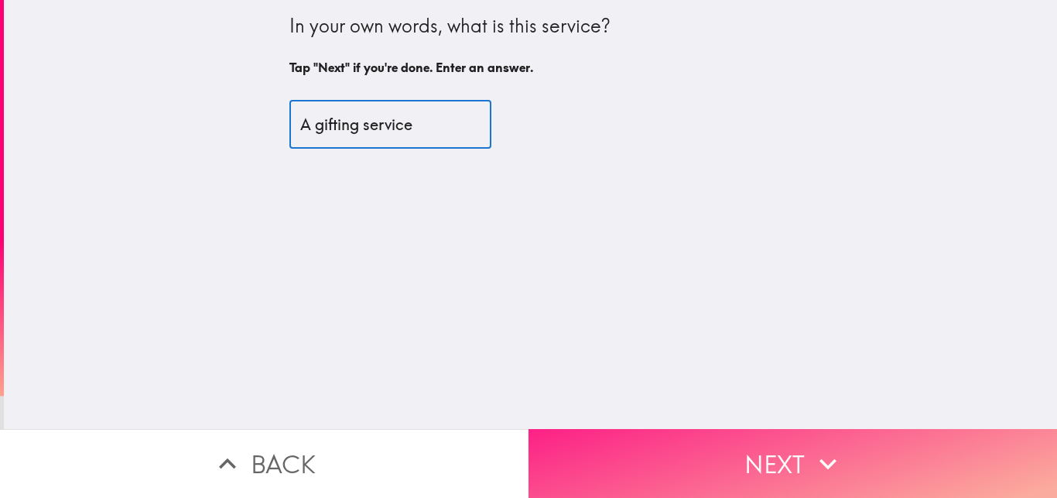
type input "A gifting service"
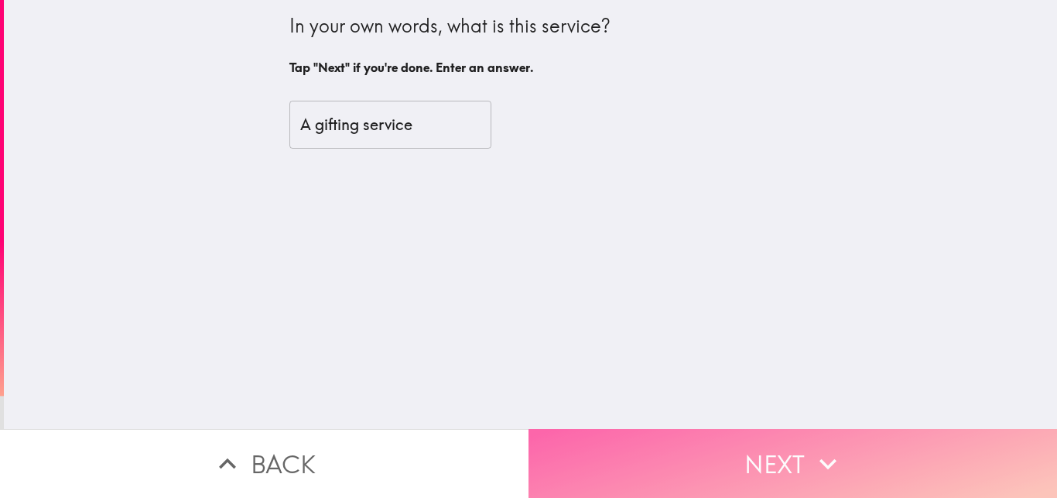
click at [724, 451] on button "Next" at bounding box center [793, 463] width 529 height 69
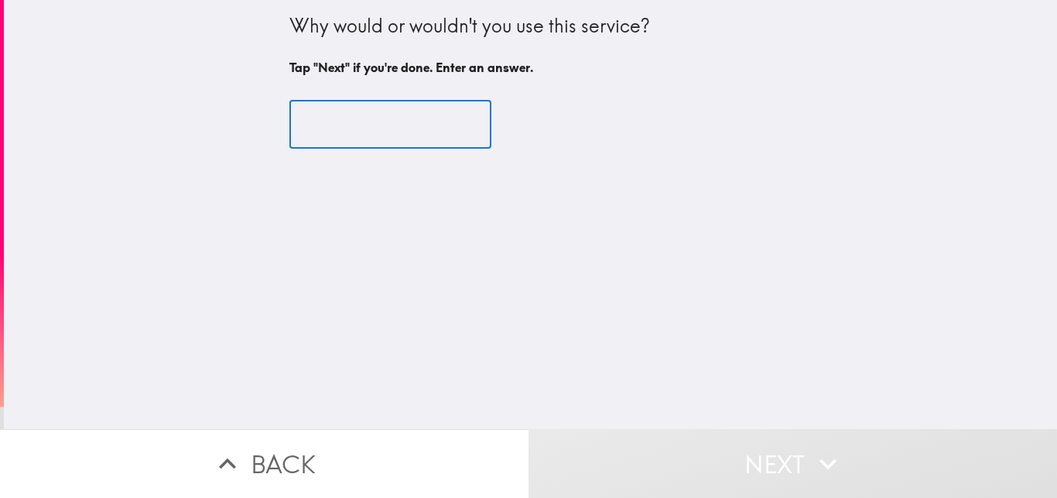
click at [437, 125] on input "text" at bounding box center [390, 125] width 202 height 48
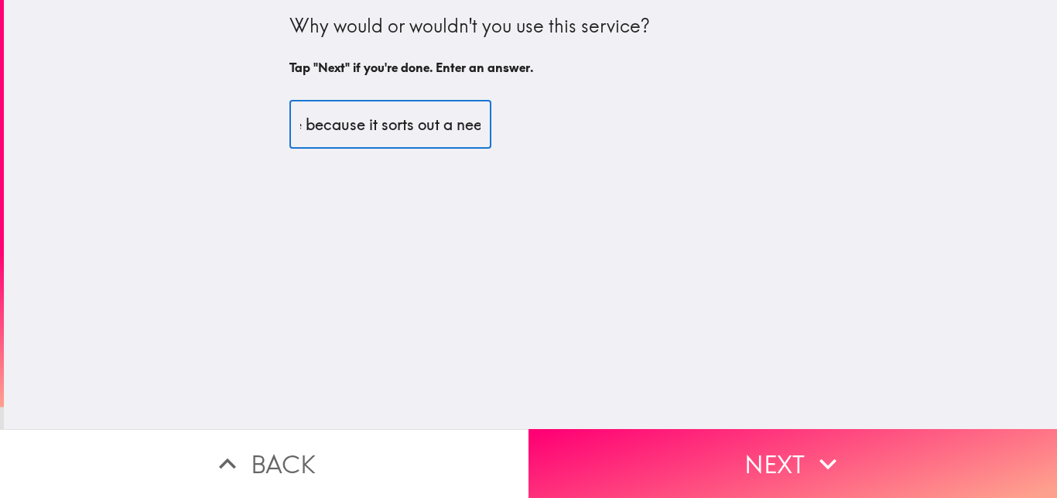
scroll to position [0, 156]
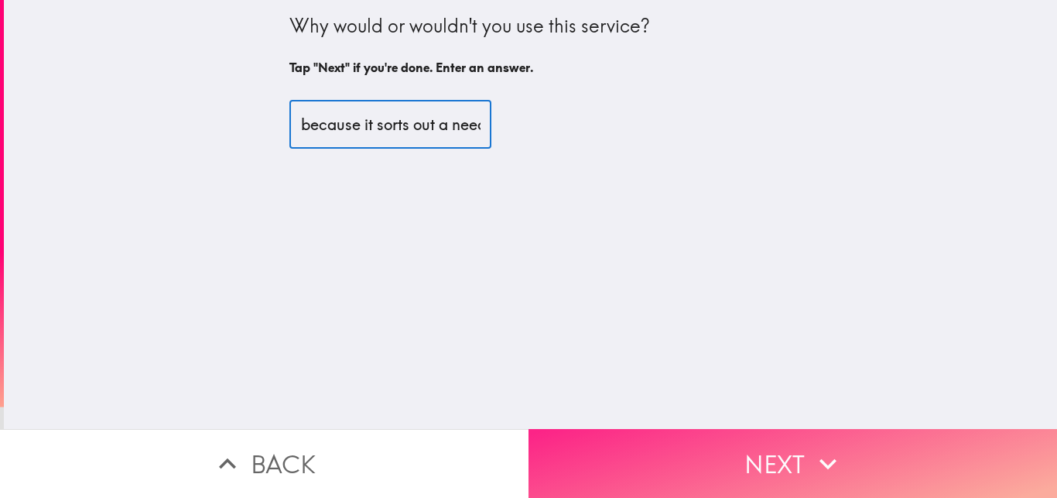
type input "I would use thi service because it sorts out a need."
click at [688, 429] on button "Next" at bounding box center [793, 463] width 529 height 69
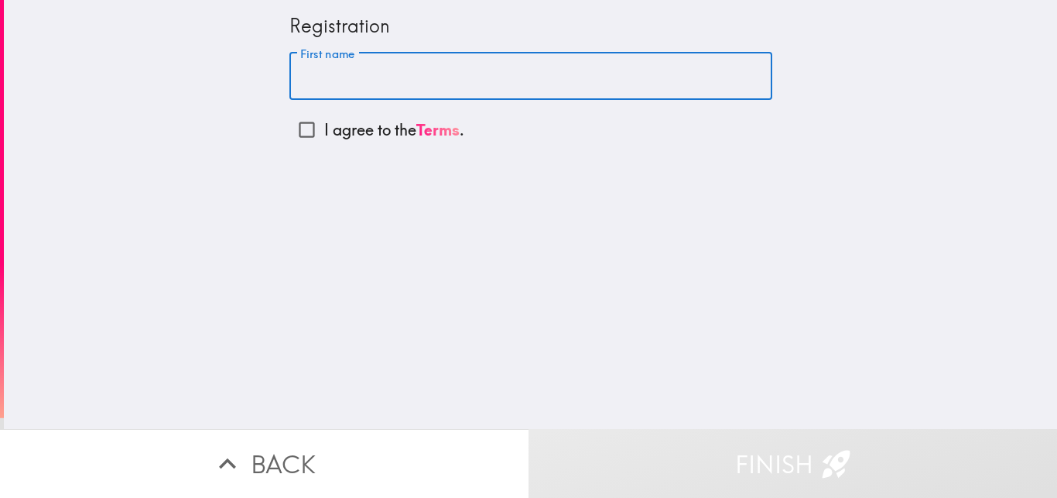
click at [509, 99] on input "First name" at bounding box center [530, 77] width 483 height 48
type input "[PERSON_NAME]"
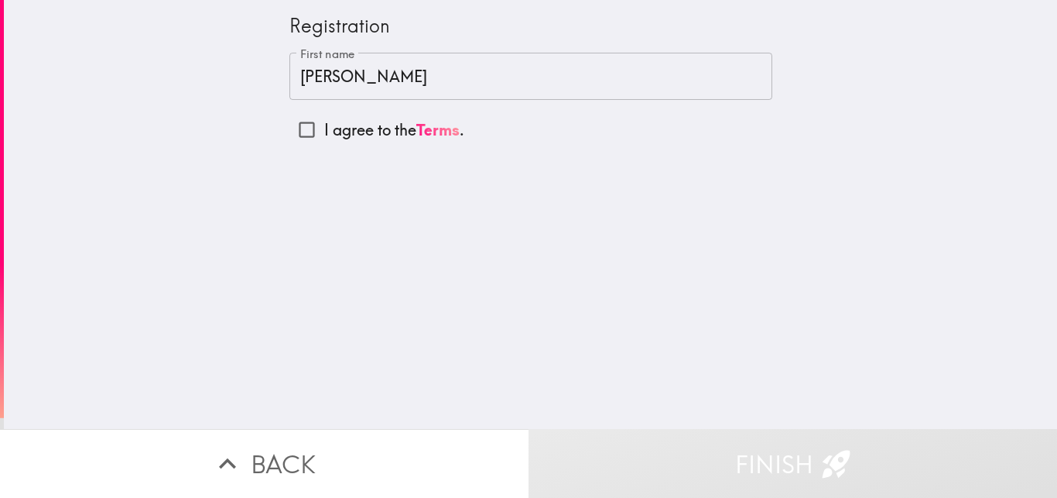
click at [325, 125] on p "I agree to the Terms ." at bounding box center [394, 130] width 140 height 22
click at [324, 125] on input "I agree to the Terms ." at bounding box center [306, 129] width 35 height 35
checkbox input "true"
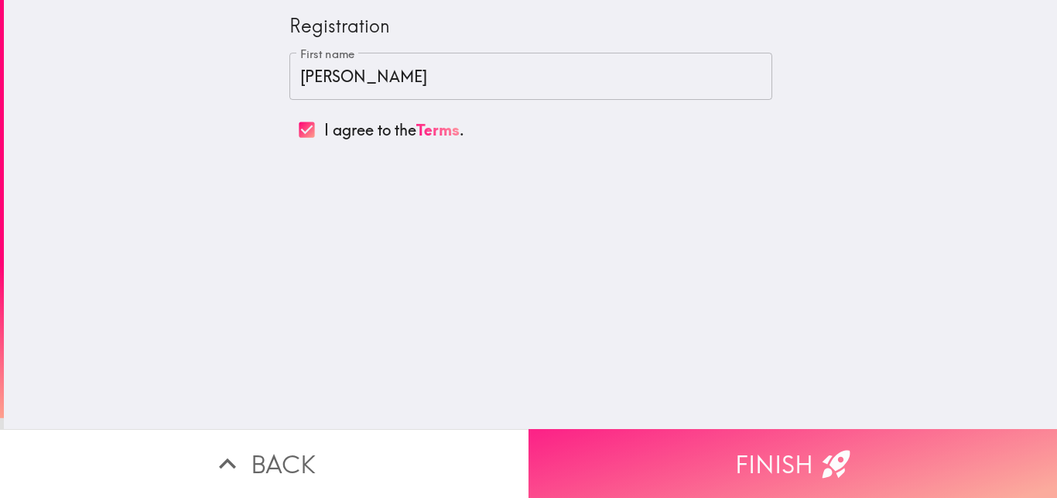
click at [704, 431] on button "Finish" at bounding box center [793, 463] width 529 height 69
